Goal: Information Seeking & Learning: Learn about a topic

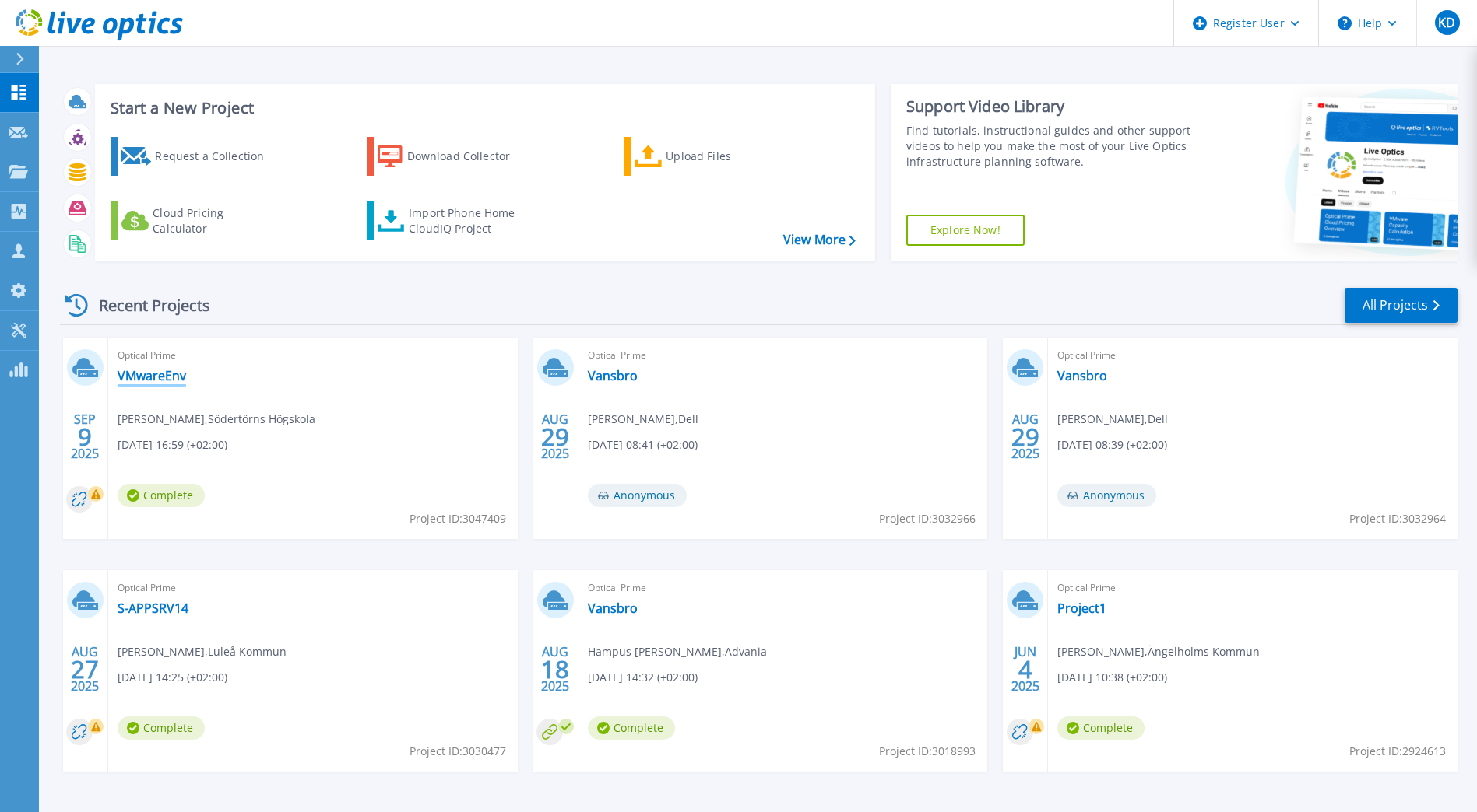
click at [170, 379] on link "VMwareEnv" at bounding box center [152, 376] width 68 height 15
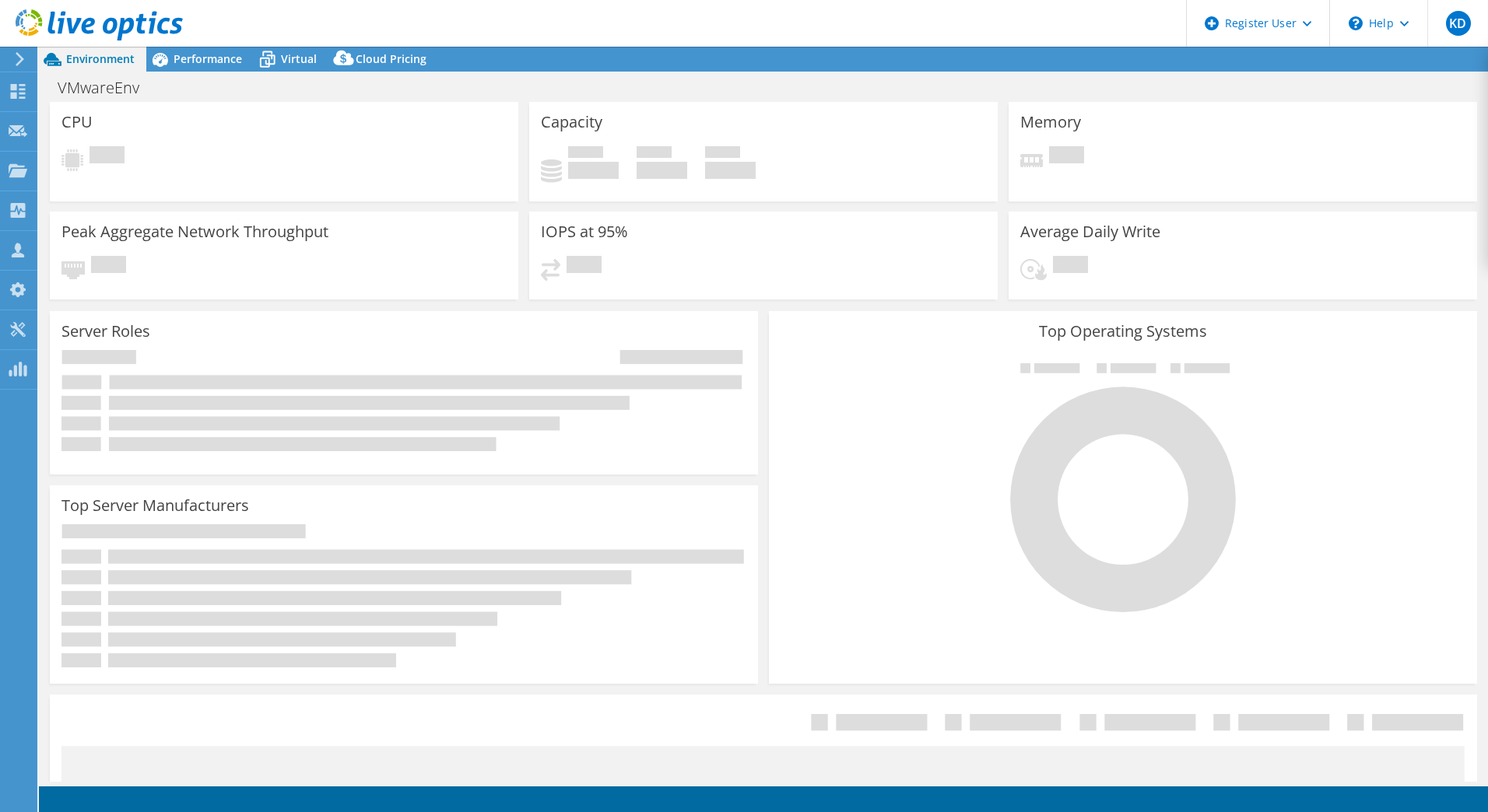
select select "USD"
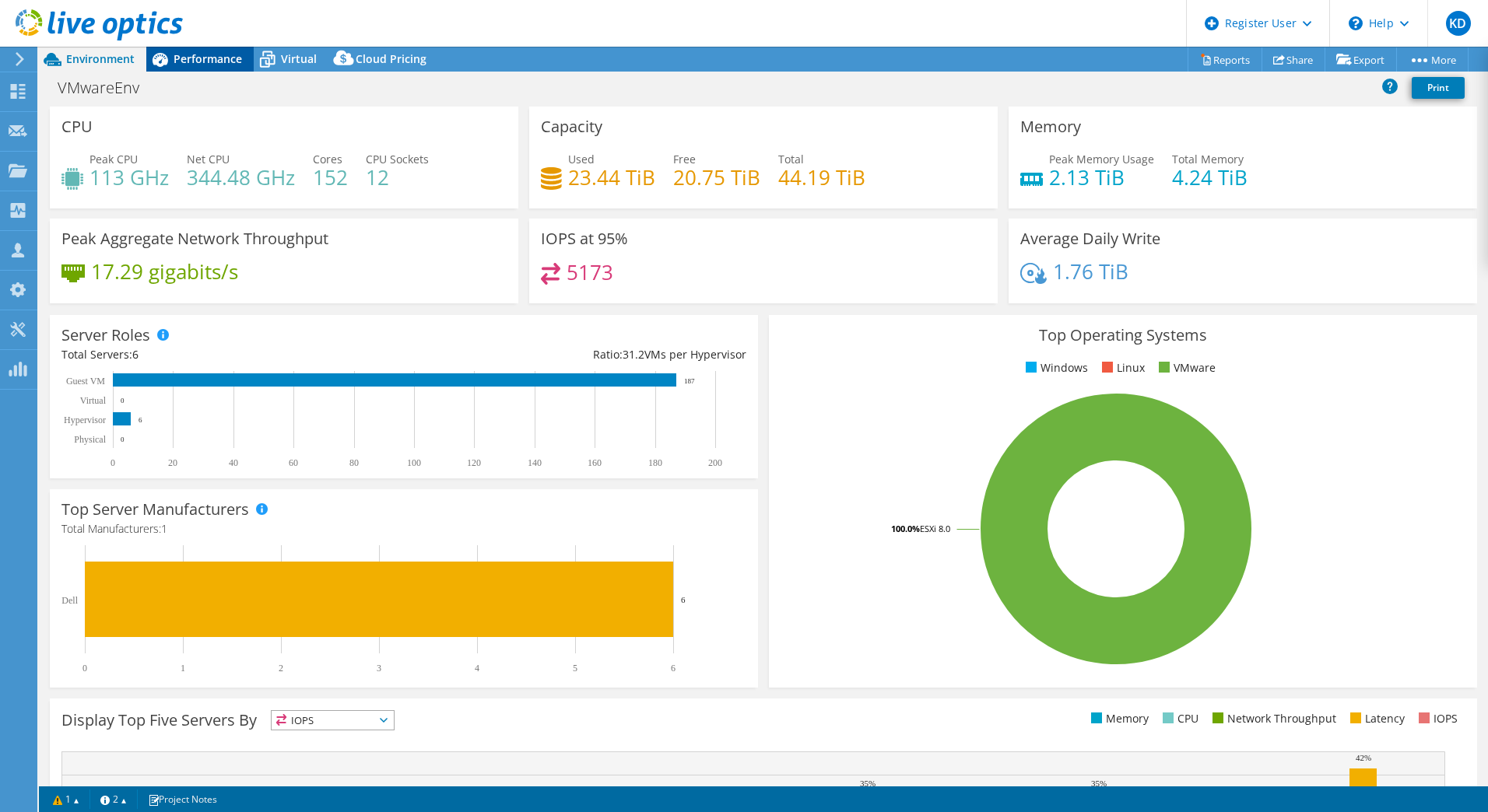
click at [216, 58] on span "Performance" at bounding box center [208, 59] width 68 height 15
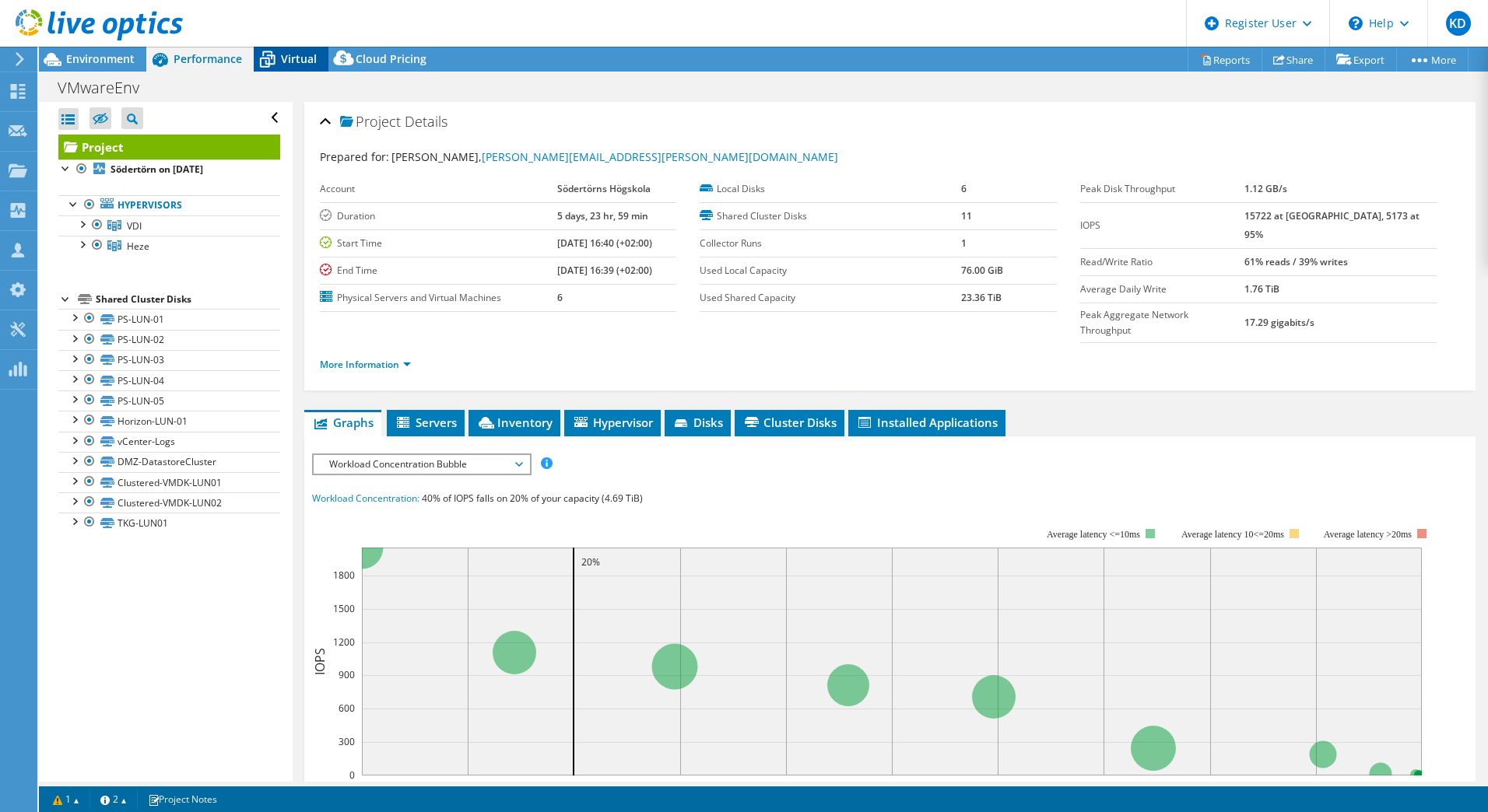
click at [266, 58] on icon at bounding box center [267, 60] width 15 height 12
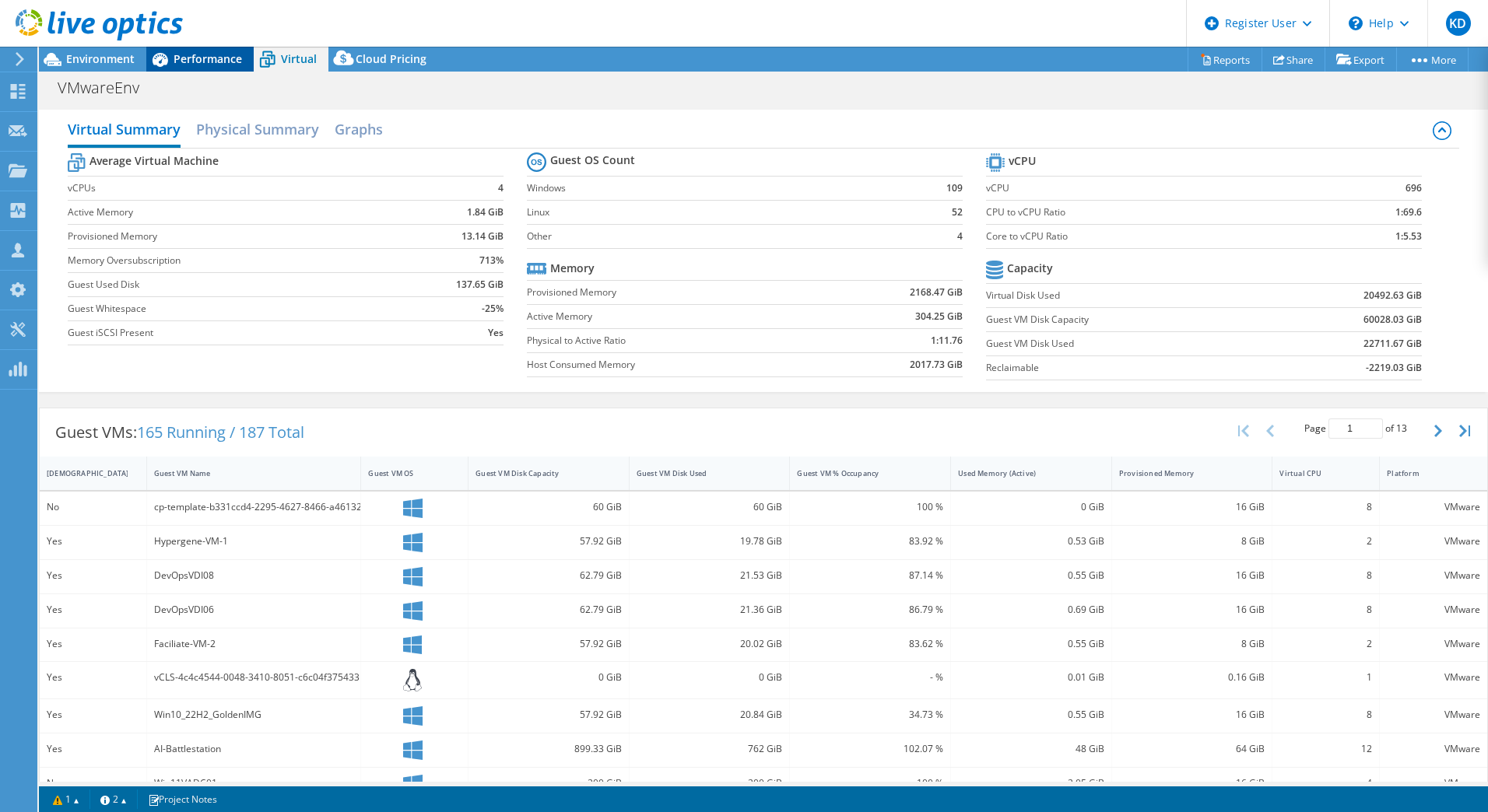
click at [226, 55] on span "Performance" at bounding box center [208, 59] width 68 height 15
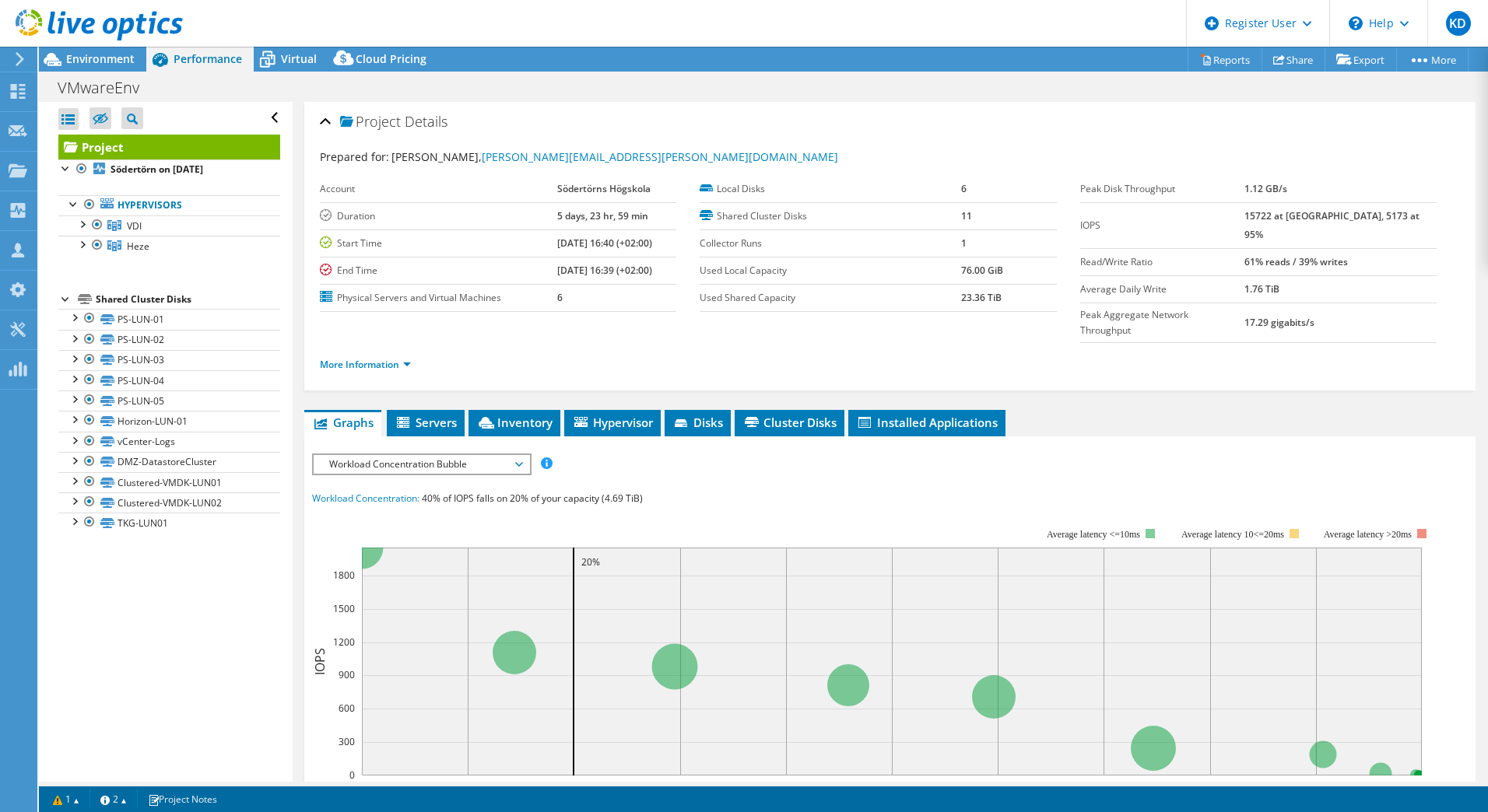
click at [475, 454] on div "IOPS Disk Throughput IO Size Latency Queue Depth CPU Percentage Memory Page Fau…" at bounding box center [889, 742] width 1155 height 576
click at [473, 455] on span "Workload Concentration Bubble" at bounding box center [421, 465] width 200 height 19
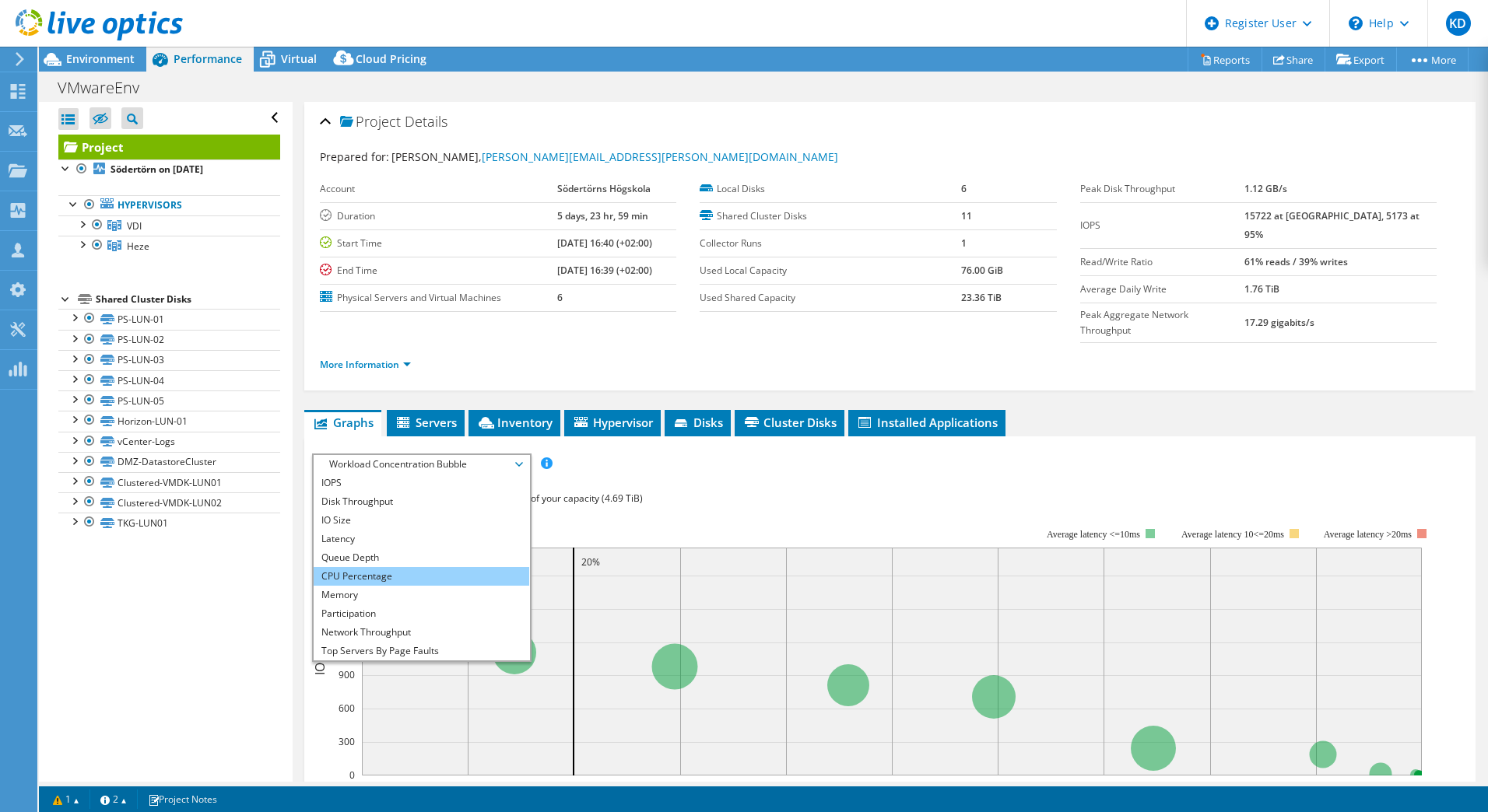
click at [433, 568] on li "CPU Percentage" at bounding box center [421, 577] width 216 height 19
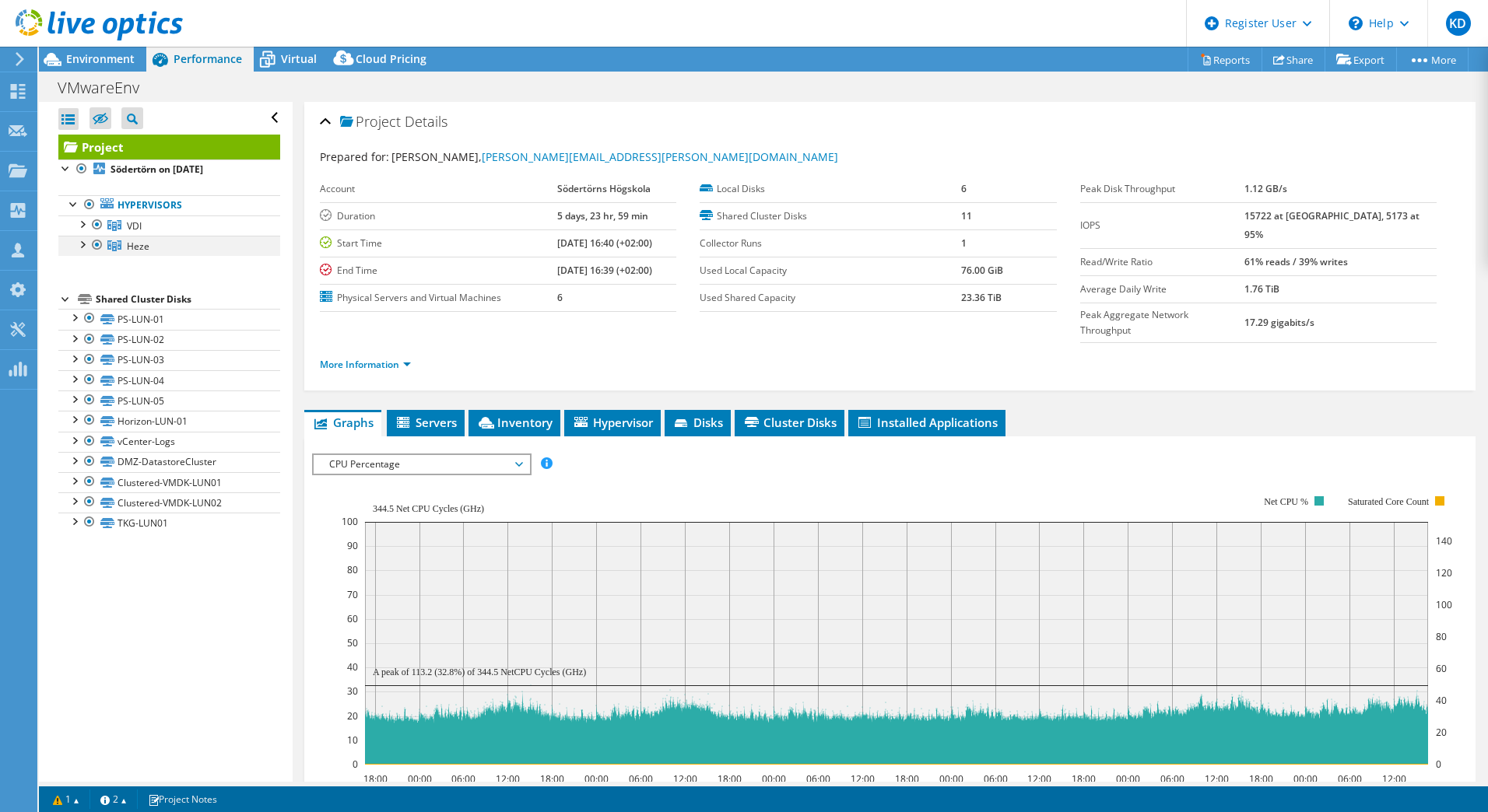
click at [87, 244] on div at bounding box center [82, 243] width 15 height 15
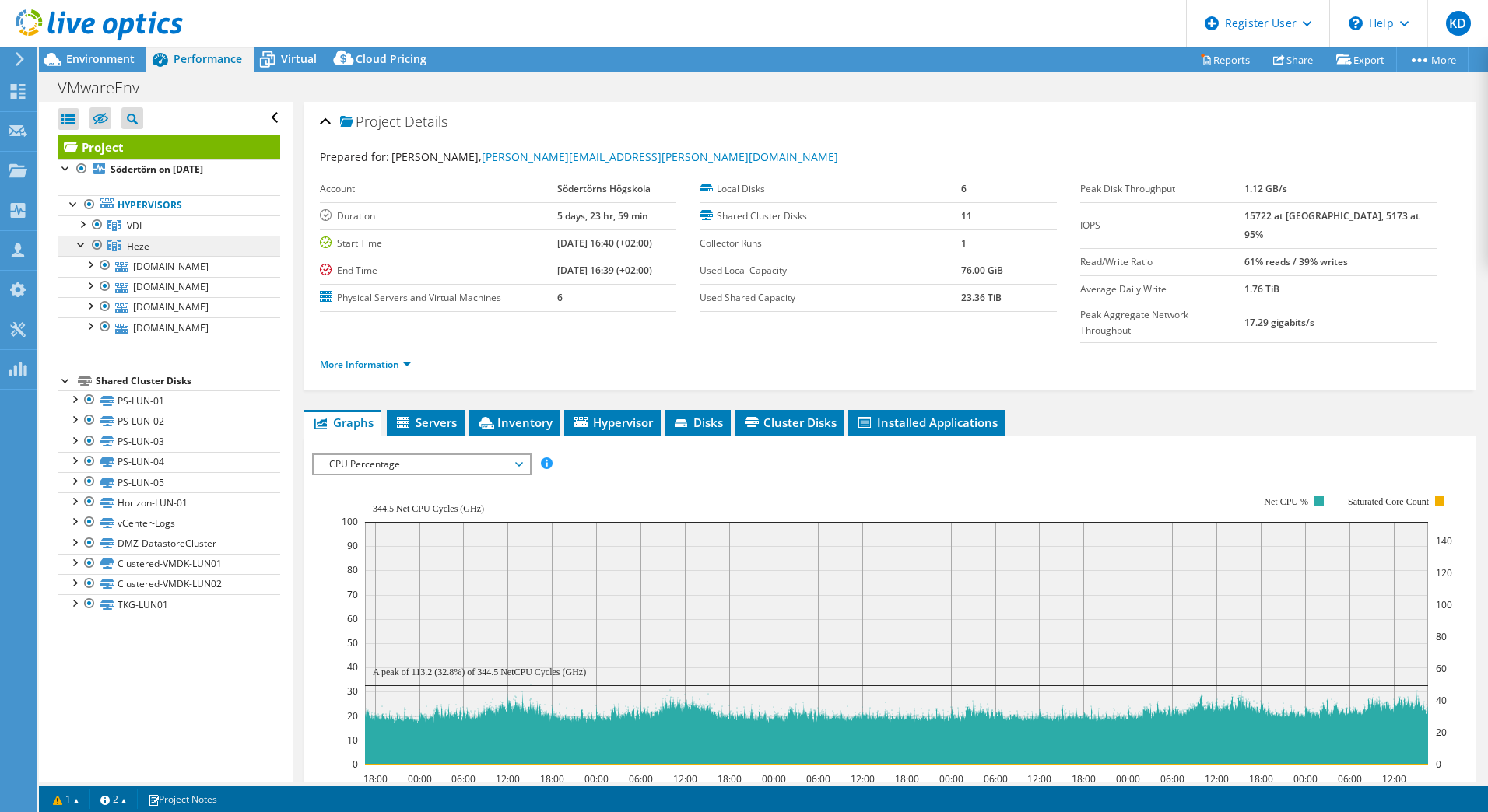
click at [176, 245] on link "Heze" at bounding box center [168, 245] width 222 height 20
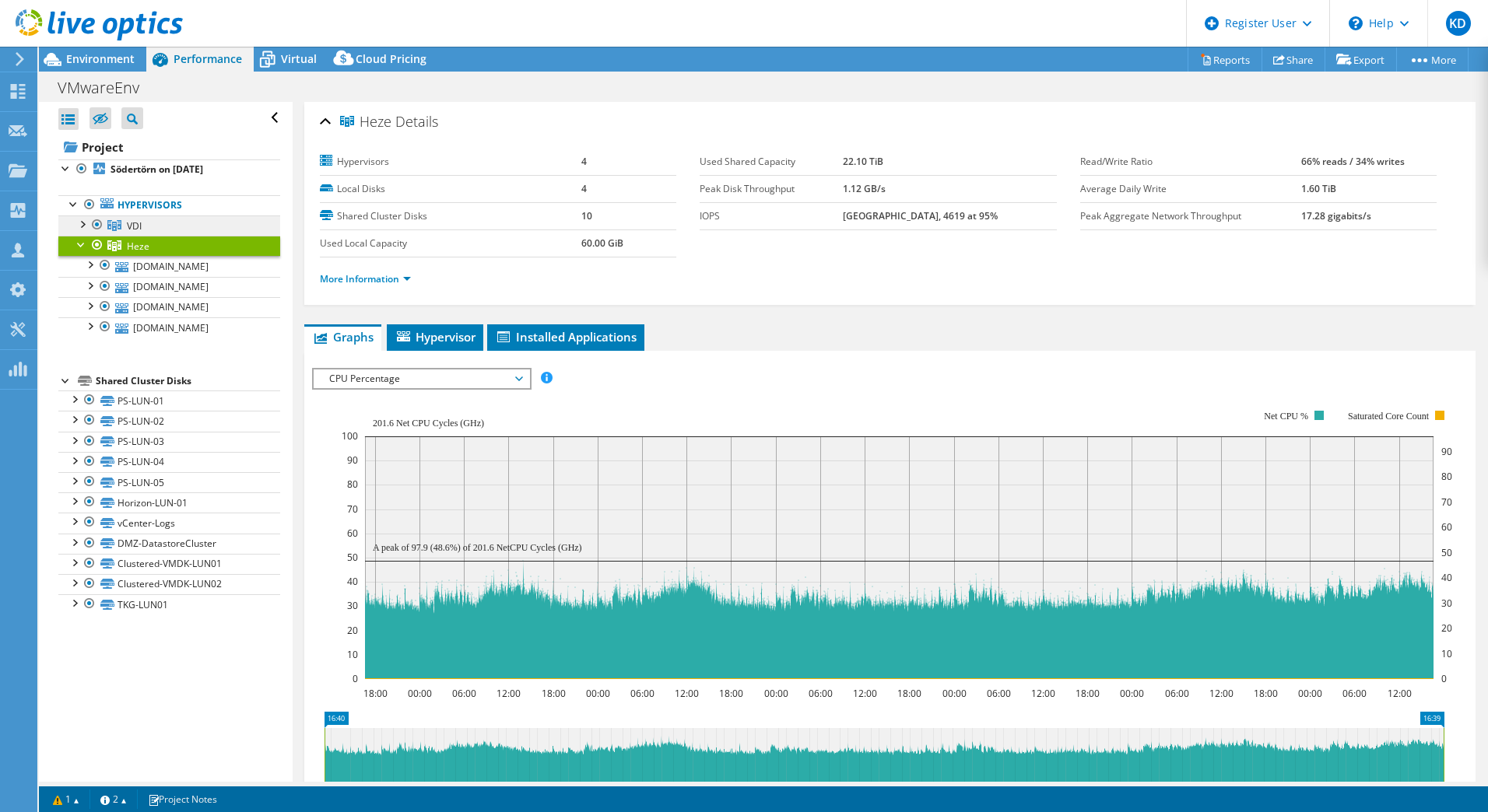
click at [132, 225] on span "VDI" at bounding box center [134, 226] width 15 height 13
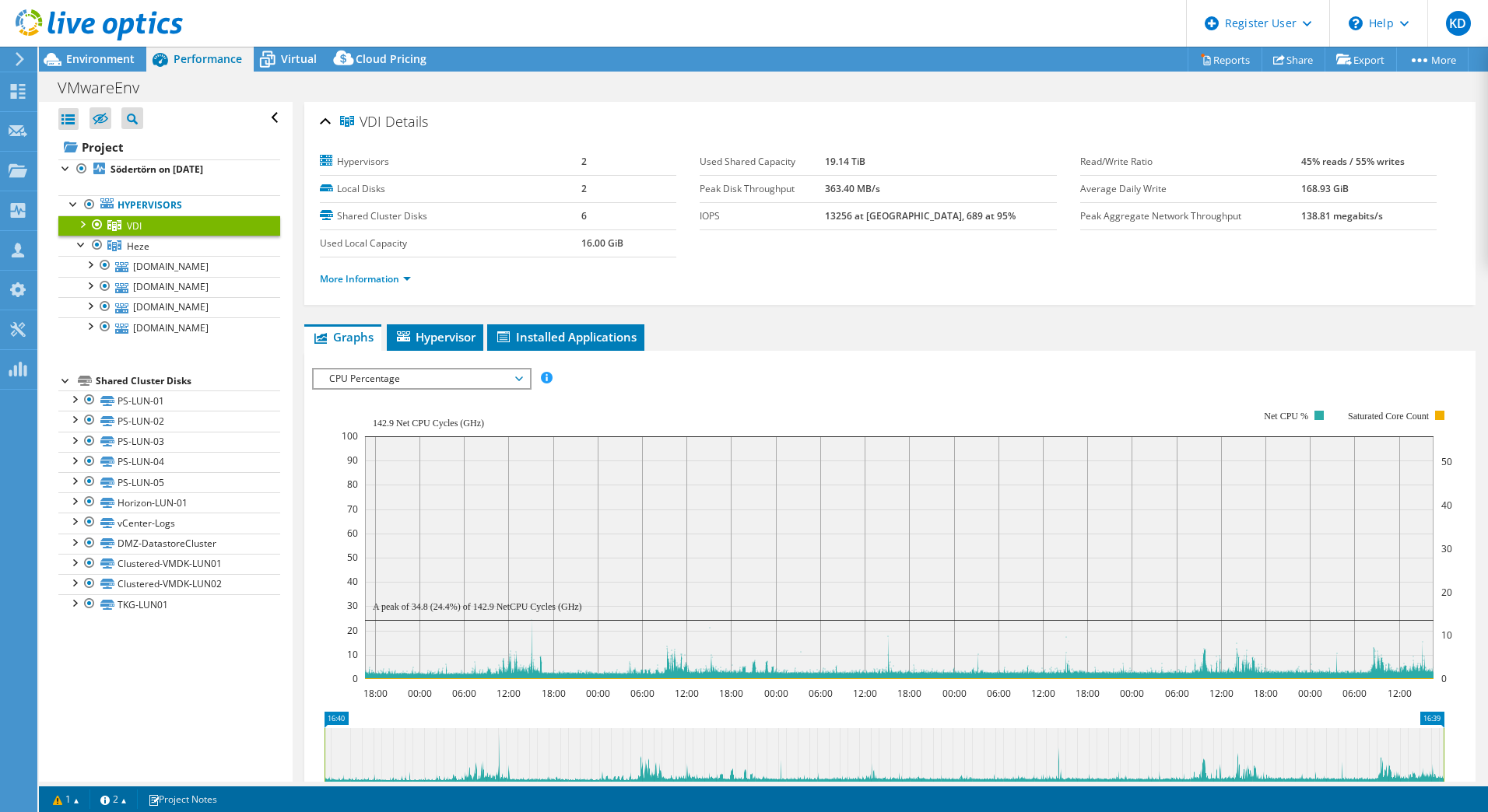
click at [76, 224] on div at bounding box center [82, 223] width 15 height 15
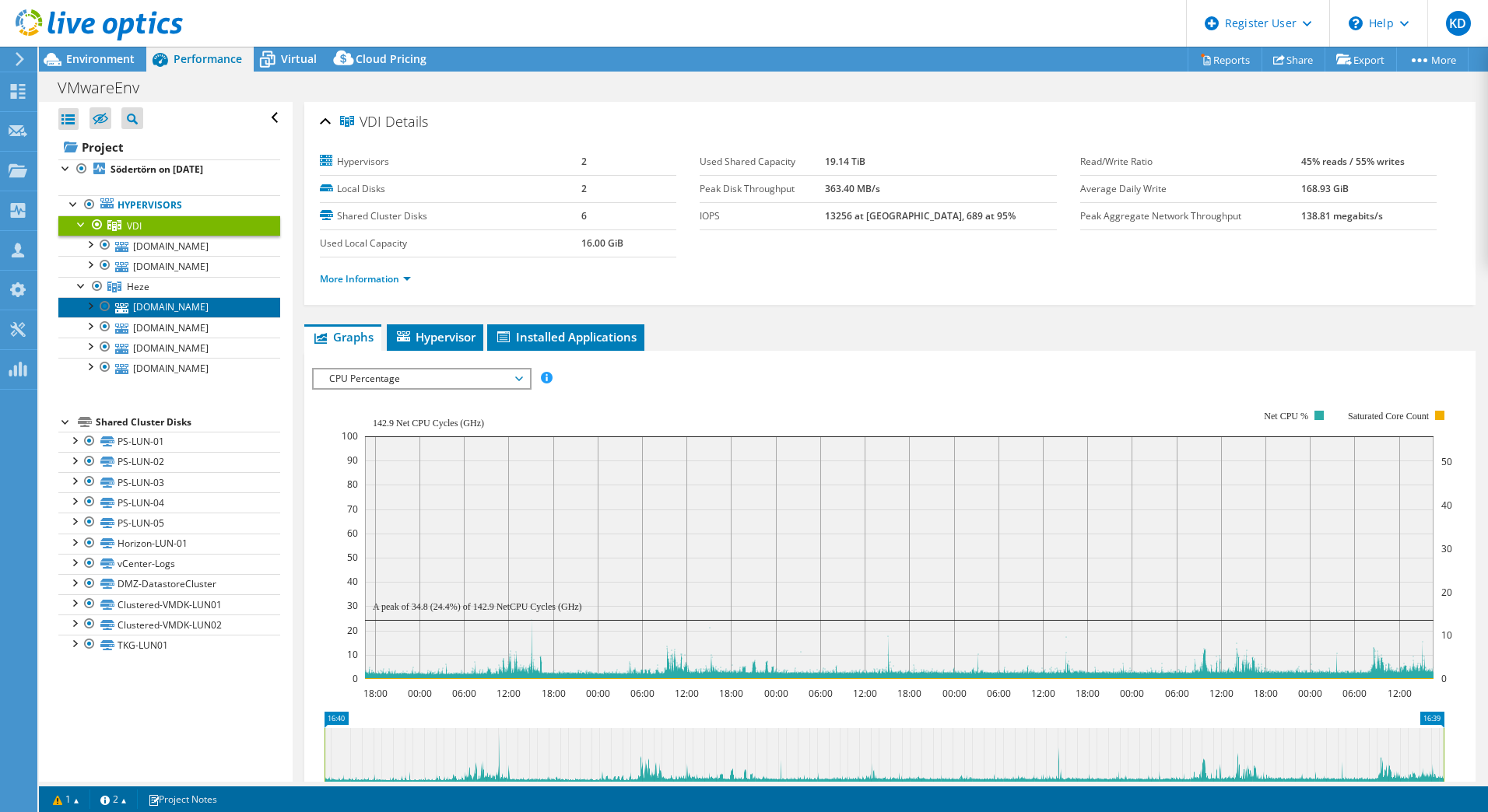
click at [190, 302] on link "[DOMAIN_NAME]" at bounding box center [168, 307] width 222 height 20
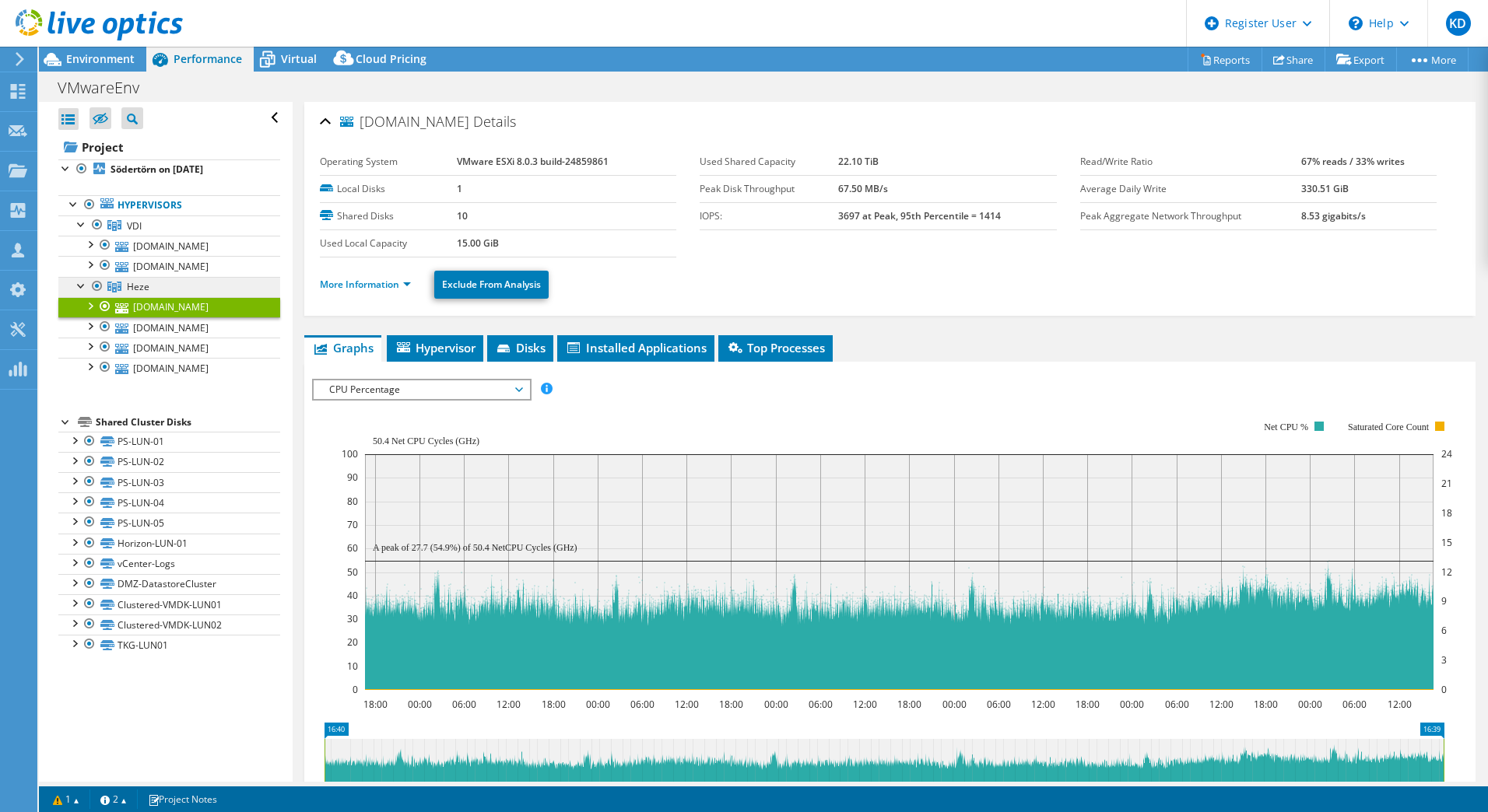
click at [178, 284] on link "Heze" at bounding box center [168, 286] width 222 height 20
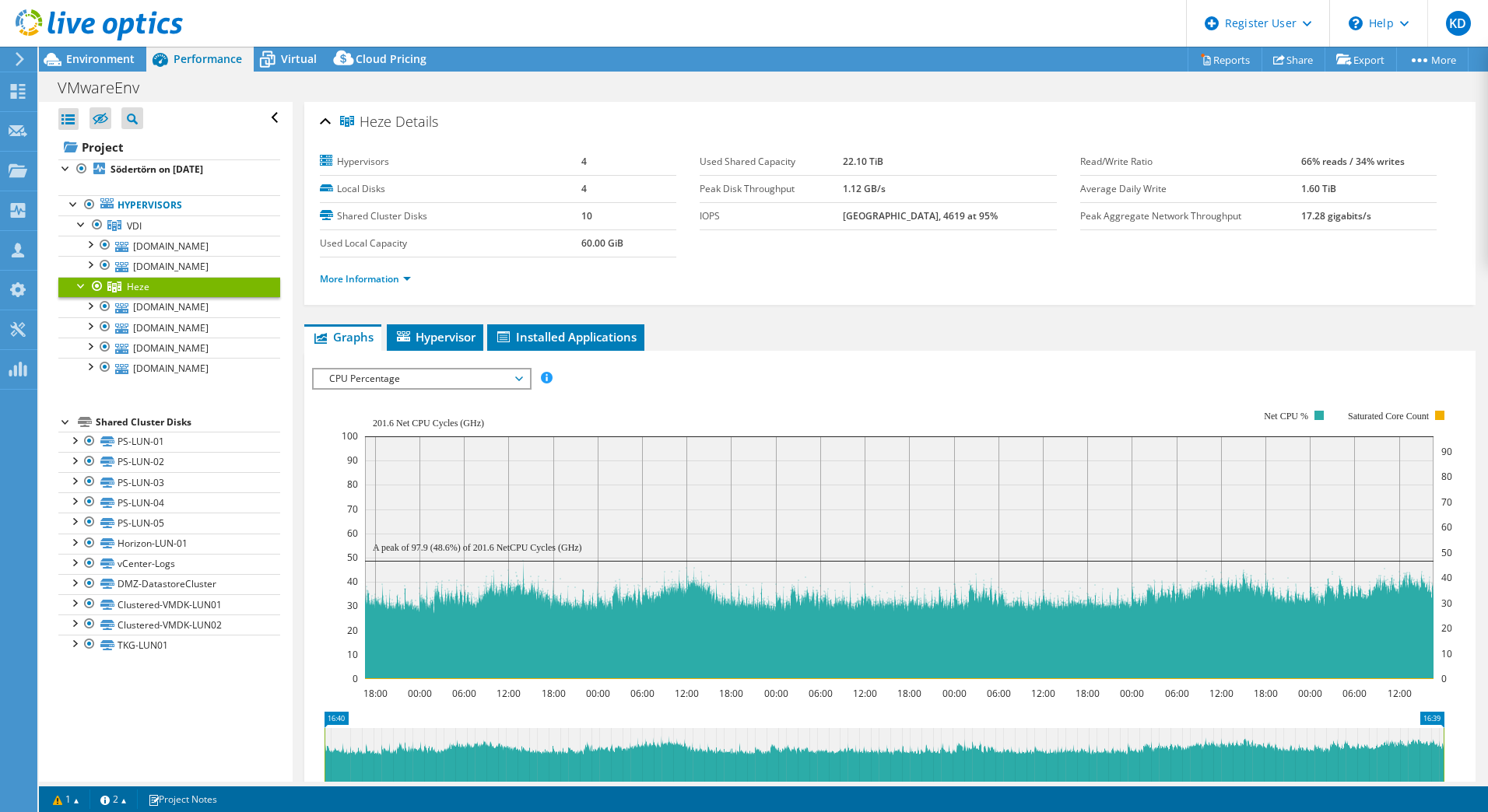
click at [96, 286] on div at bounding box center [97, 286] width 15 height 19
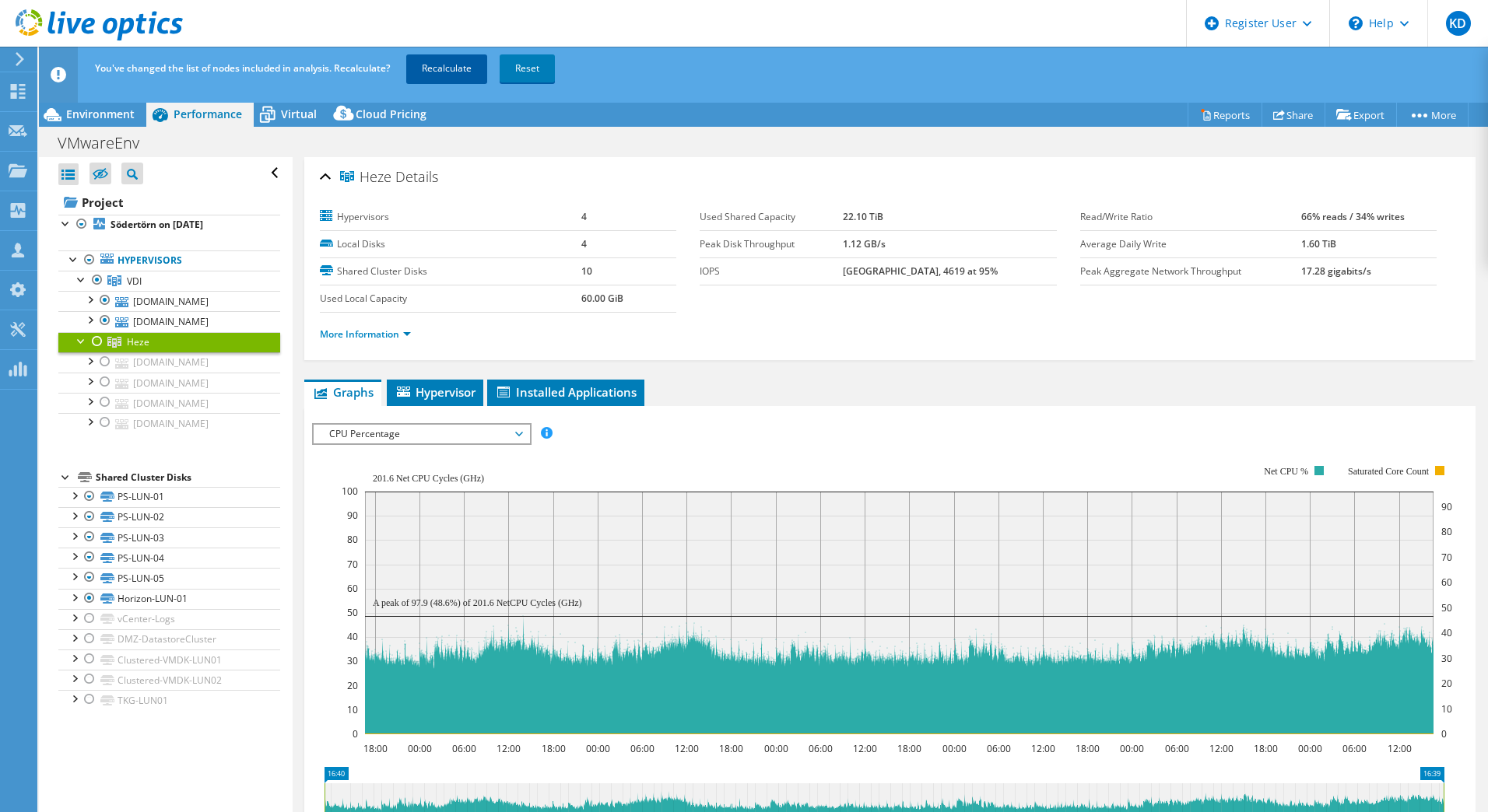
click at [470, 70] on link "Recalculate" at bounding box center [446, 68] width 81 height 28
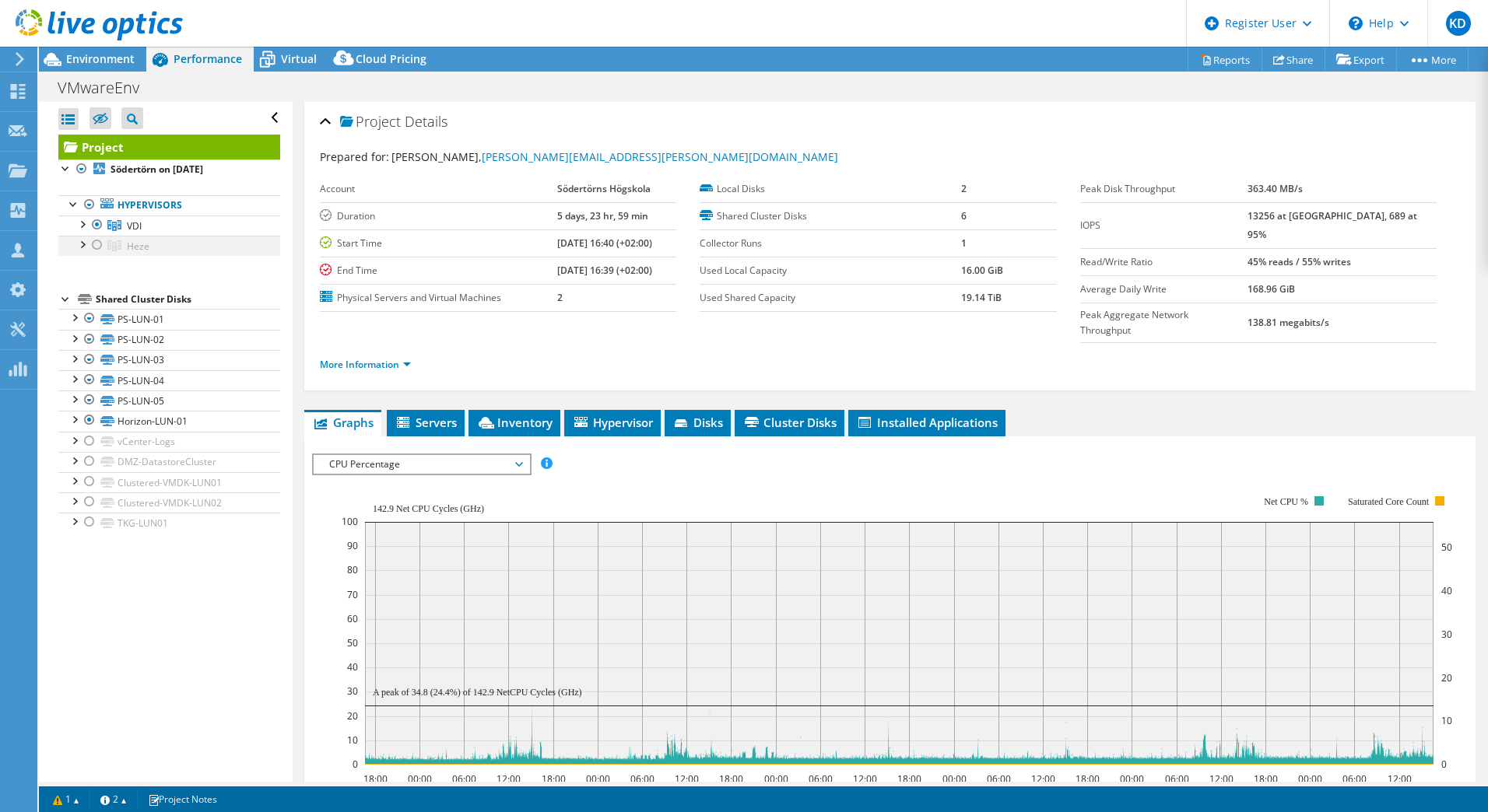
click at [95, 245] on div at bounding box center [97, 245] width 15 height 19
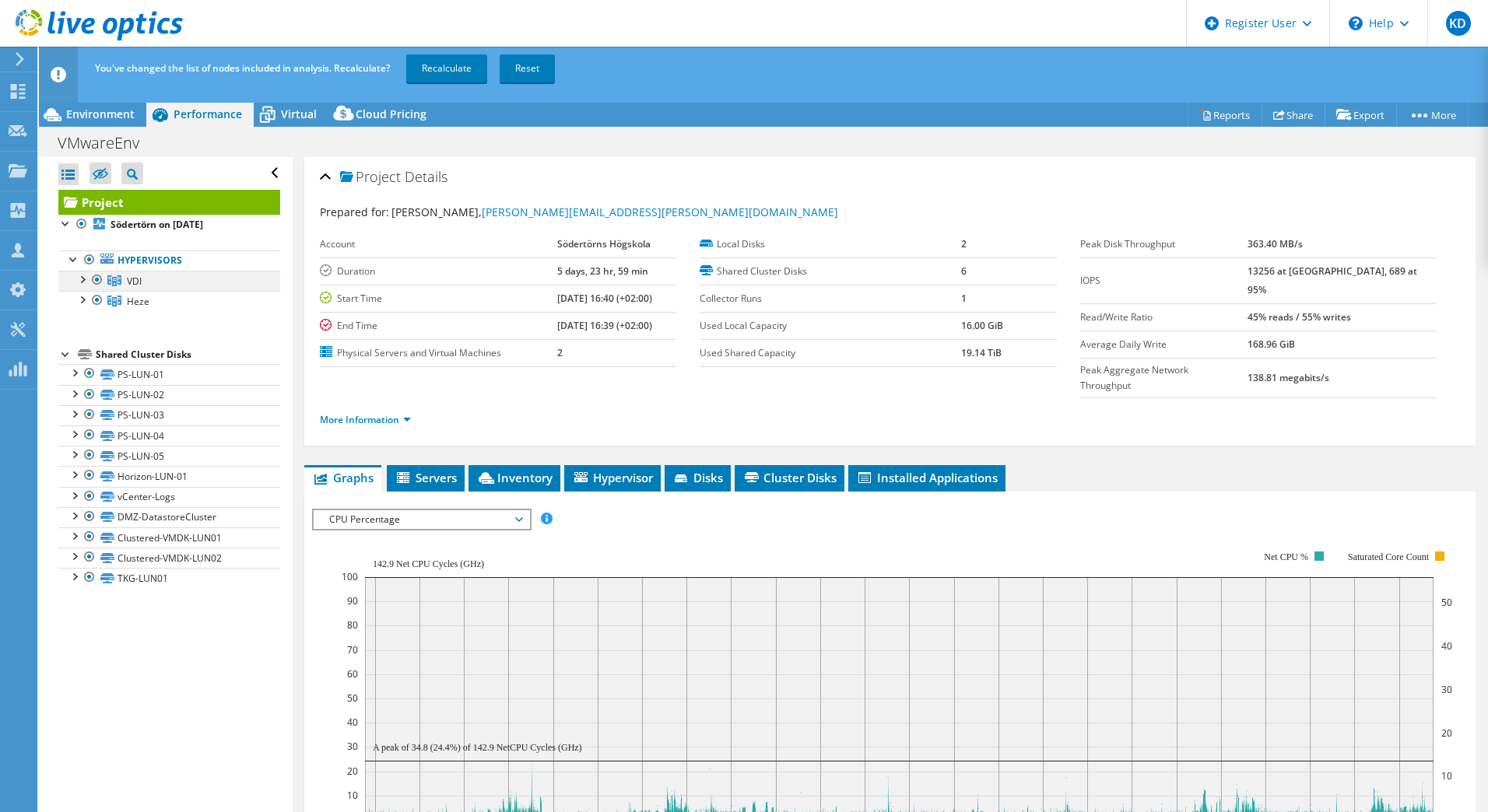
click at [97, 277] on div at bounding box center [97, 280] width 15 height 19
click at [453, 71] on link "Recalculate" at bounding box center [446, 68] width 81 height 28
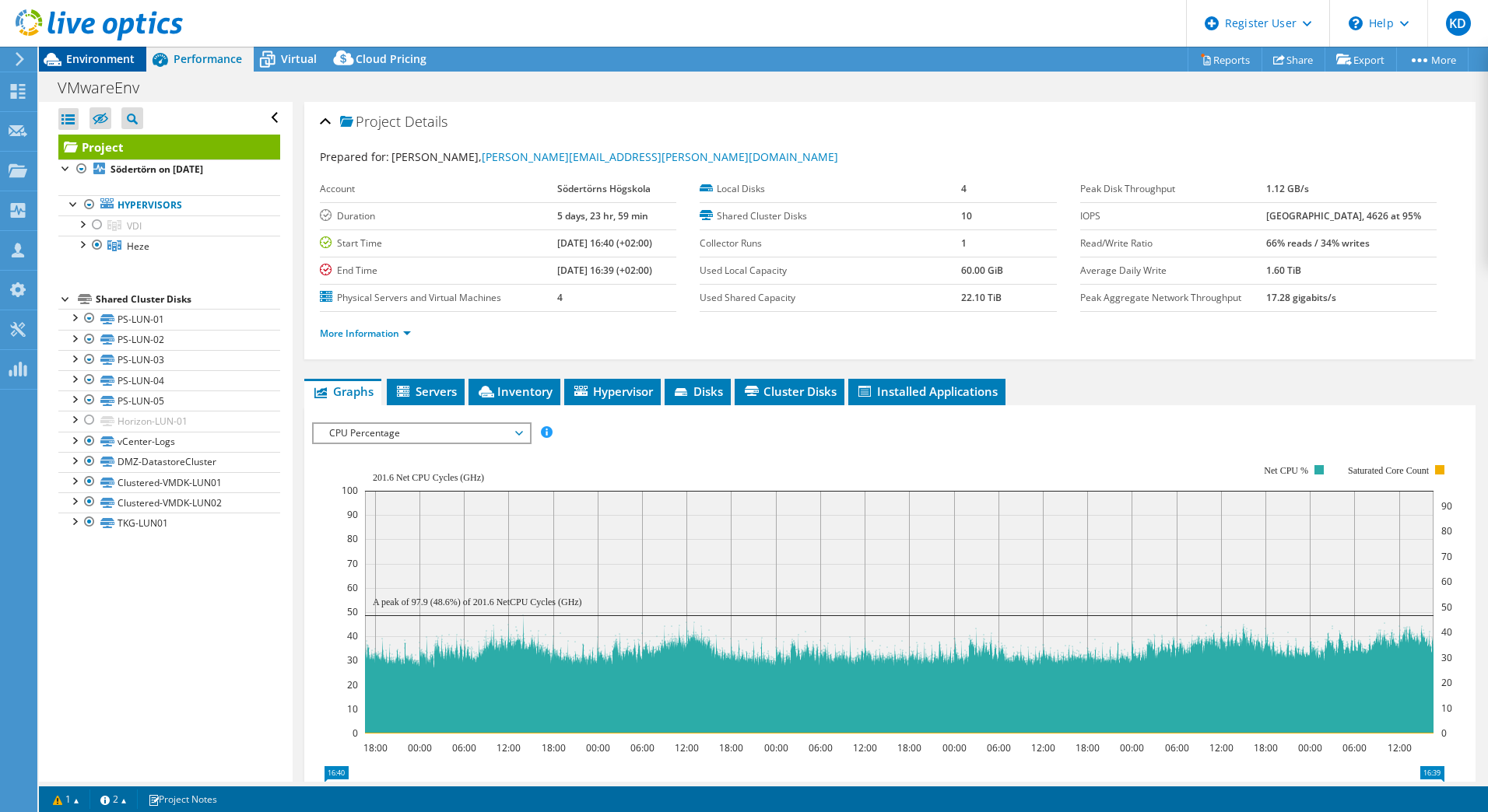
click at [99, 67] on div "Environment" at bounding box center [92, 59] width 107 height 25
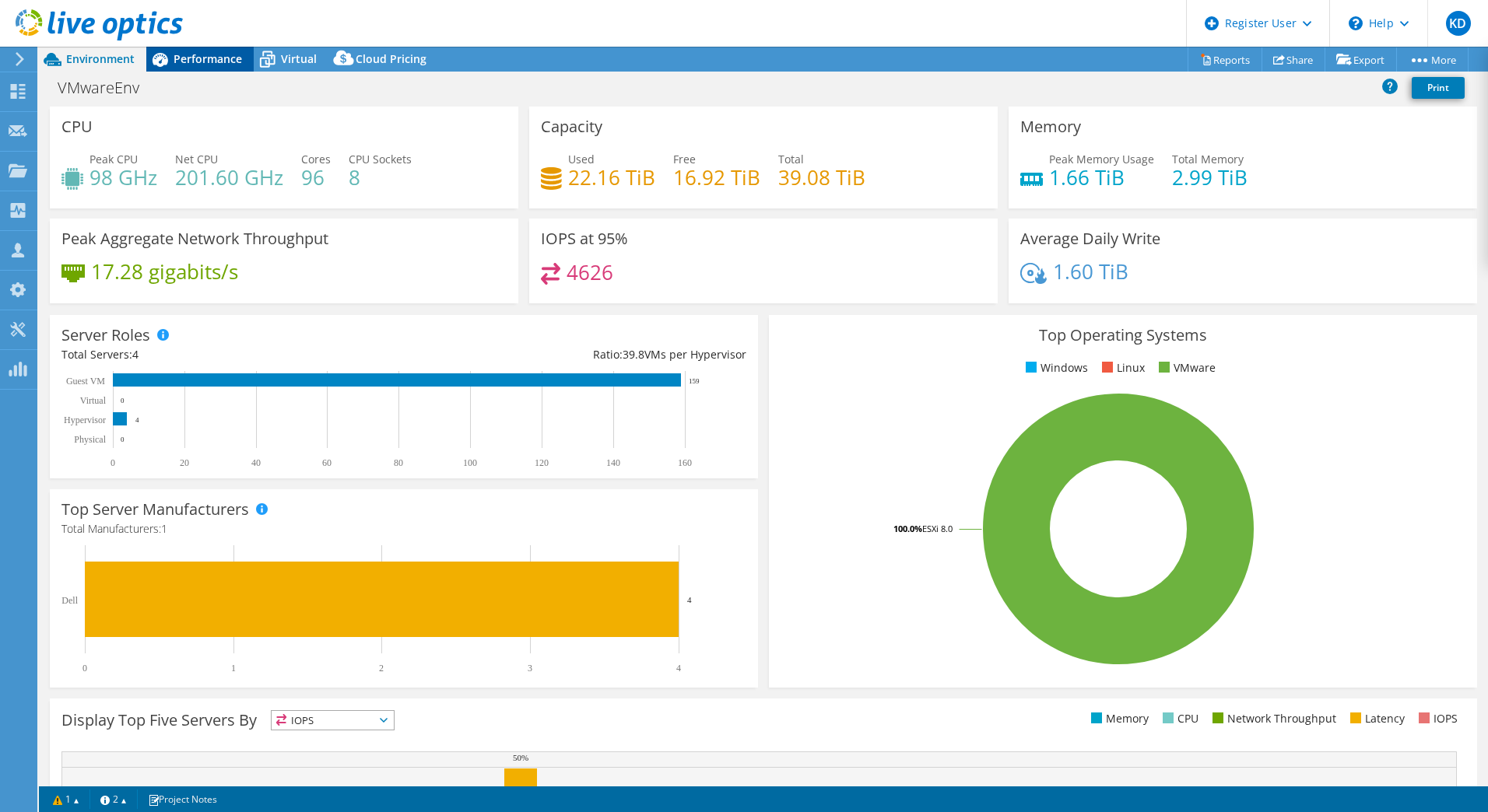
click at [202, 62] on span "Performance" at bounding box center [208, 59] width 68 height 15
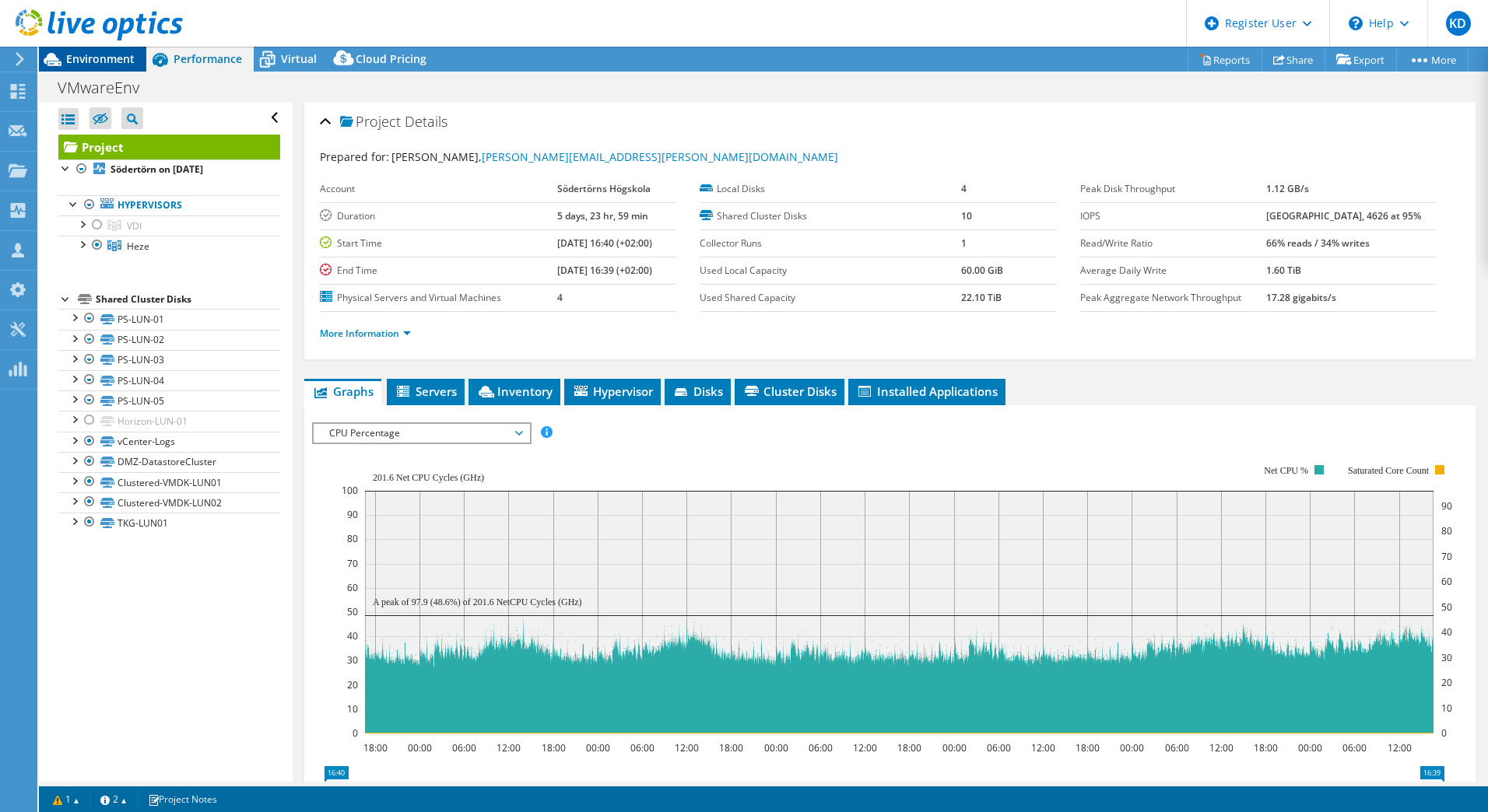
click at [109, 59] on span "Environment" at bounding box center [101, 59] width 68 height 15
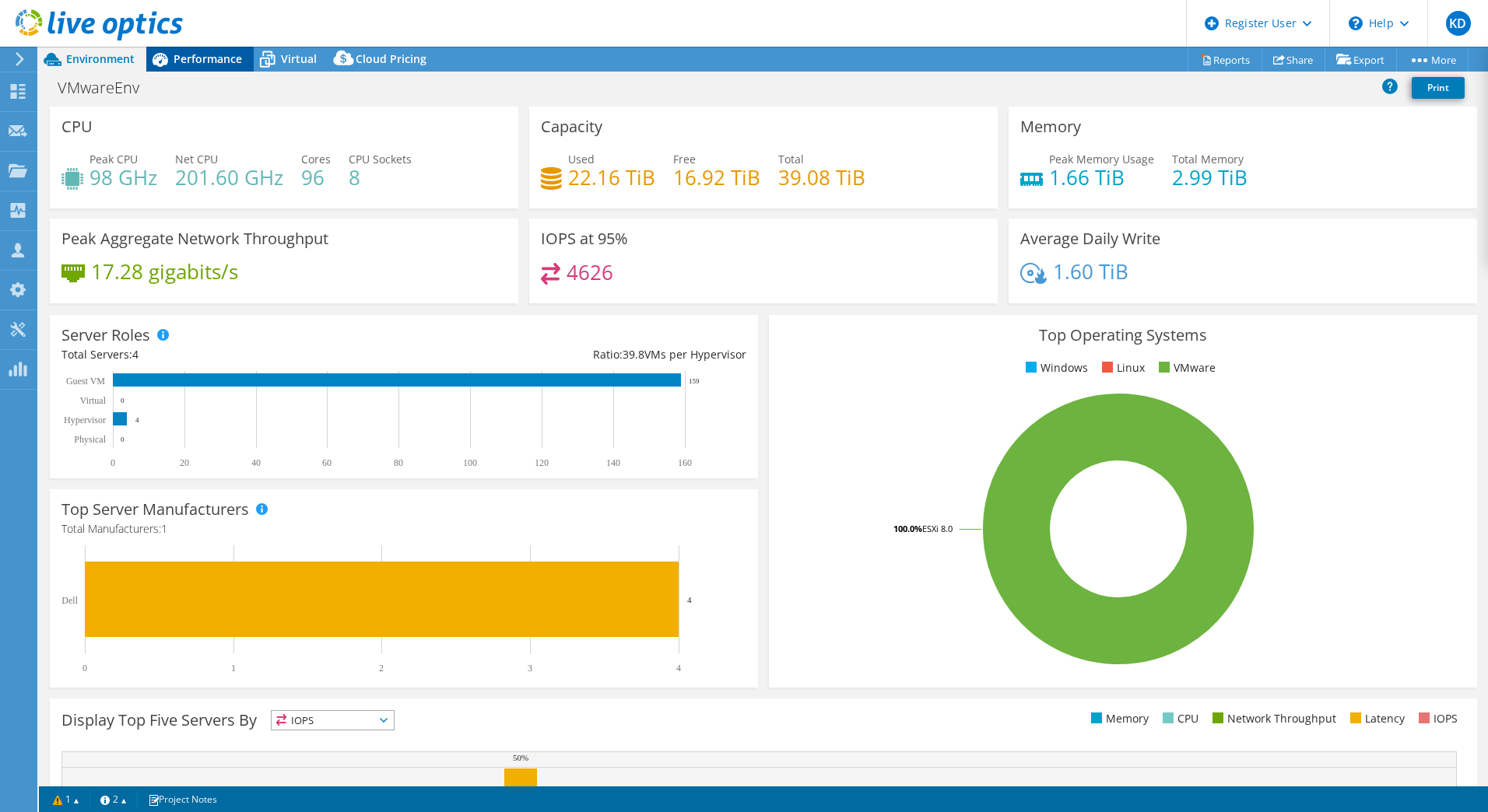
click at [183, 60] on span "Performance" at bounding box center [208, 59] width 68 height 15
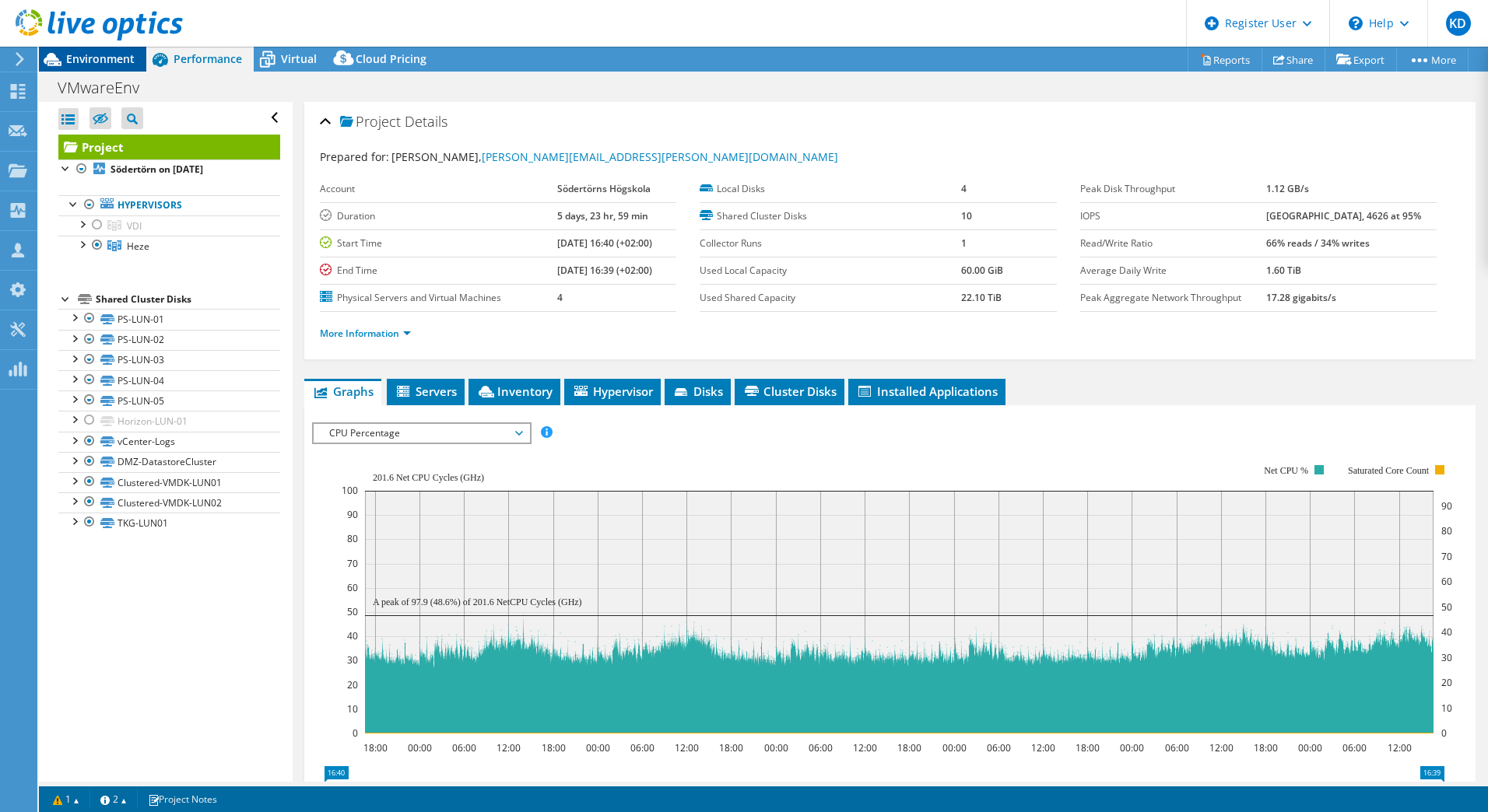
click at [113, 63] on span "Environment" at bounding box center [101, 59] width 68 height 15
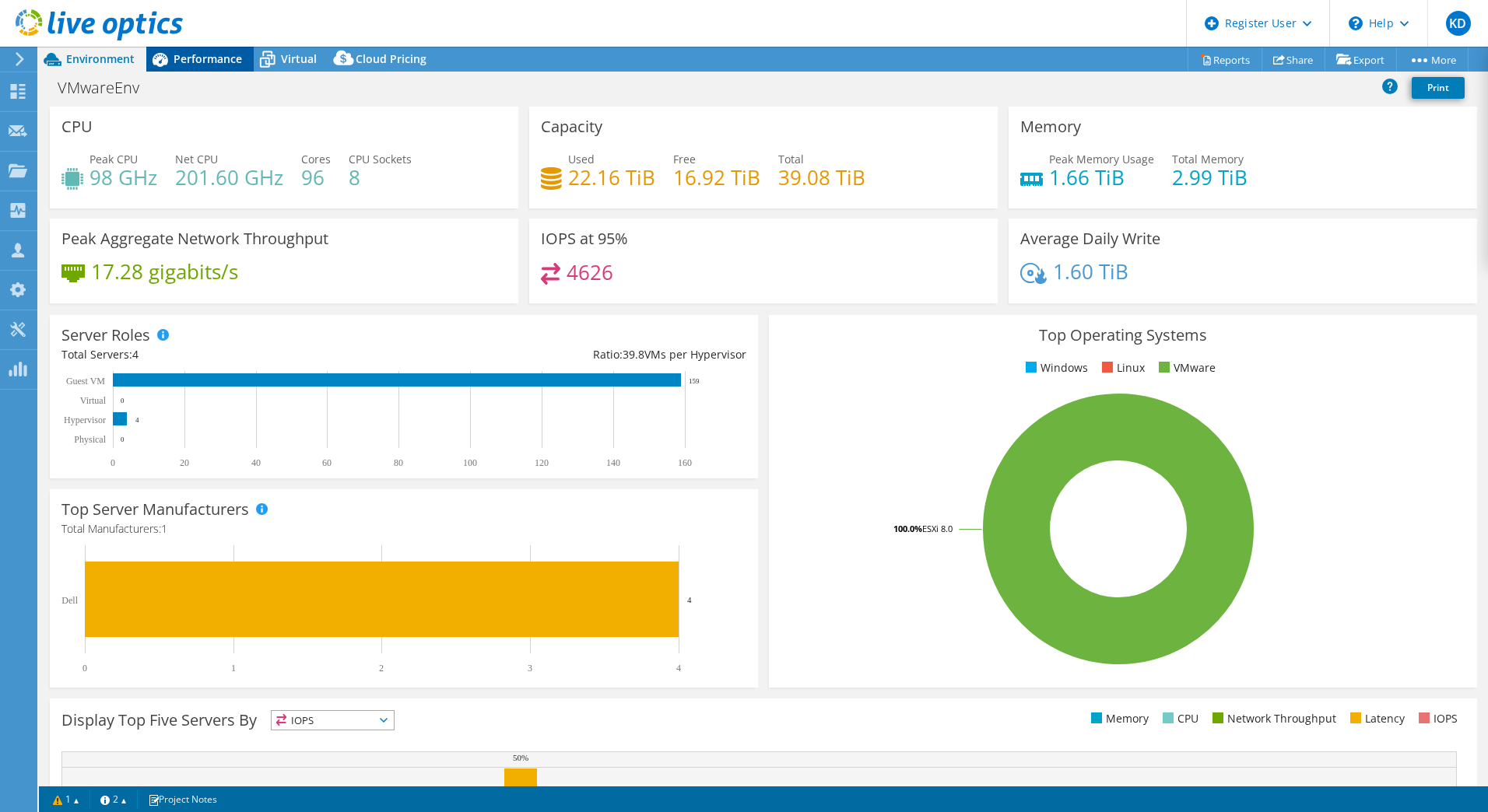
click at [217, 56] on span "Performance" at bounding box center [208, 59] width 68 height 15
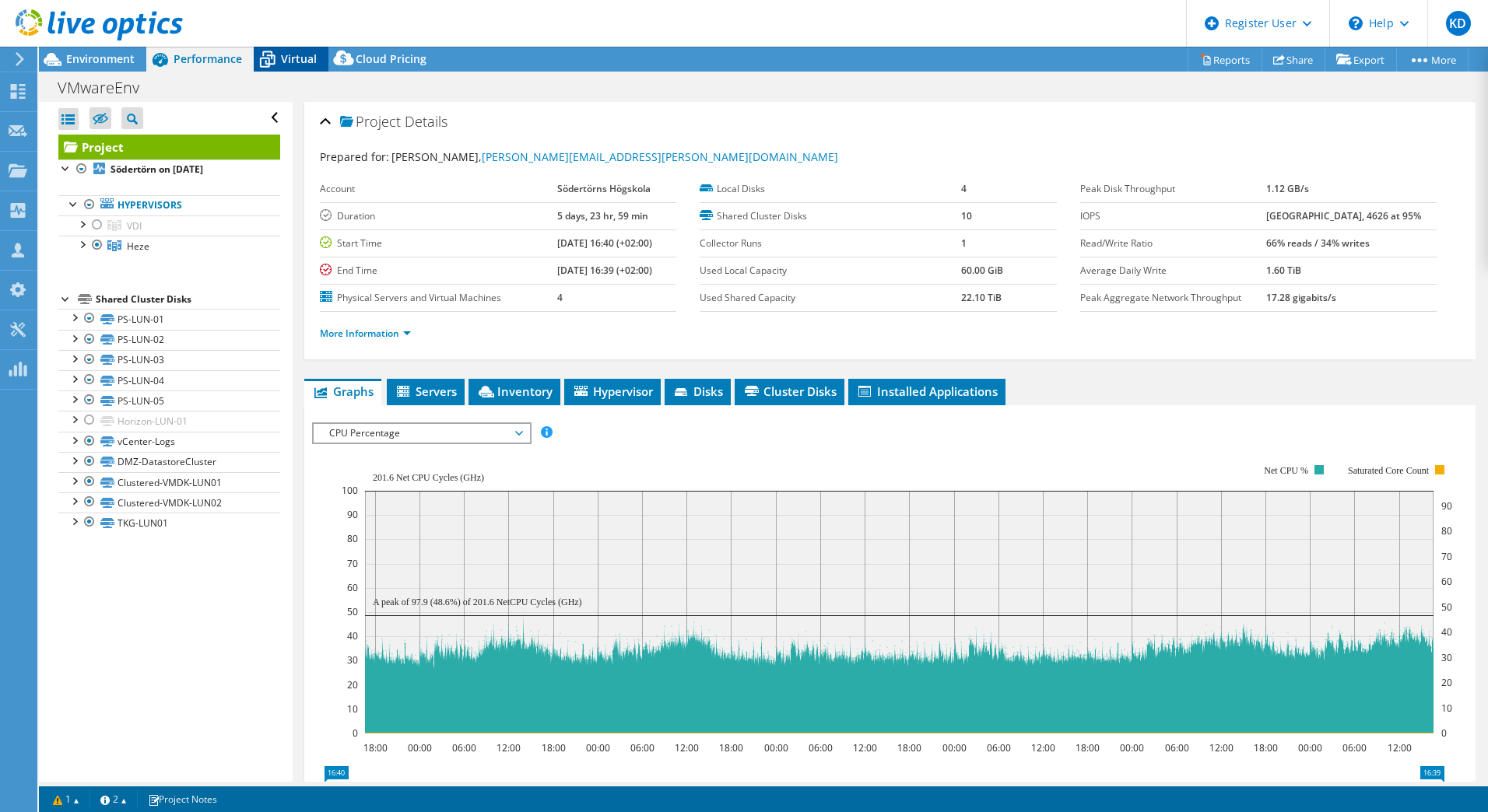
click at [298, 67] on div "Virtual" at bounding box center [291, 59] width 75 height 25
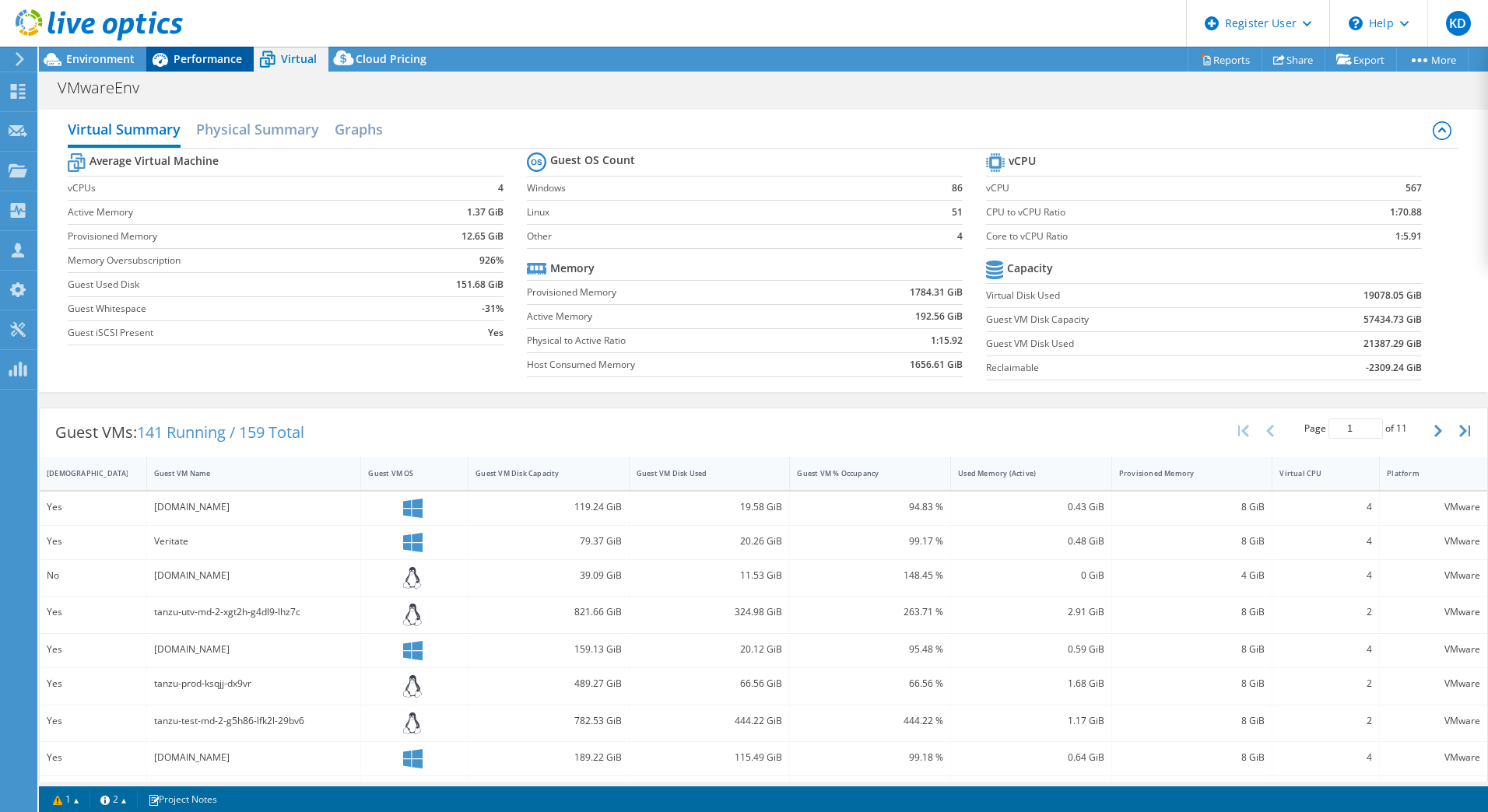
click at [197, 61] on span "Performance" at bounding box center [208, 59] width 68 height 15
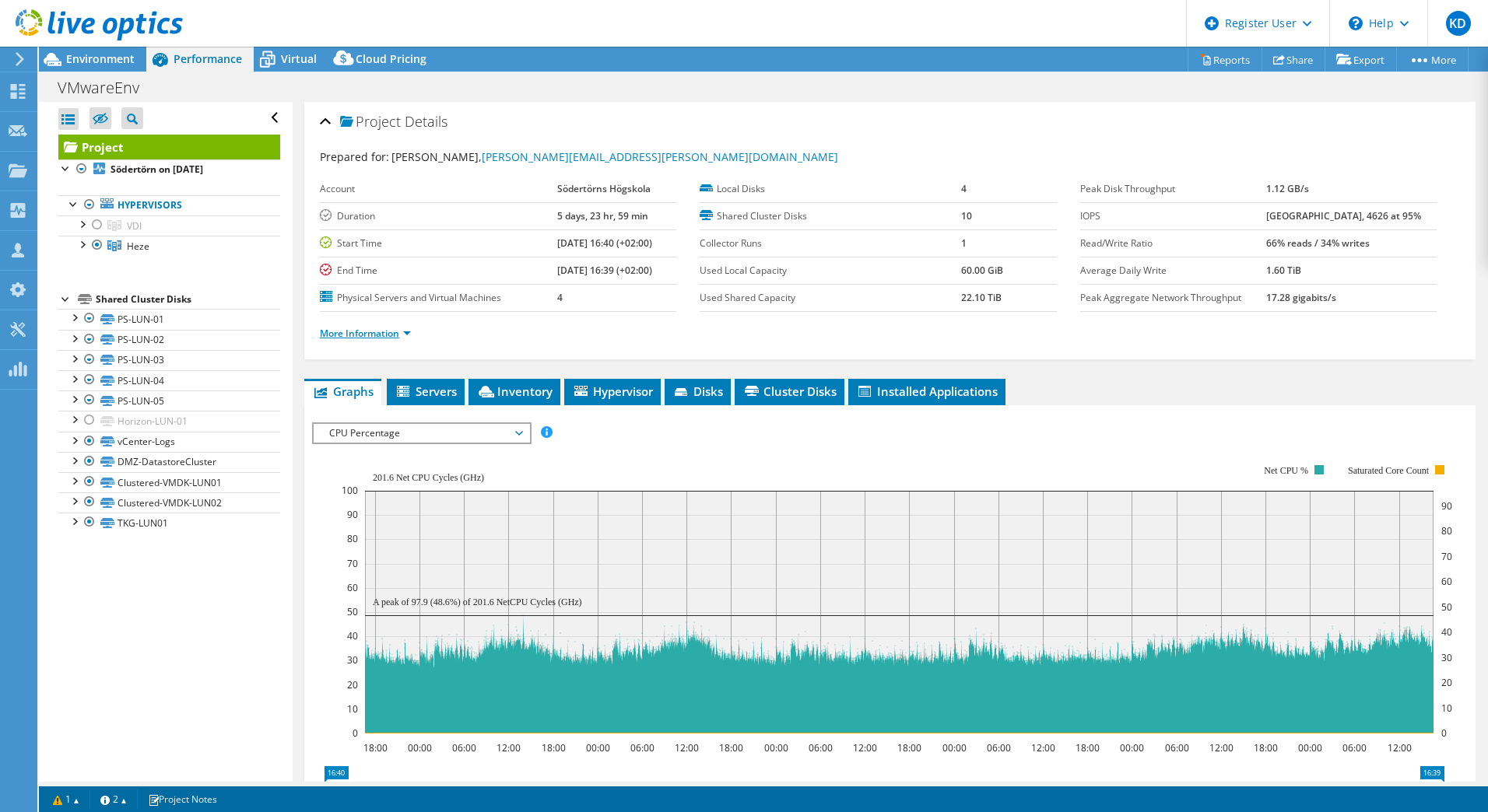
click at [377, 334] on link "More Information" at bounding box center [365, 334] width 91 height 13
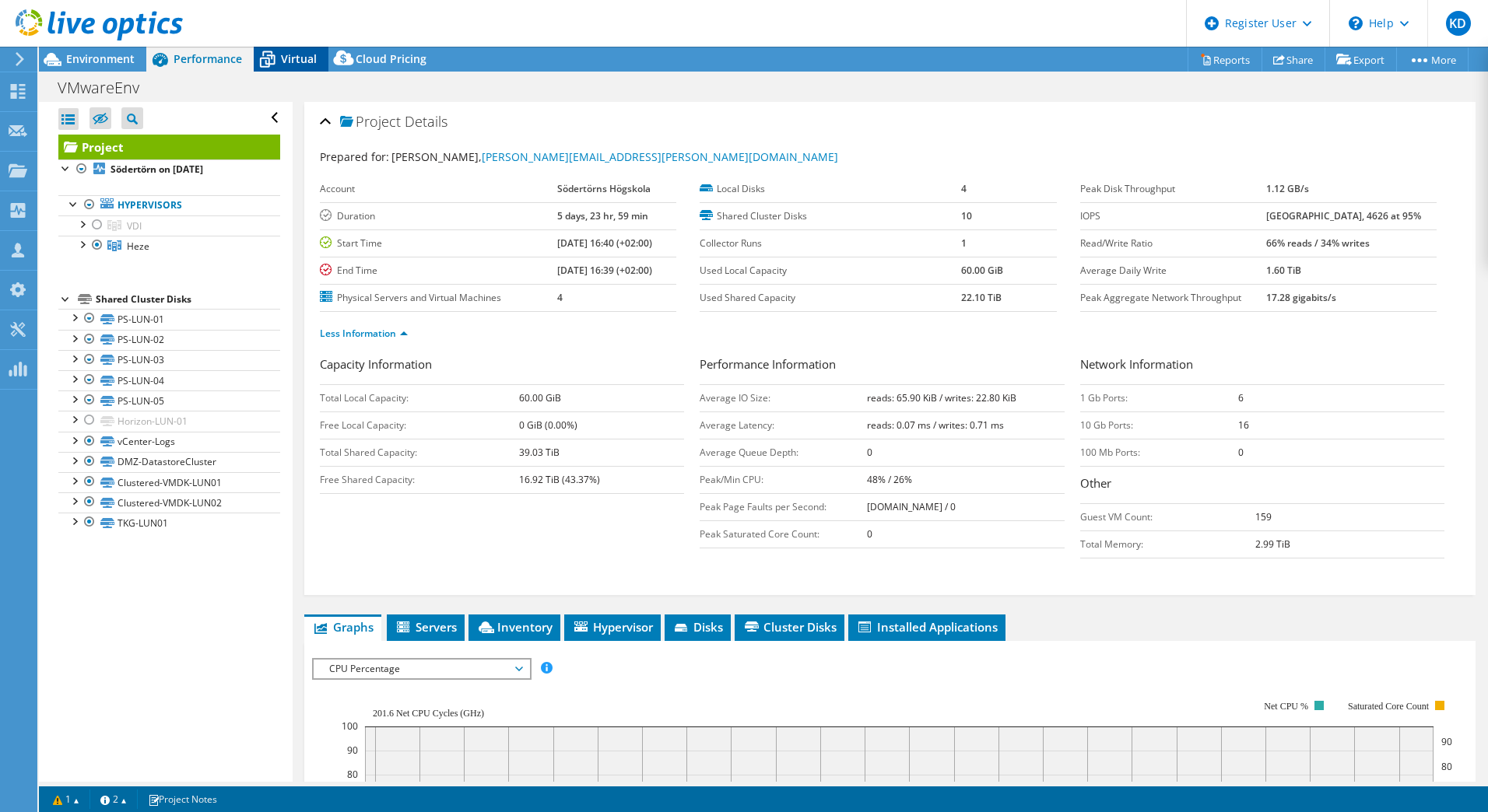
click at [294, 53] on span "Virtual" at bounding box center [299, 59] width 36 height 15
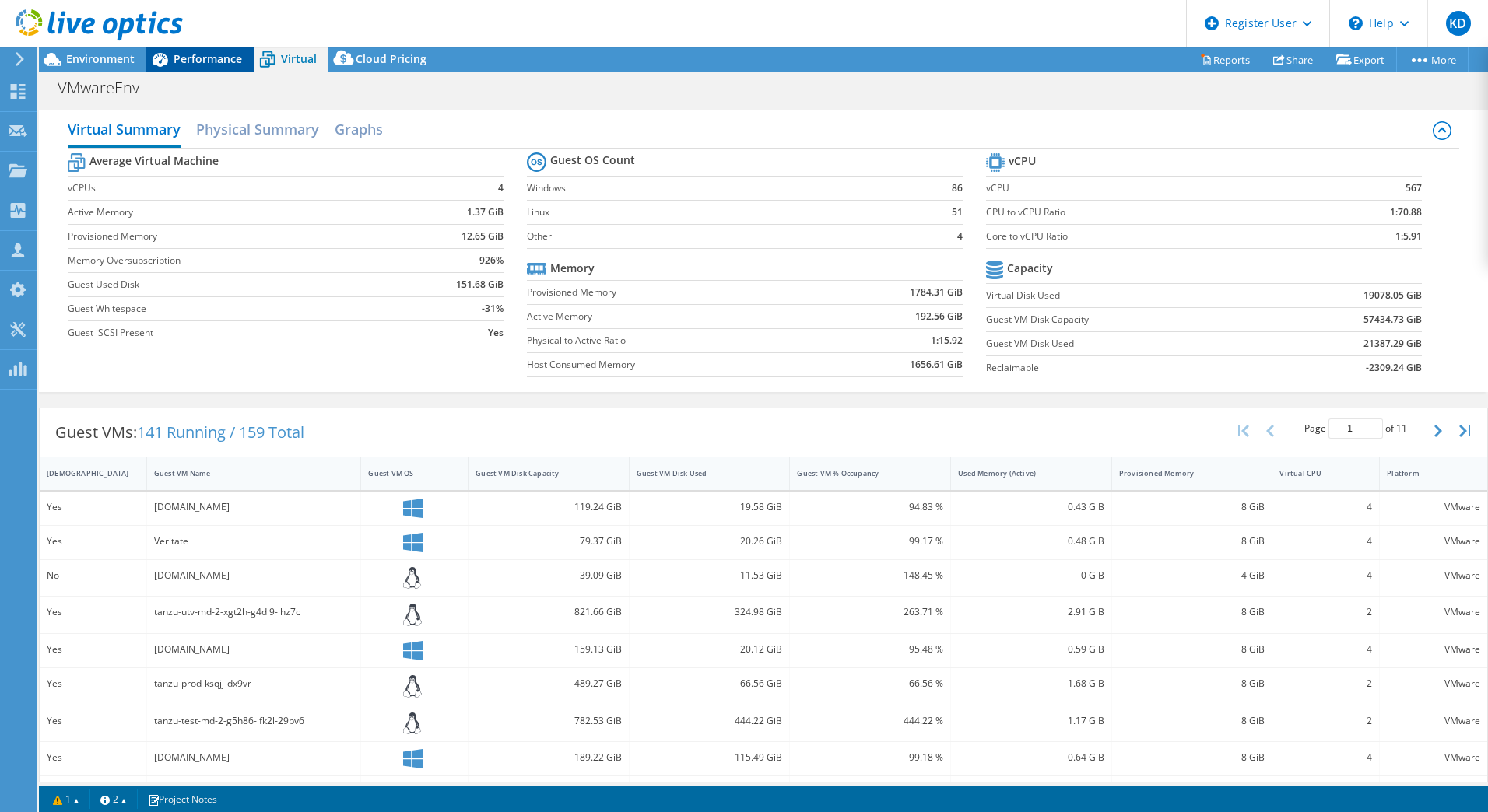
click at [213, 52] on span "Performance" at bounding box center [208, 59] width 68 height 15
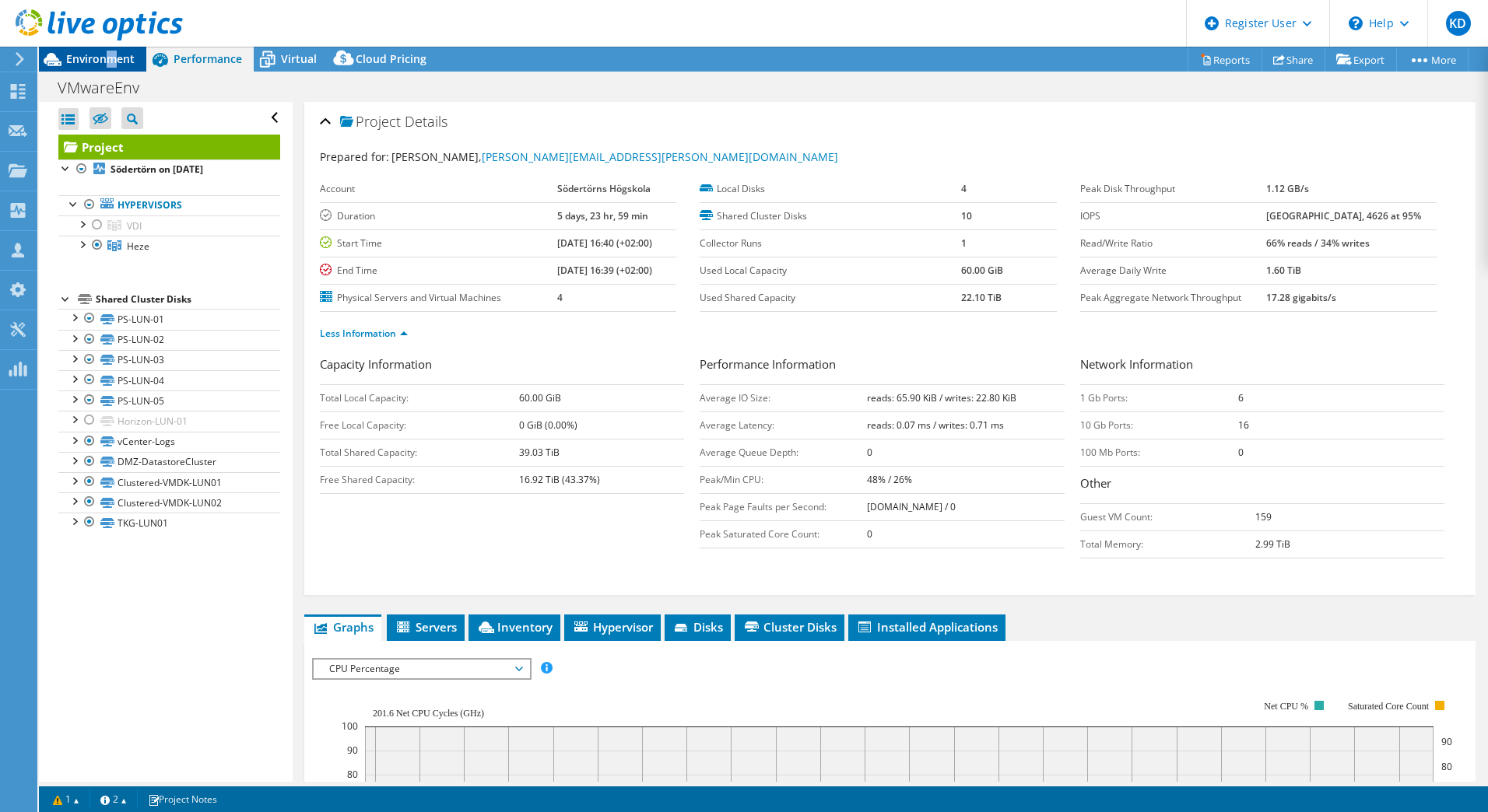
click at [111, 57] on span "Environment" at bounding box center [101, 59] width 68 height 15
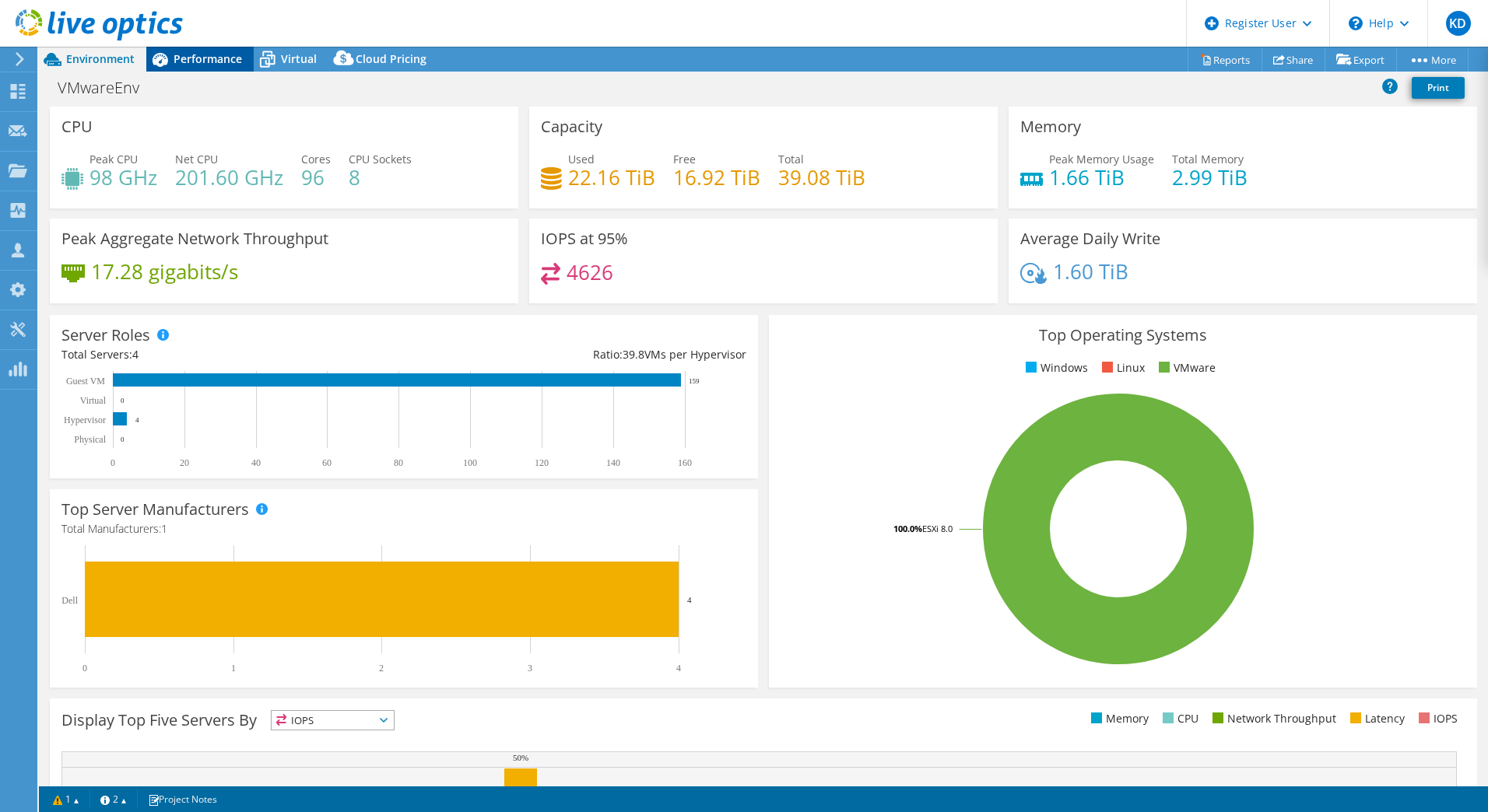
click at [201, 62] on span "Performance" at bounding box center [208, 59] width 68 height 15
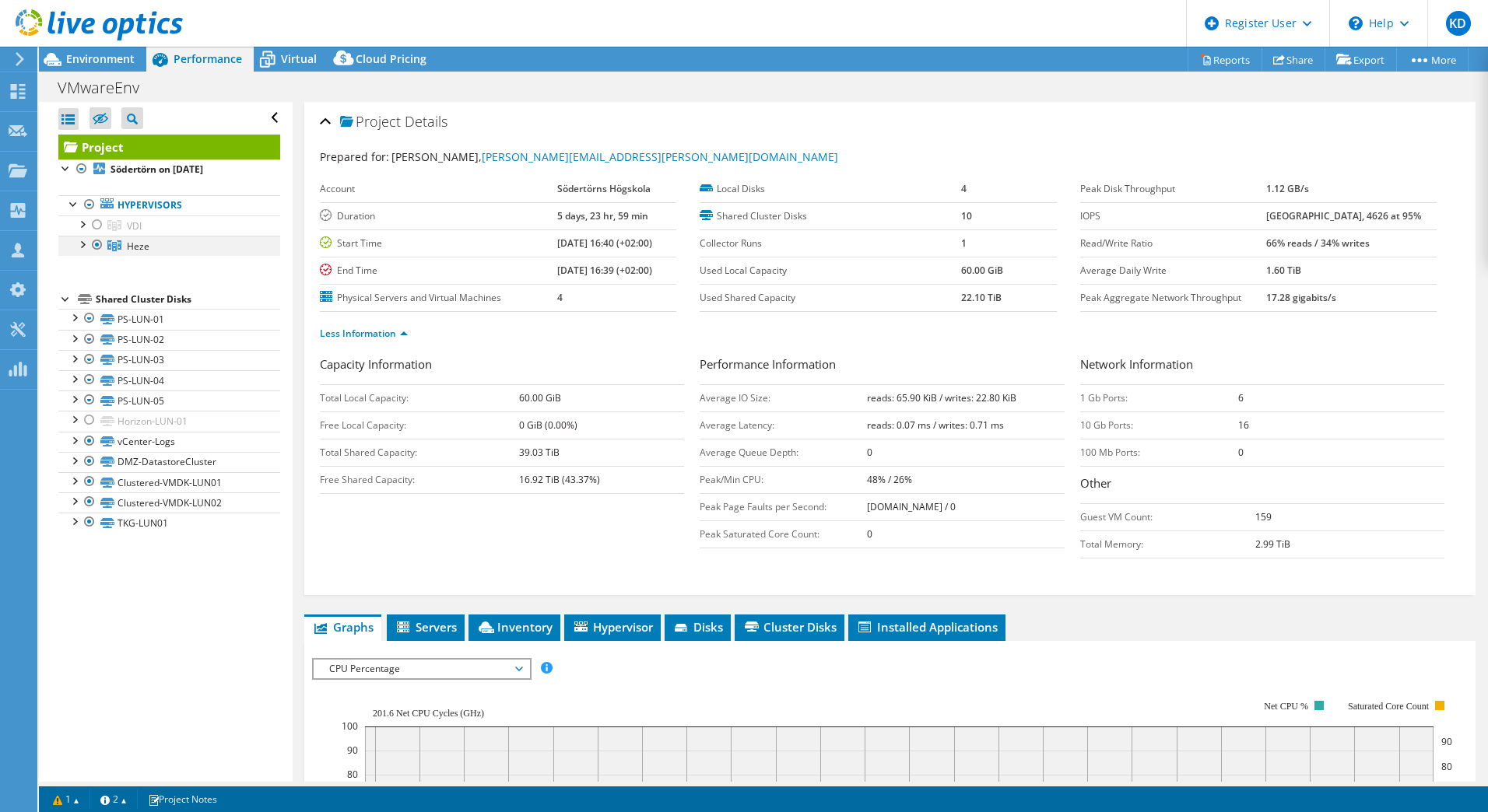
click at [80, 244] on div at bounding box center [82, 243] width 15 height 15
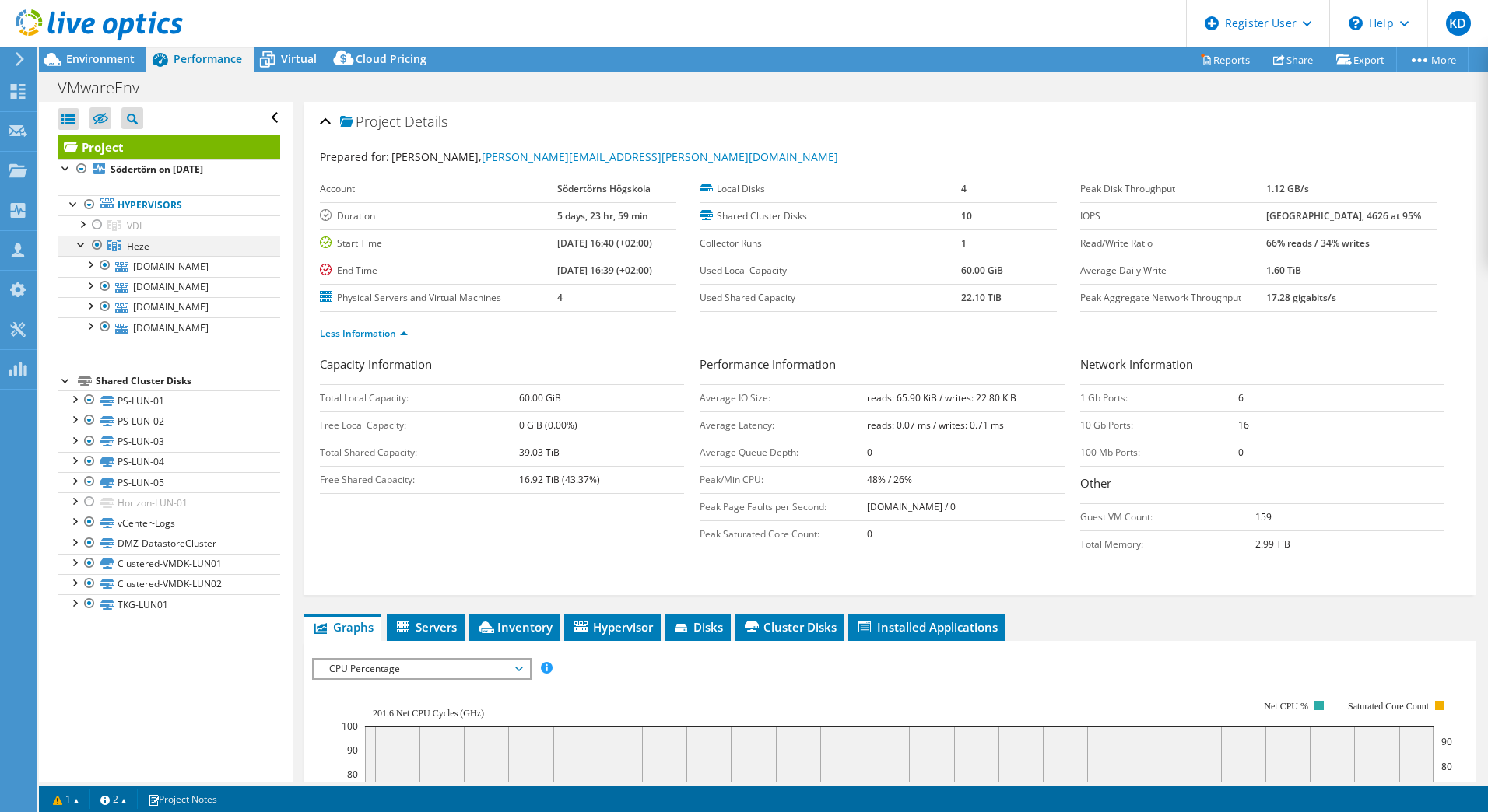
click at [80, 244] on div at bounding box center [82, 243] width 15 height 15
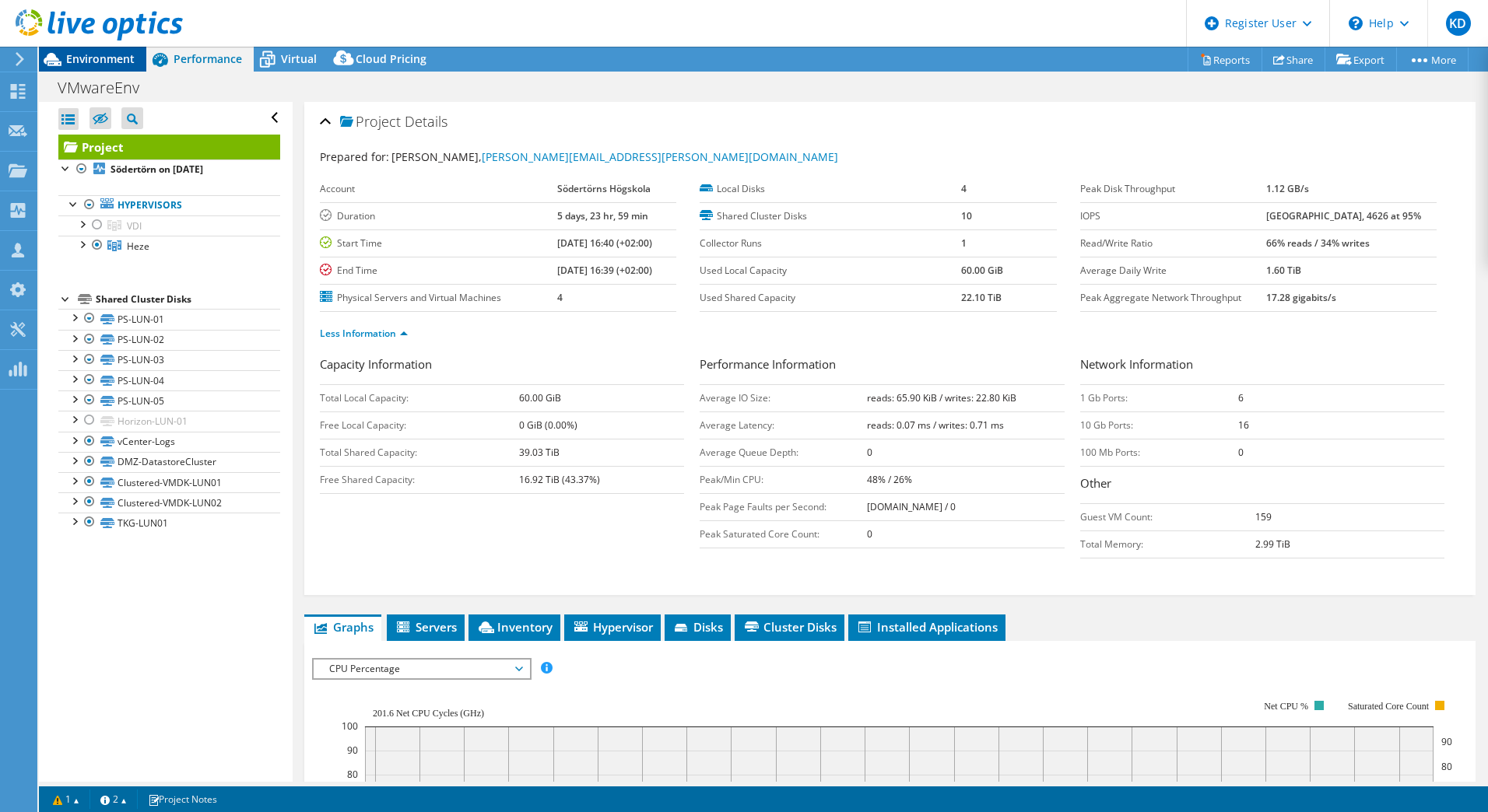
click at [122, 66] on span "Environment" at bounding box center [101, 59] width 68 height 15
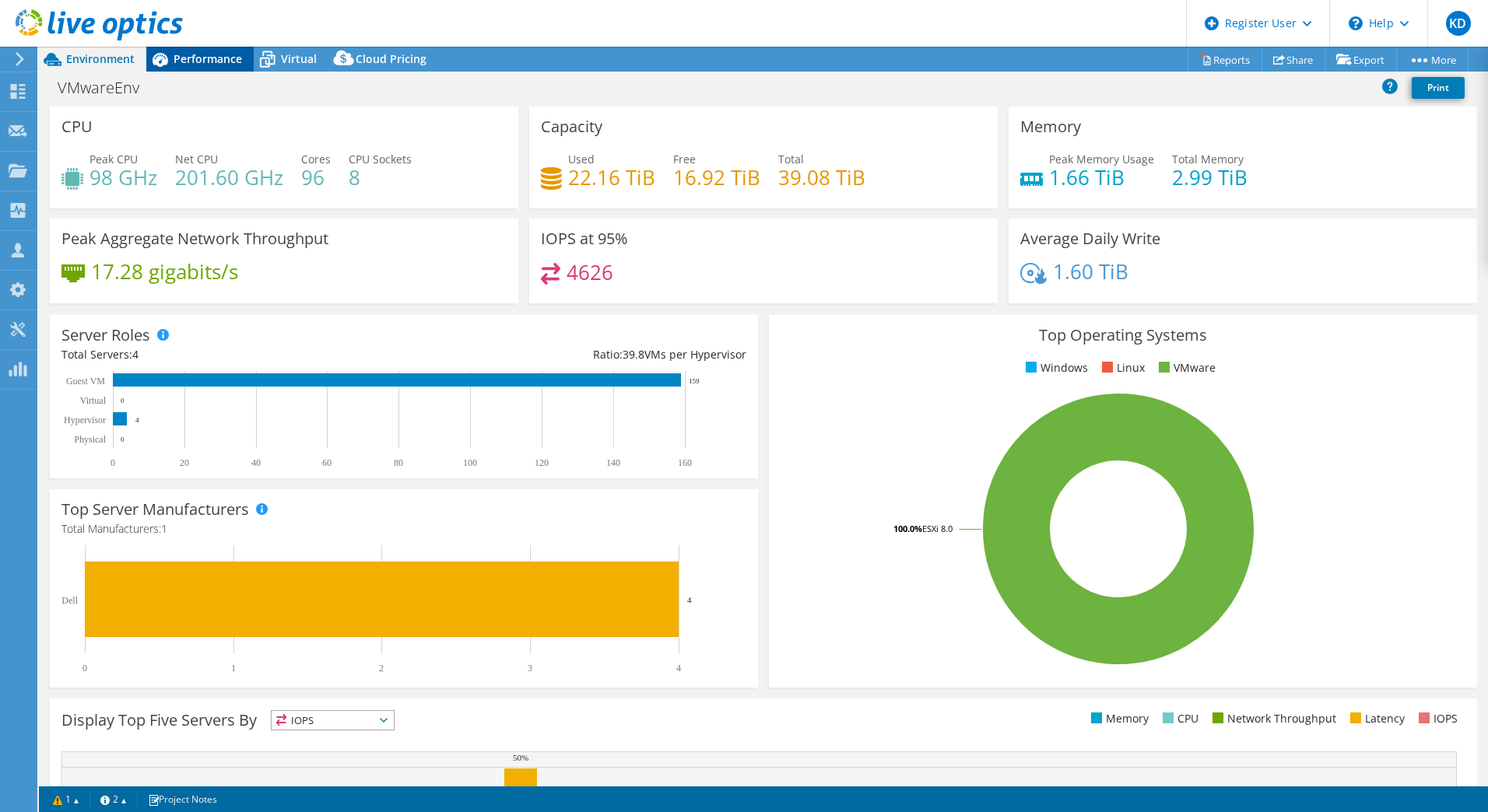
click at [231, 60] on span "Performance" at bounding box center [208, 59] width 68 height 15
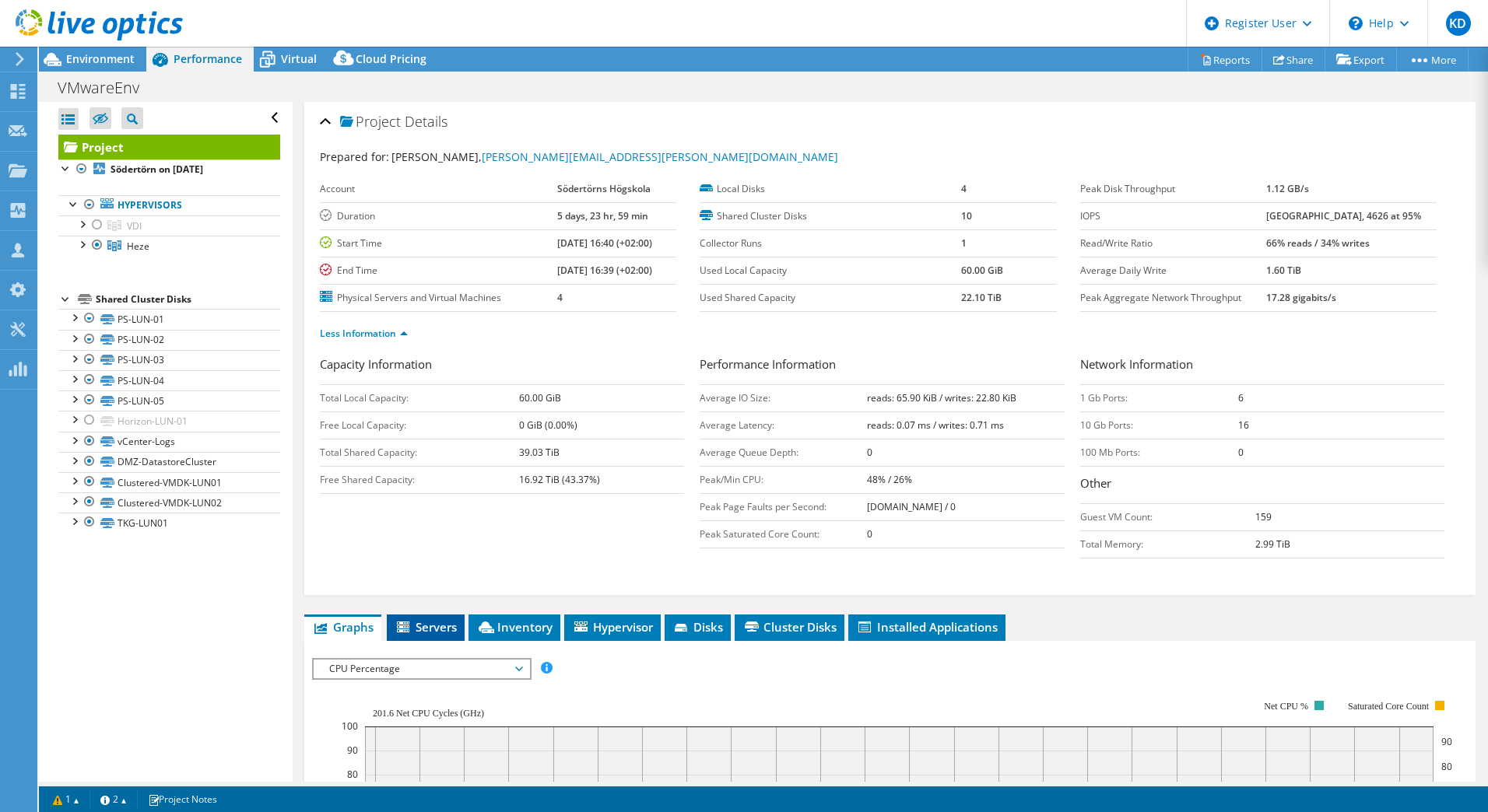
click at [439, 618] on li "Servers" at bounding box center [426, 628] width 78 height 27
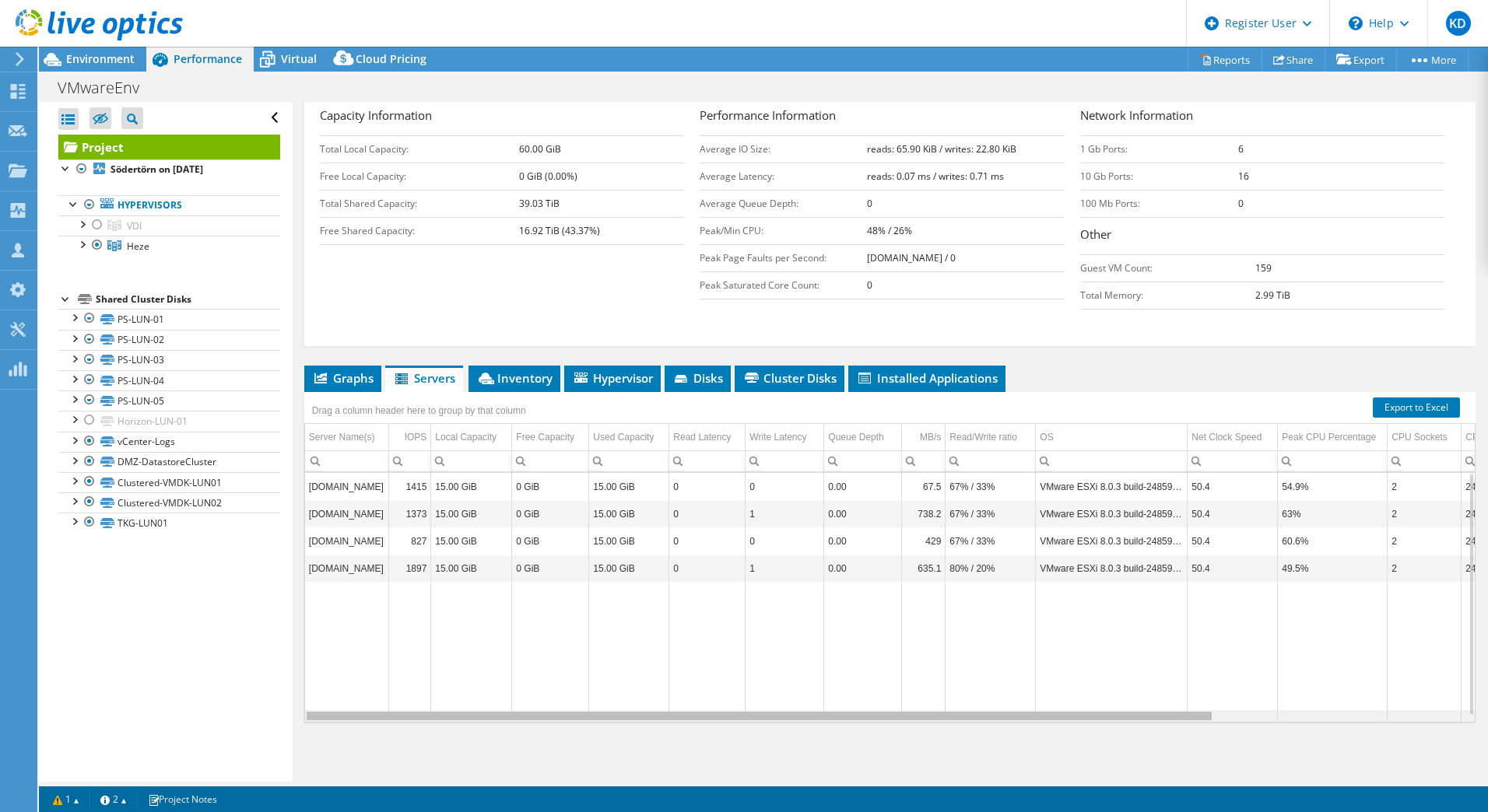
drag, startPoint x: 1065, startPoint y: 717, endPoint x: 784, endPoint y: 682, distance: 283.2
click at [784, 682] on body "KD Dell User [PERSON_NAME] [PERSON_NAME][EMAIL_ADDRESS][DOMAIN_NAME] Dell My Pr…" at bounding box center [744, 406] width 1488 height 812
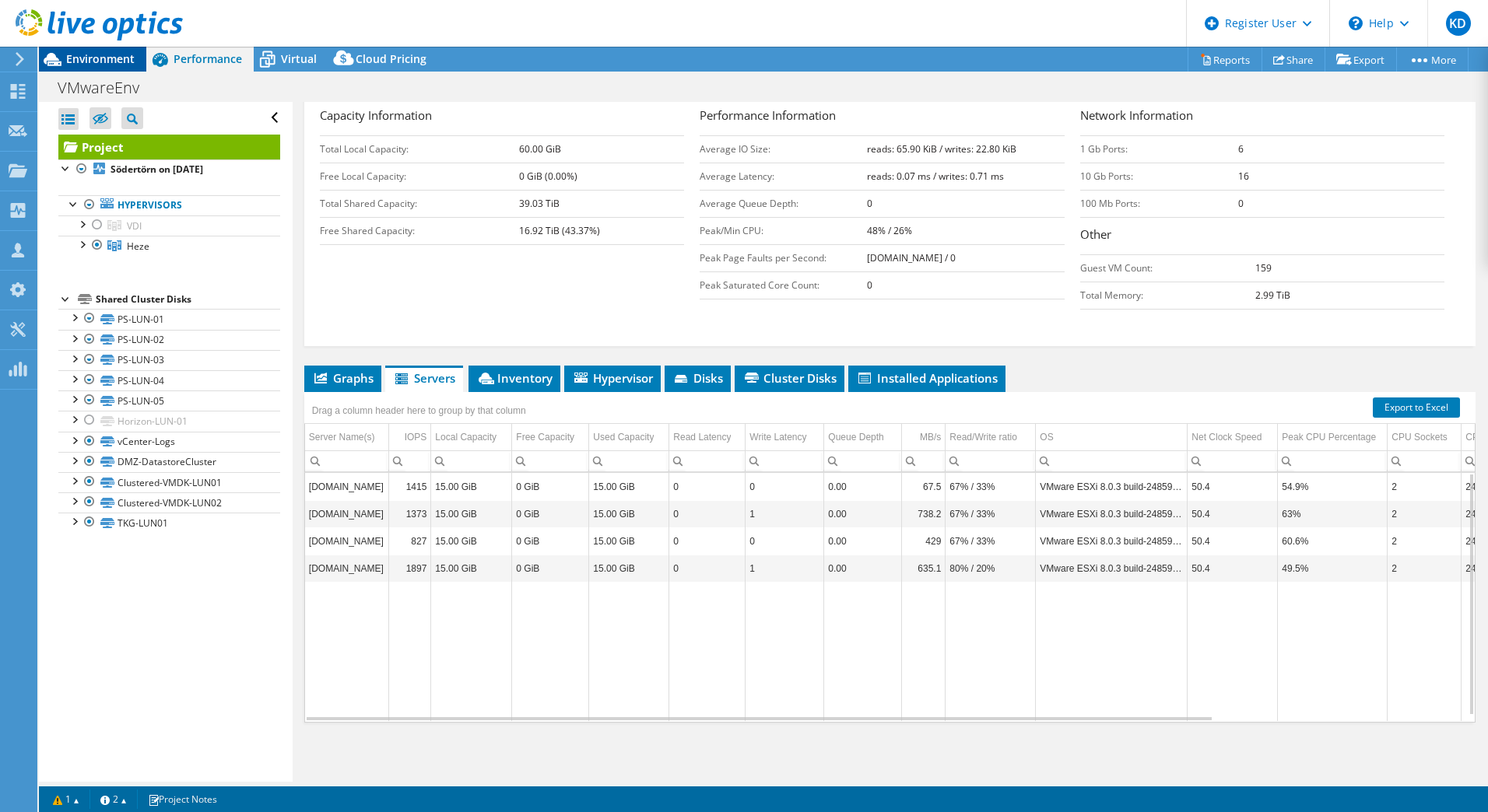
click at [104, 62] on span "Environment" at bounding box center [101, 59] width 68 height 15
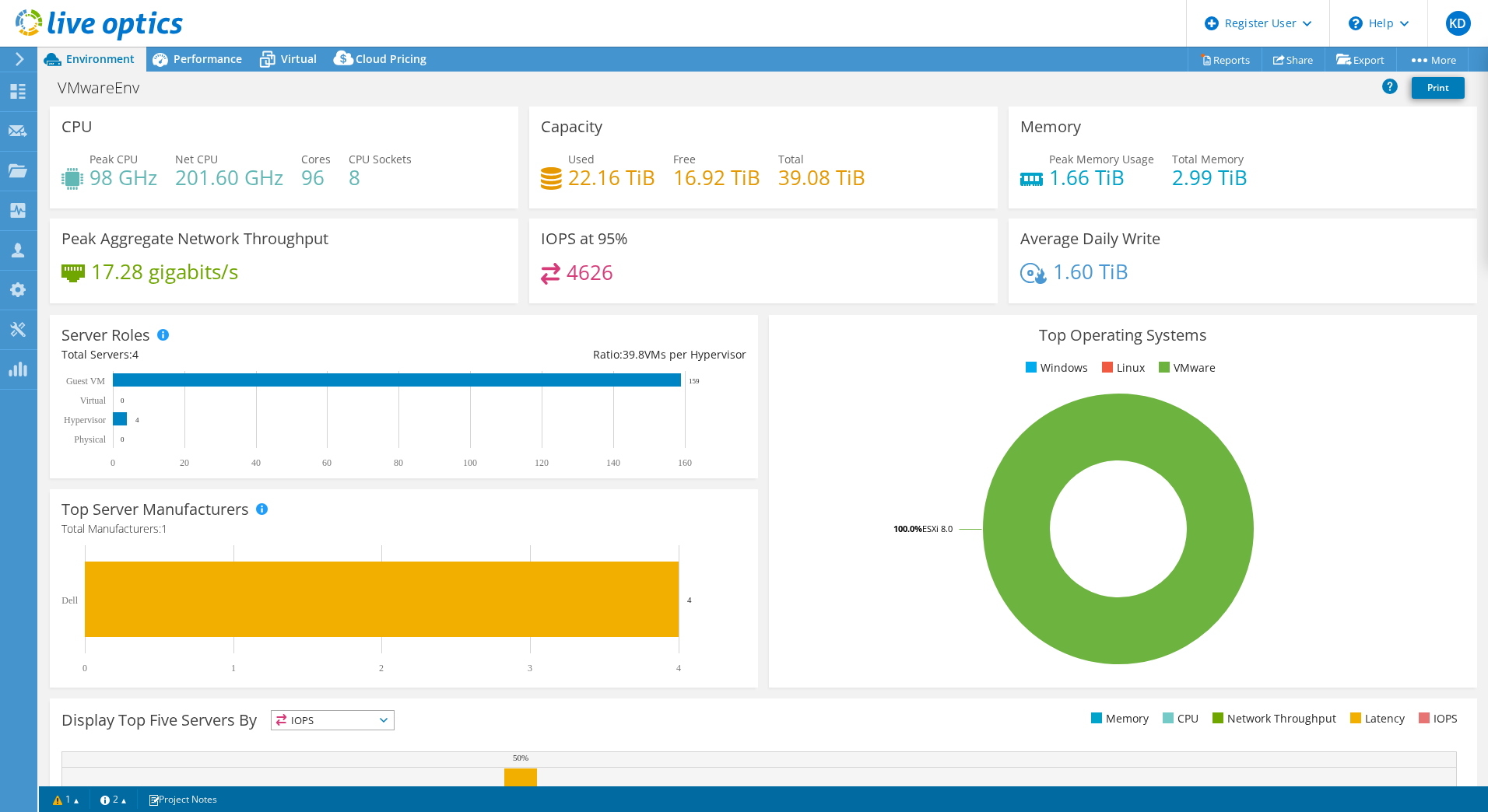
drag, startPoint x: 326, startPoint y: 25, endPoint x: 315, endPoint y: 26, distance: 11.0
click at [326, 25] on header "KD Dell User [PERSON_NAME] [PERSON_NAME][EMAIL_ADDRESS][DOMAIN_NAME] Dell My Pr…" at bounding box center [744, 23] width 1488 height 47
click at [202, 66] on span "Performance" at bounding box center [208, 59] width 68 height 15
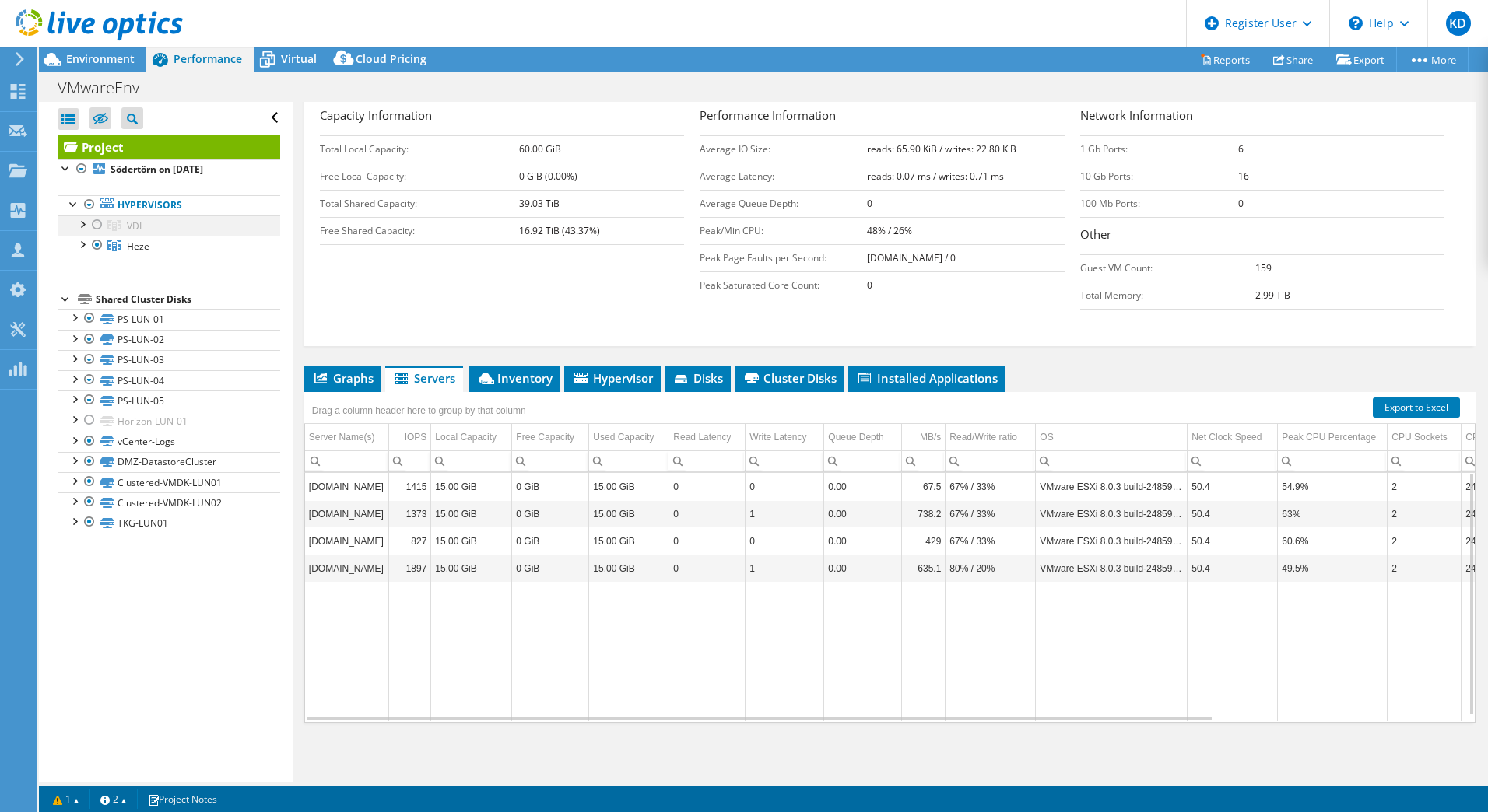
click at [92, 223] on div at bounding box center [97, 225] width 15 height 19
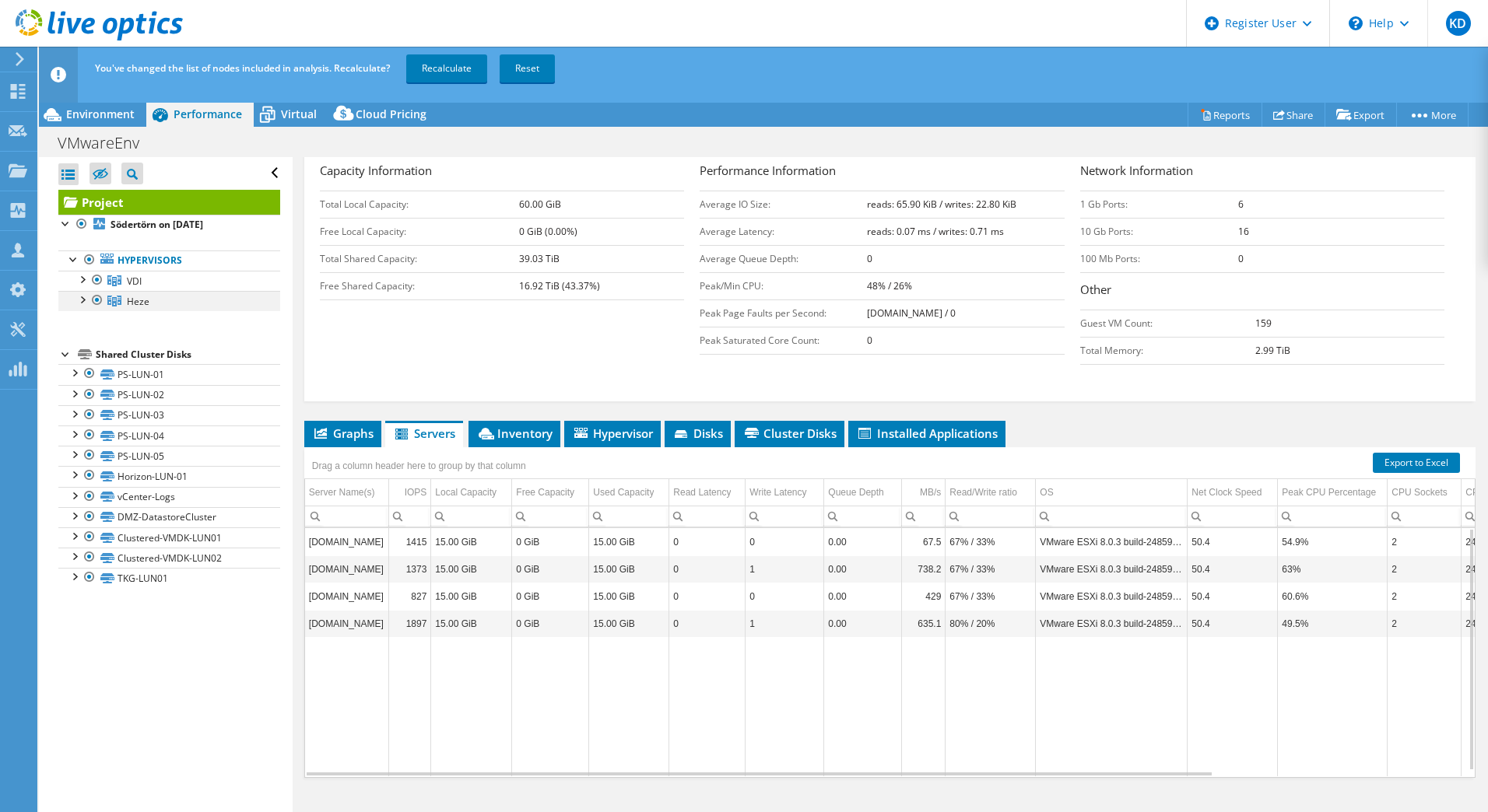
click at [97, 299] on div at bounding box center [97, 300] width 15 height 19
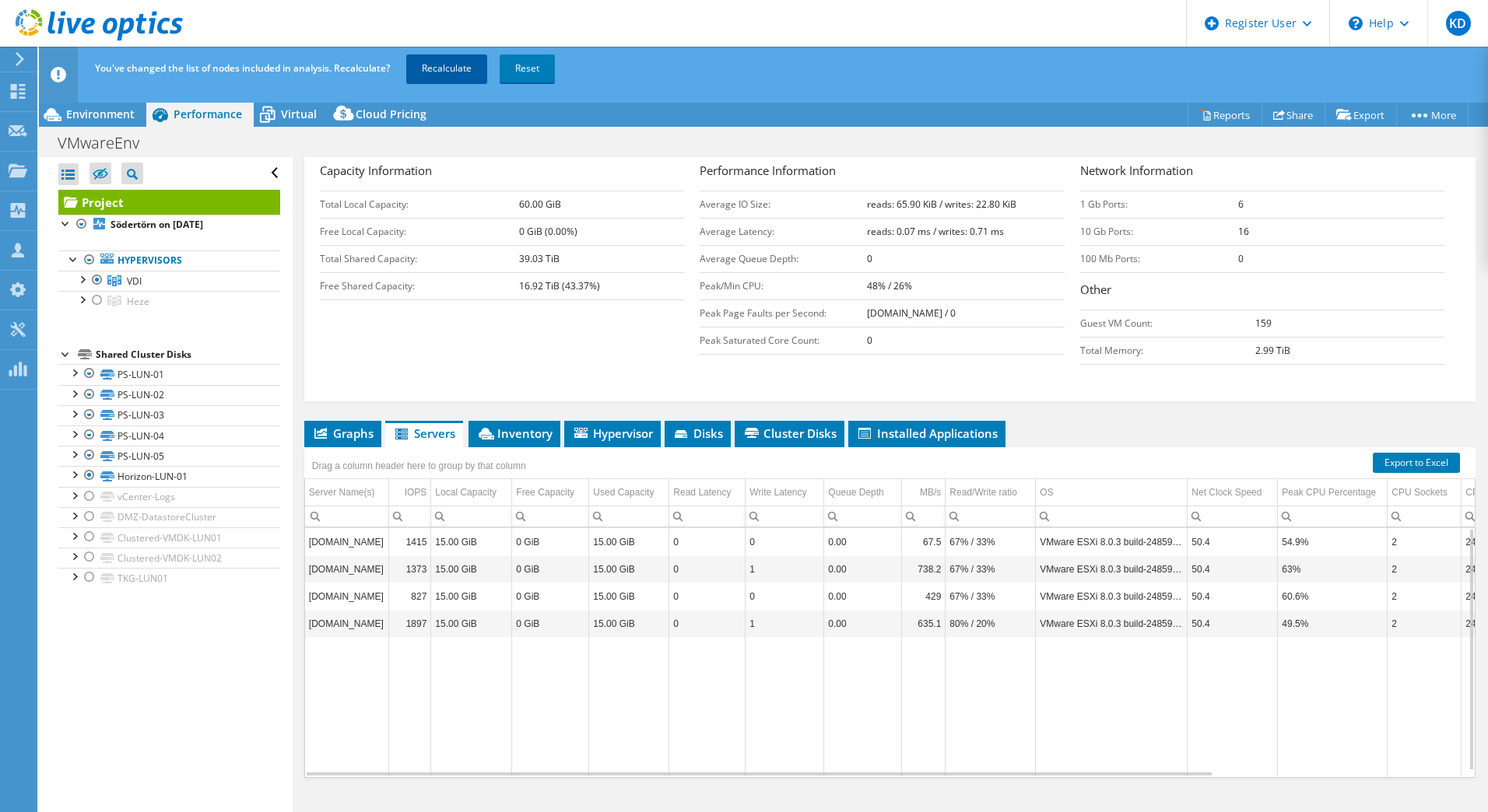
click at [428, 75] on link "Recalculate" at bounding box center [446, 68] width 81 height 28
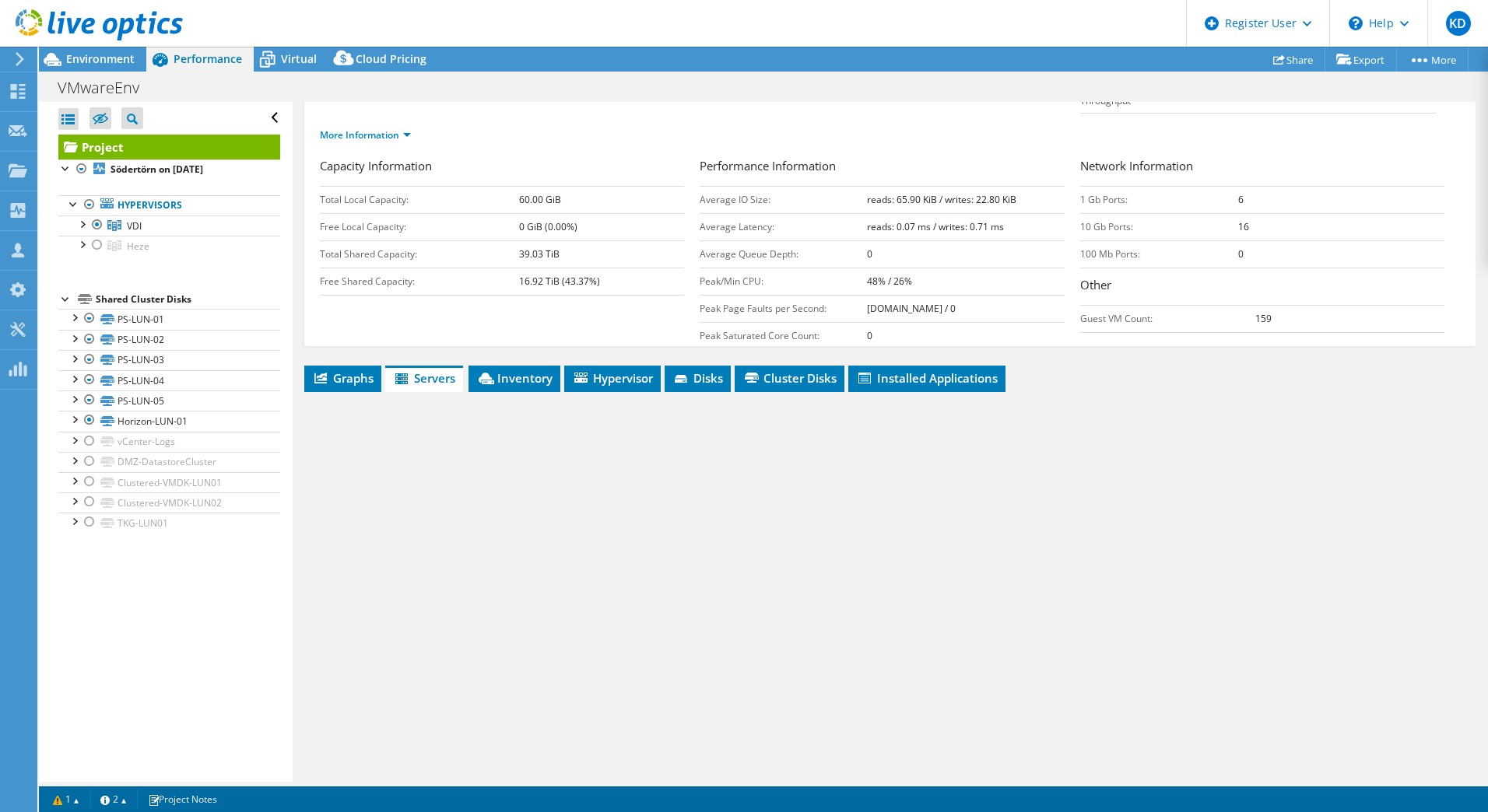
scroll to position [169, 0]
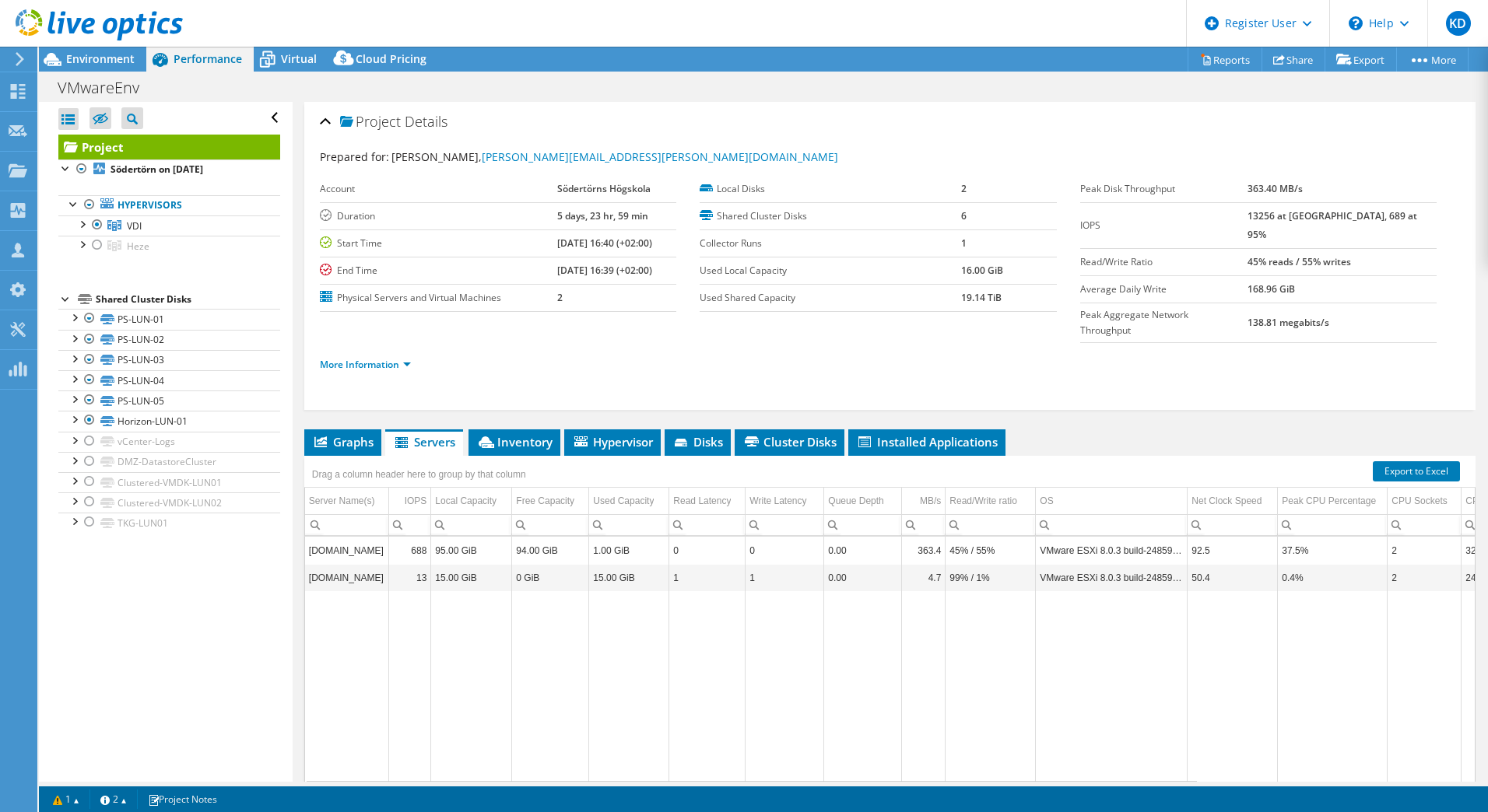
select select "USD"
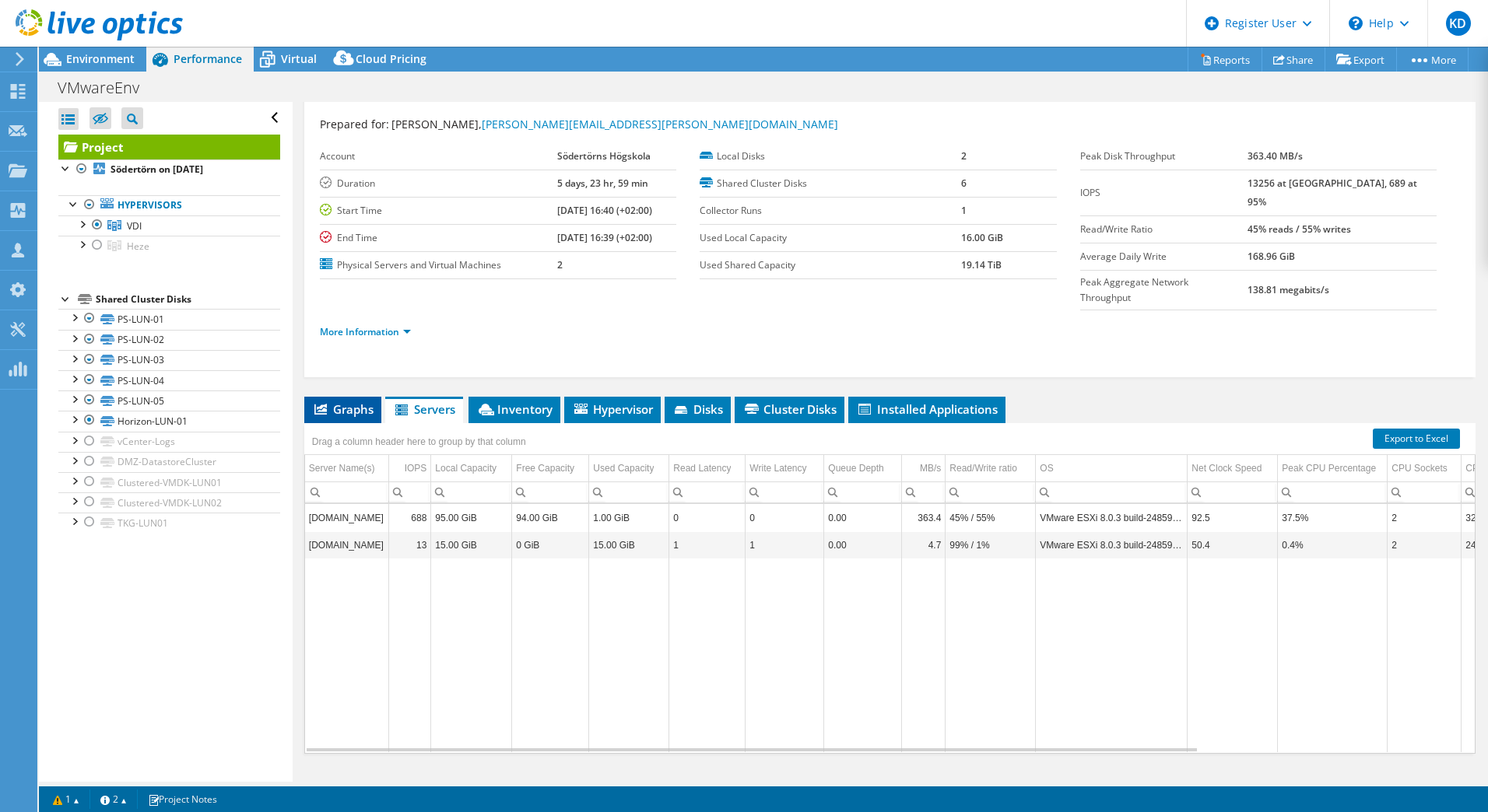
click at [352, 401] on span "Graphs" at bounding box center [342, 409] width 62 height 15
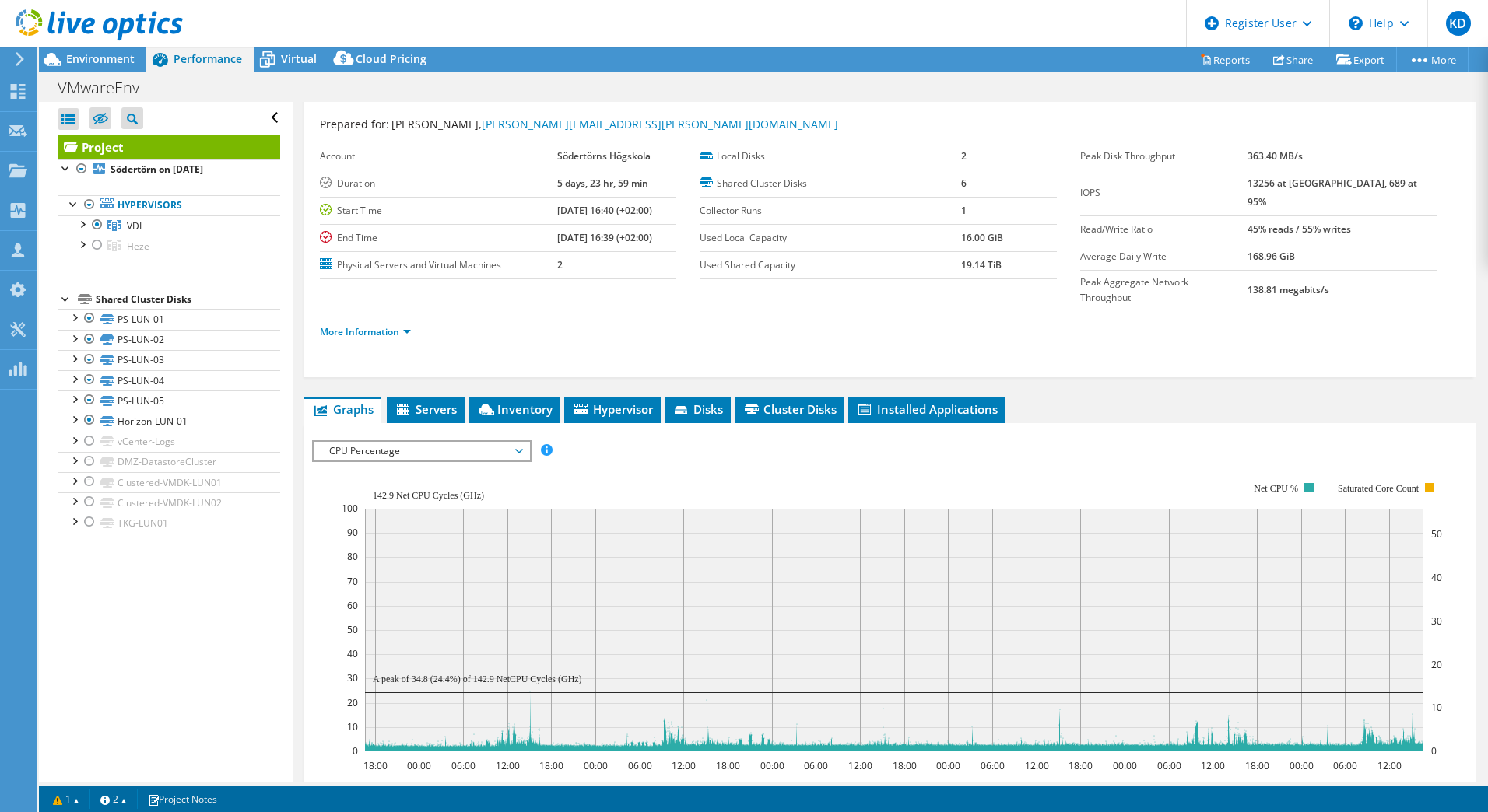
scroll to position [249, 0]
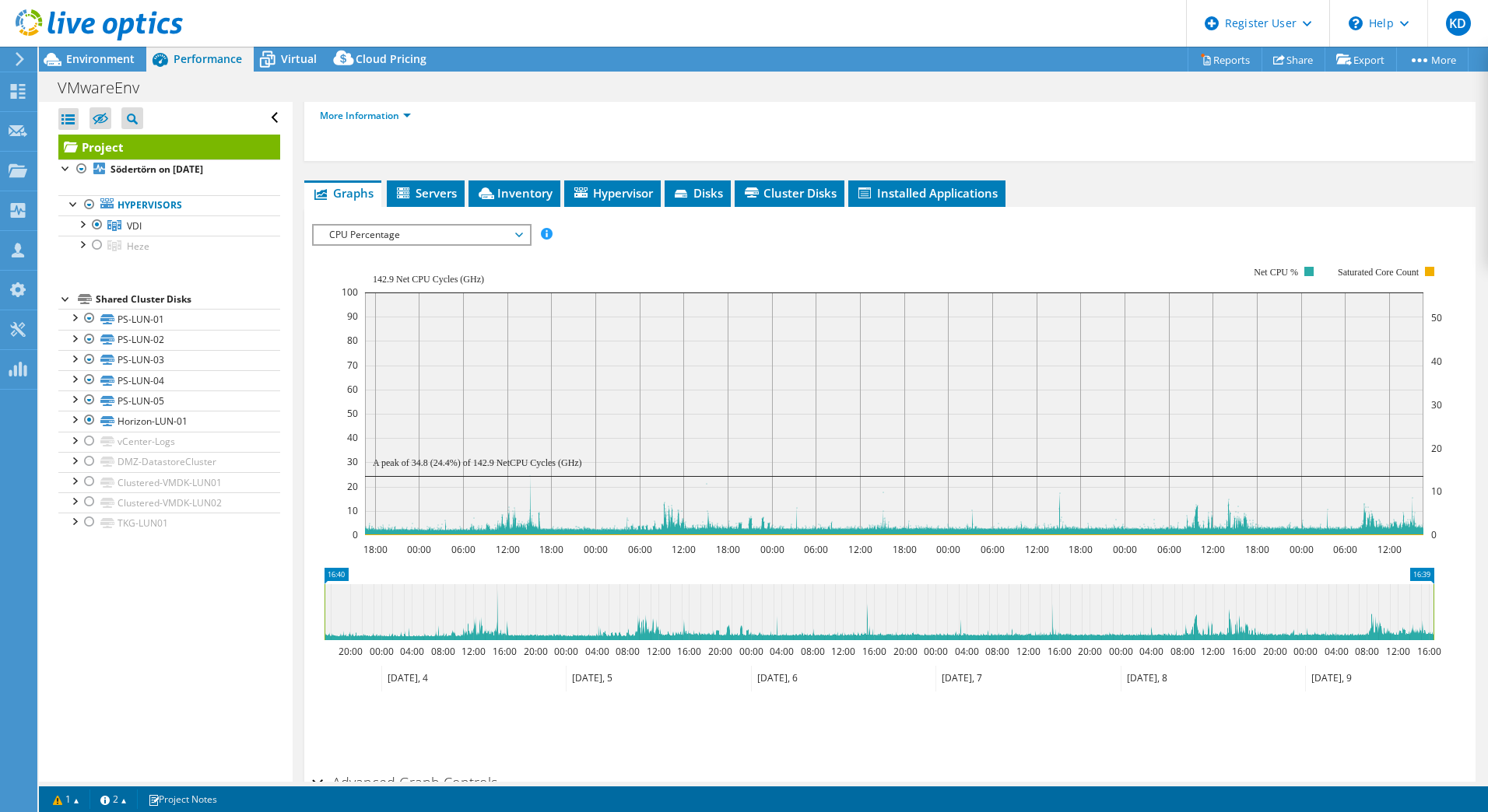
click at [390, 225] on span "CPU Percentage" at bounding box center [421, 235] width 200 height 19
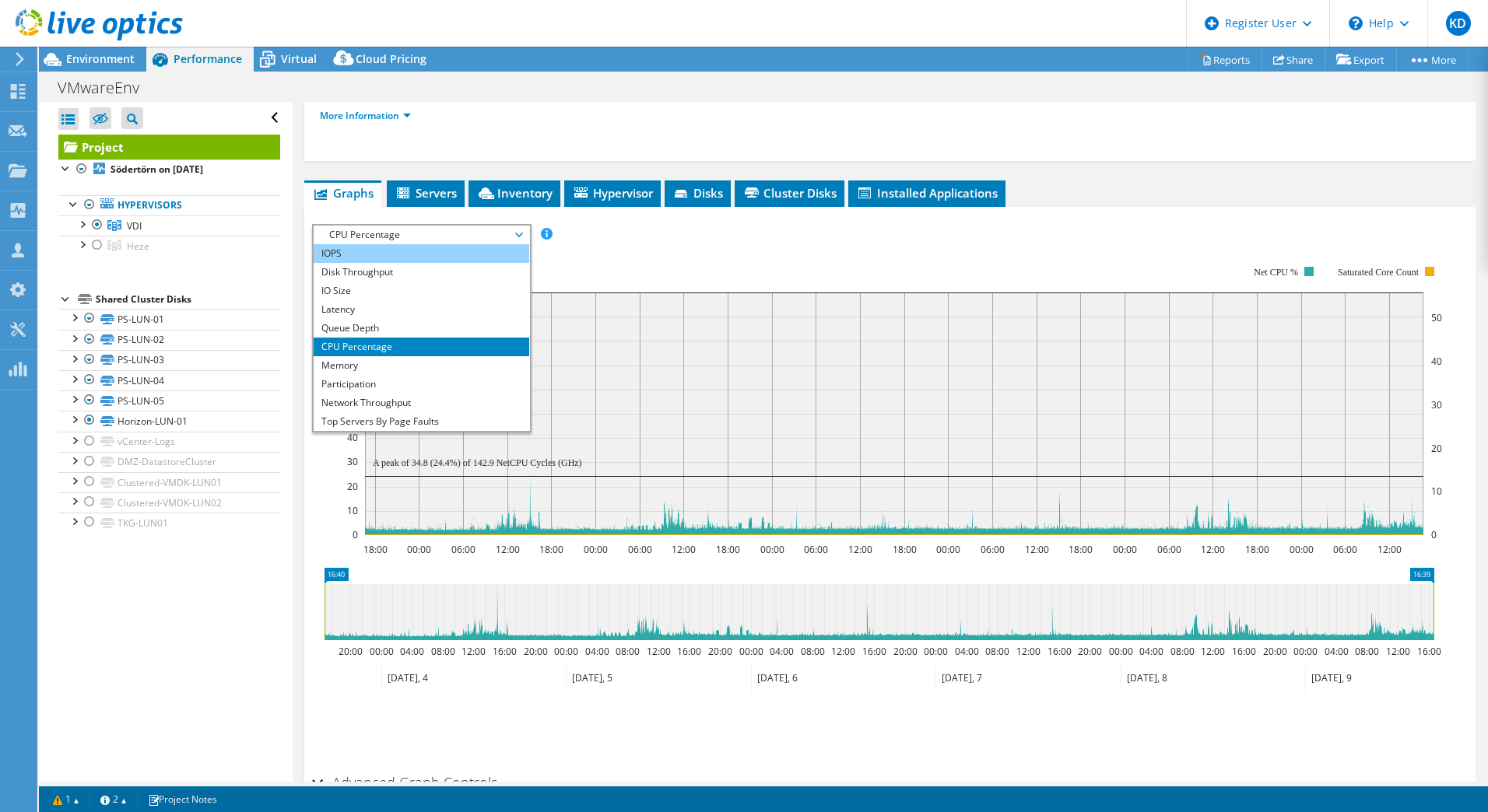
click at [394, 244] on li "IOPS" at bounding box center [421, 254] width 216 height 19
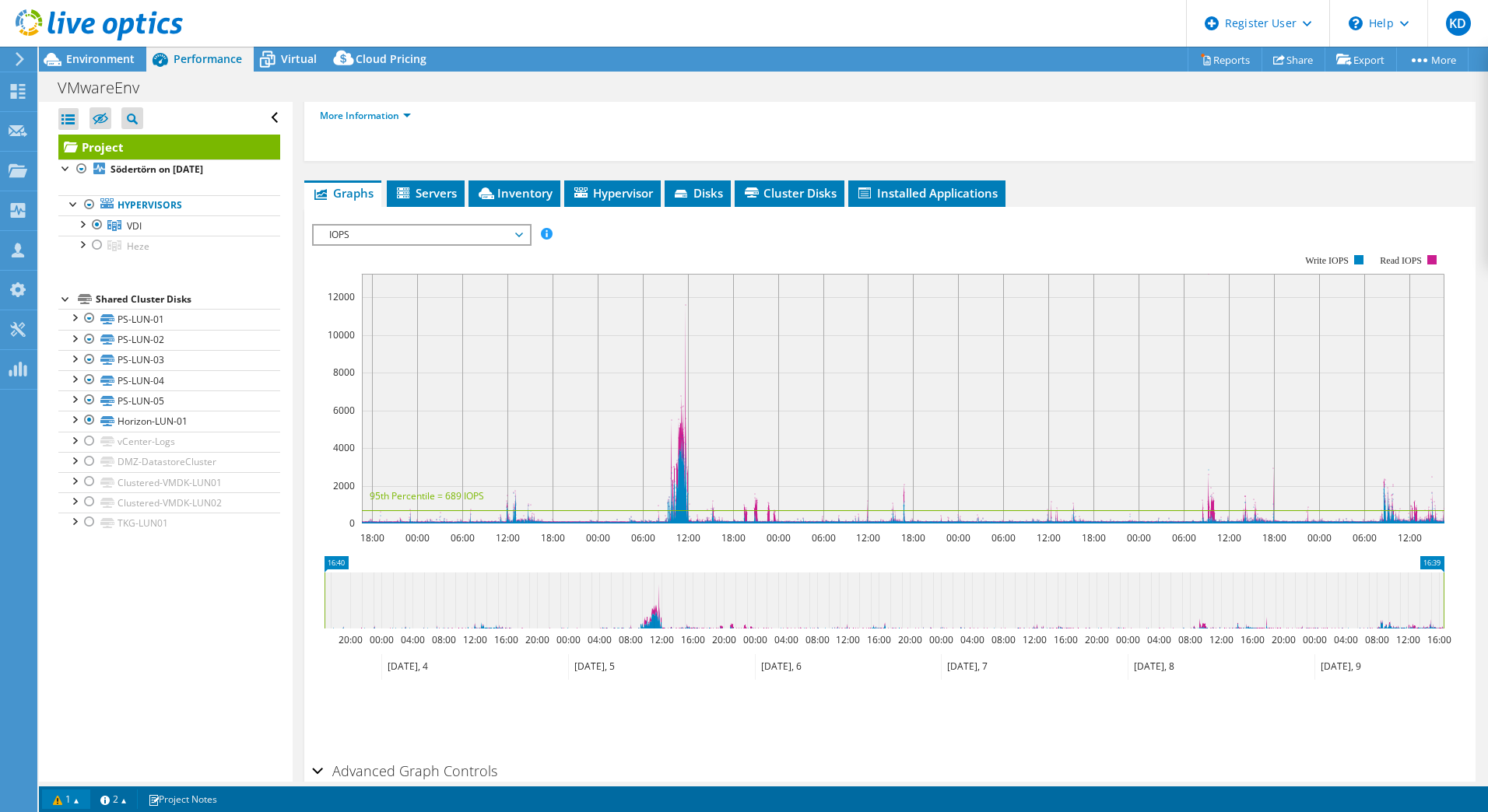
click at [73, 799] on link "1" at bounding box center [66, 800] width 48 height 19
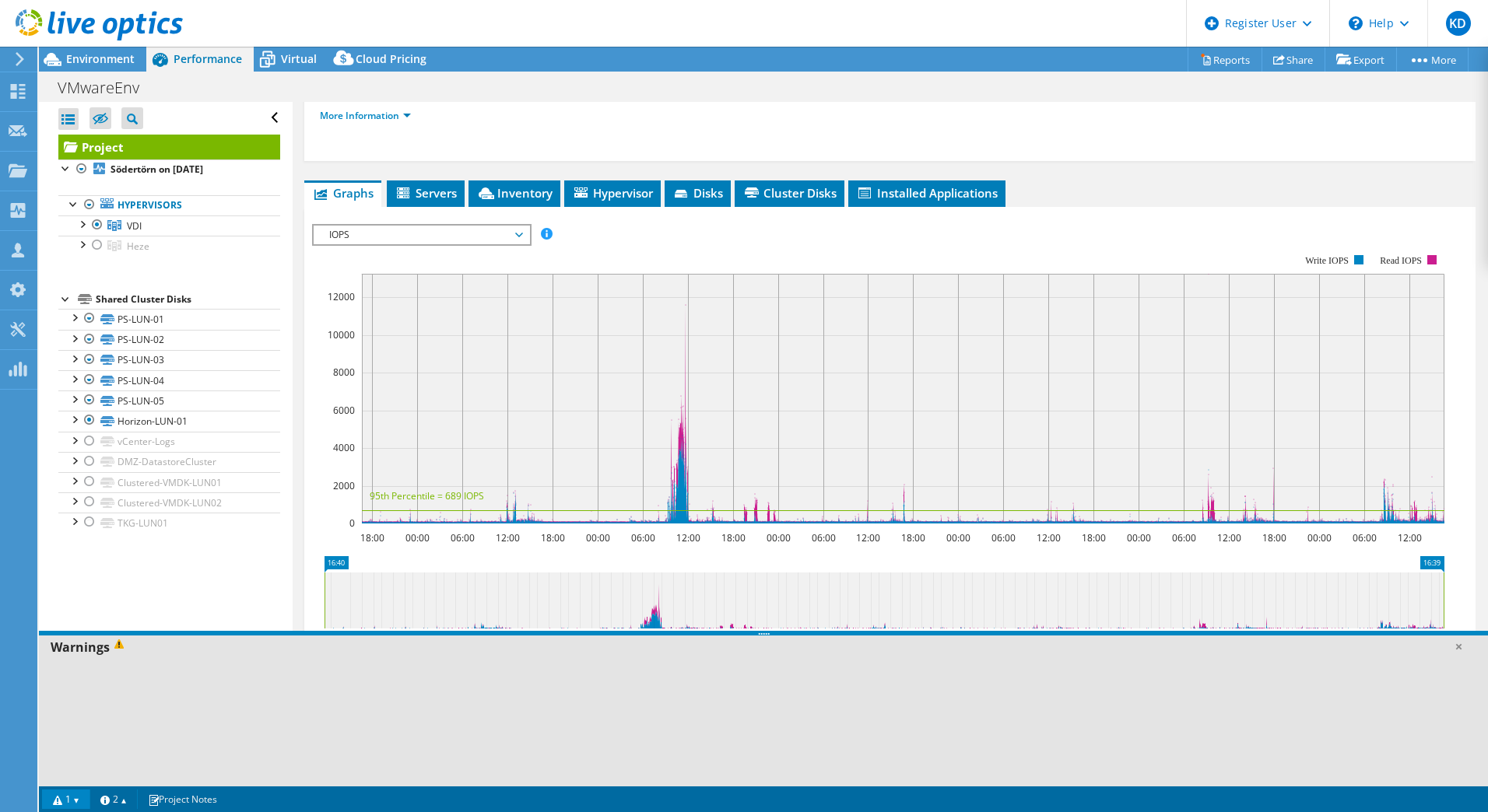
click at [73, 799] on link "1" at bounding box center [66, 800] width 48 height 19
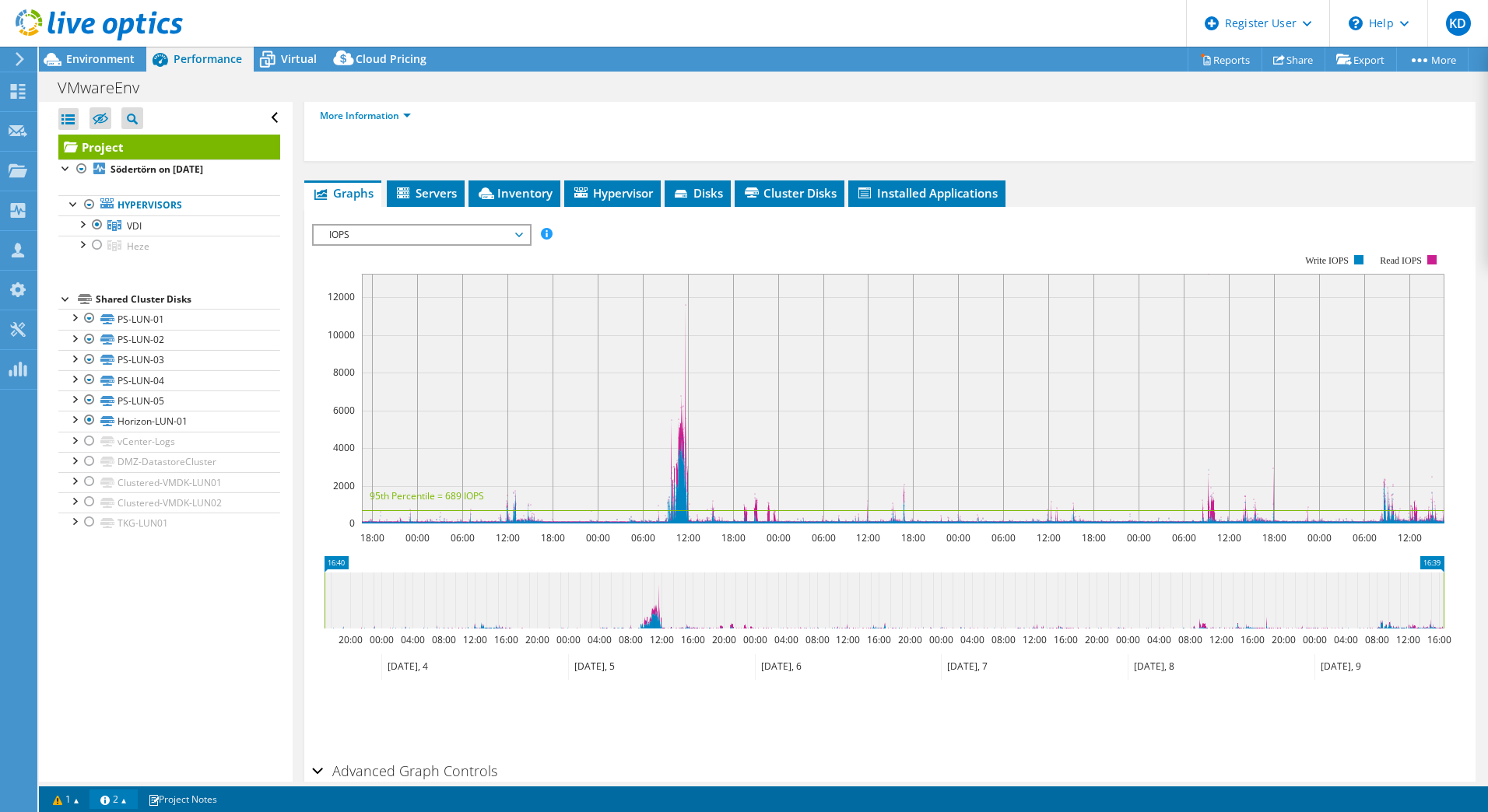
click at [133, 799] on link "2" at bounding box center [113, 800] width 48 height 19
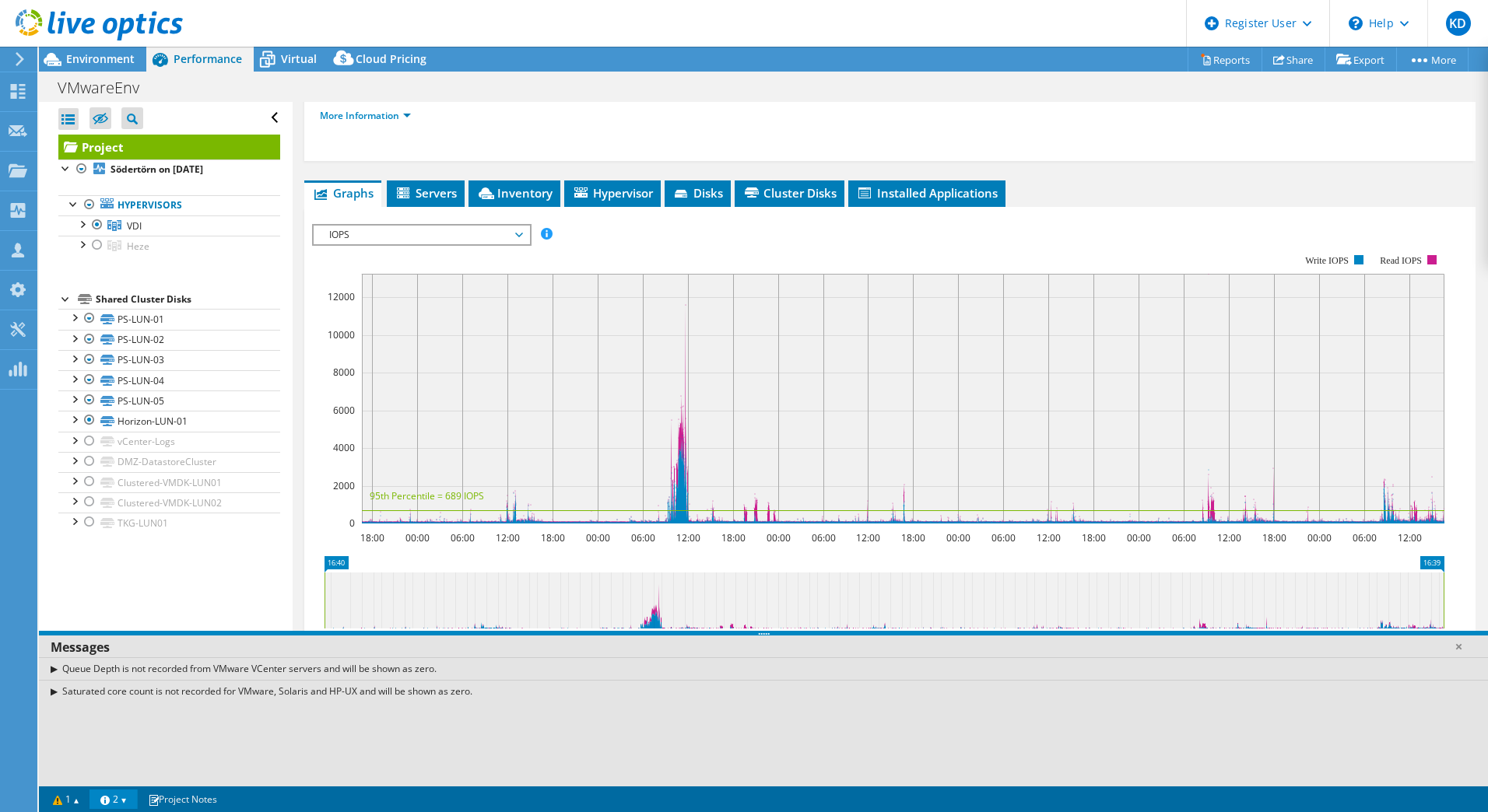
click at [133, 799] on link "2" at bounding box center [113, 800] width 48 height 19
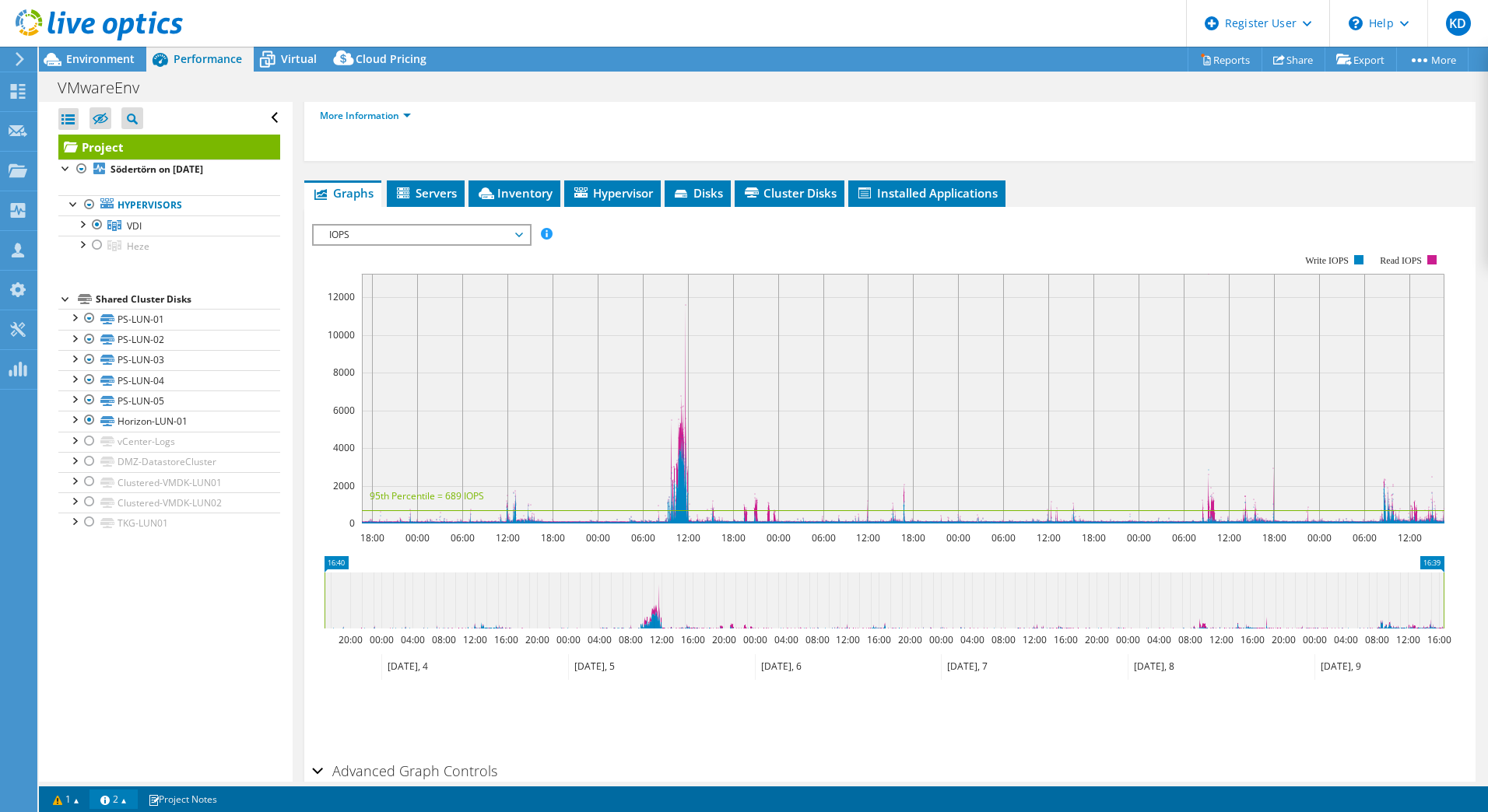
click at [133, 799] on link "2" at bounding box center [113, 800] width 48 height 19
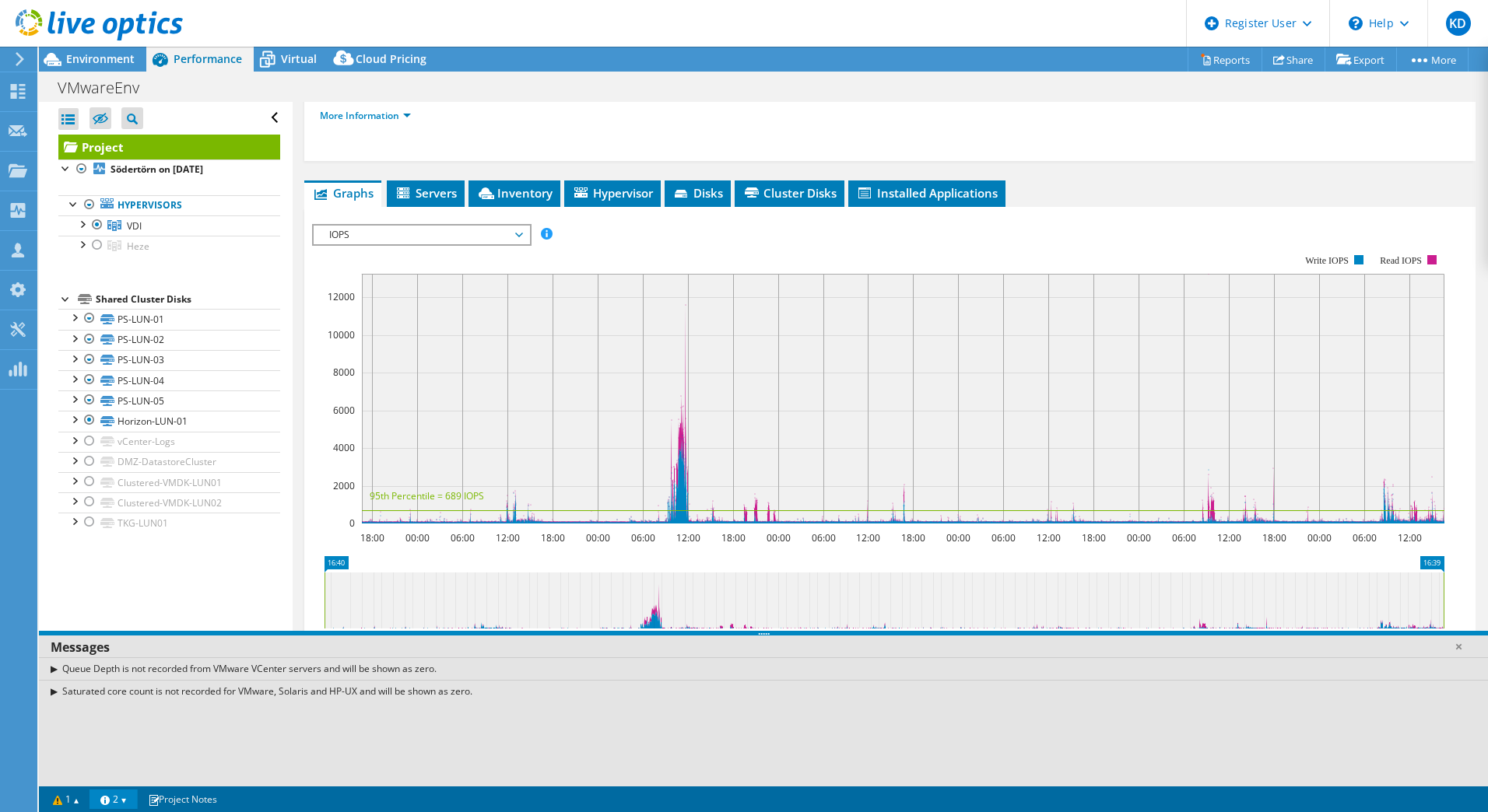
click at [133, 799] on link "2" at bounding box center [113, 800] width 48 height 19
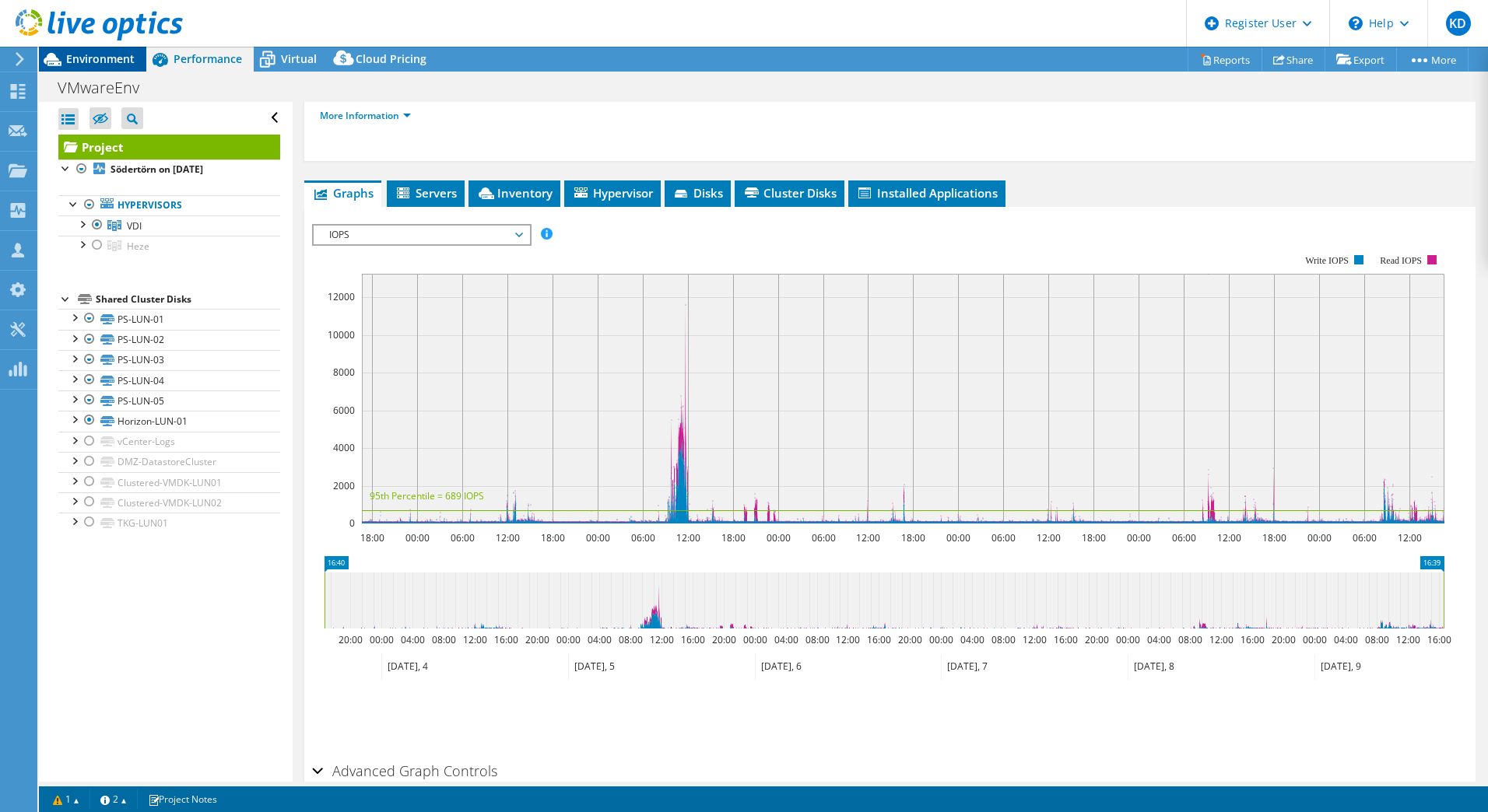
click at [105, 62] on span "Environment" at bounding box center [101, 59] width 68 height 15
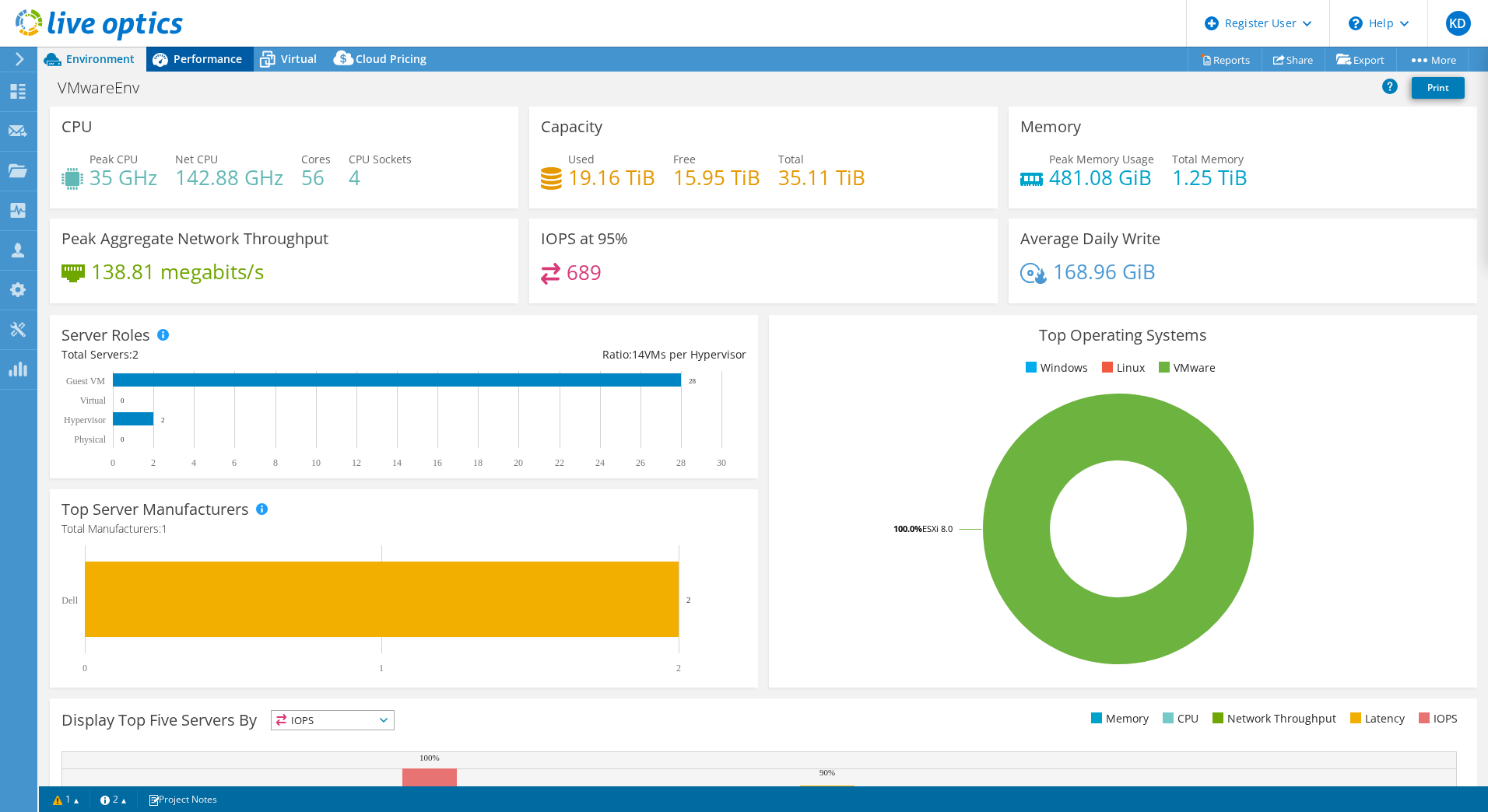
click at [216, 51] on span "Performance" at bounding box center [208, 59] width 68 height 15
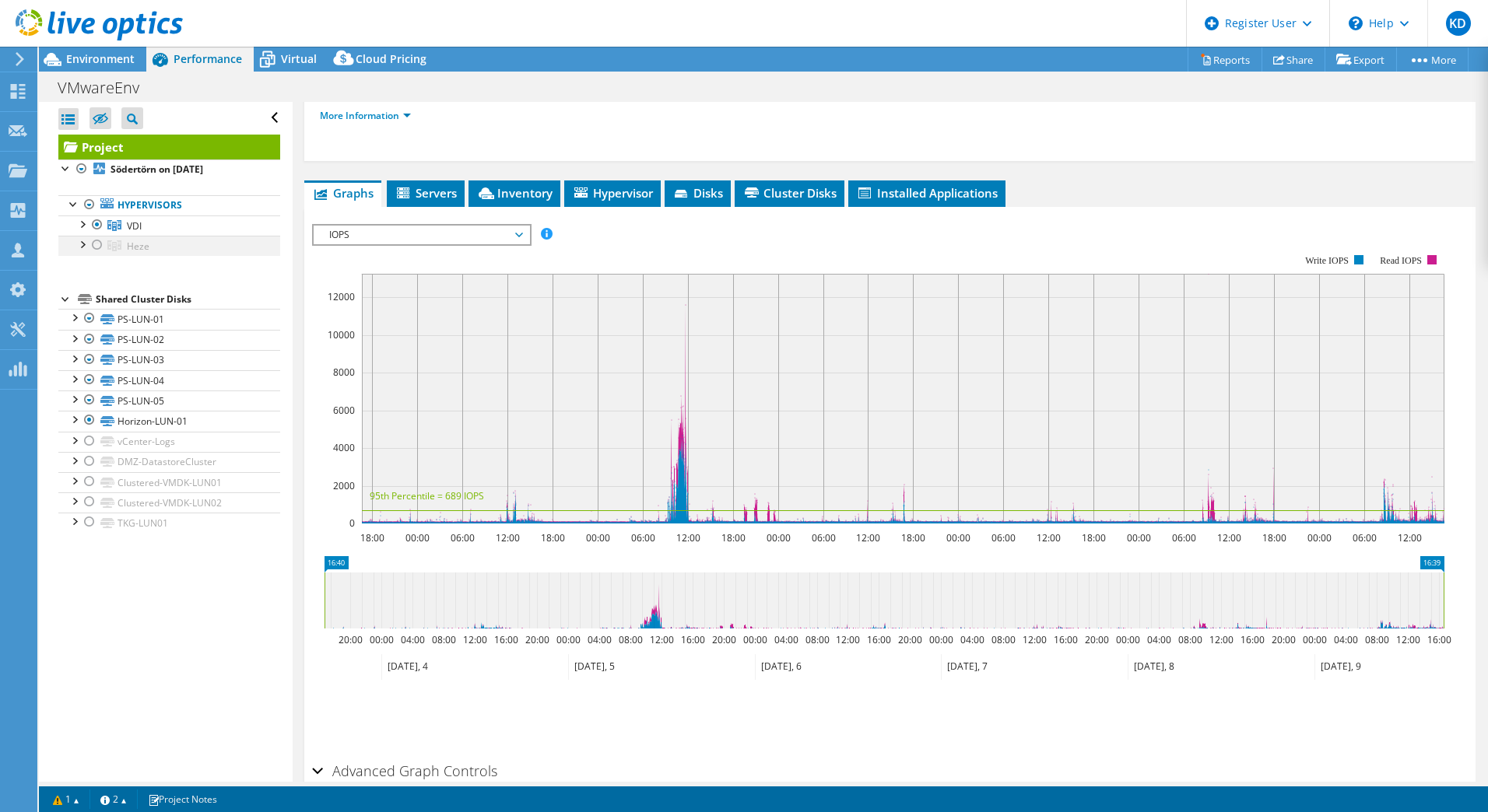
click at [96, 245] on div at bounding box center [97, 245] width 15 height 19
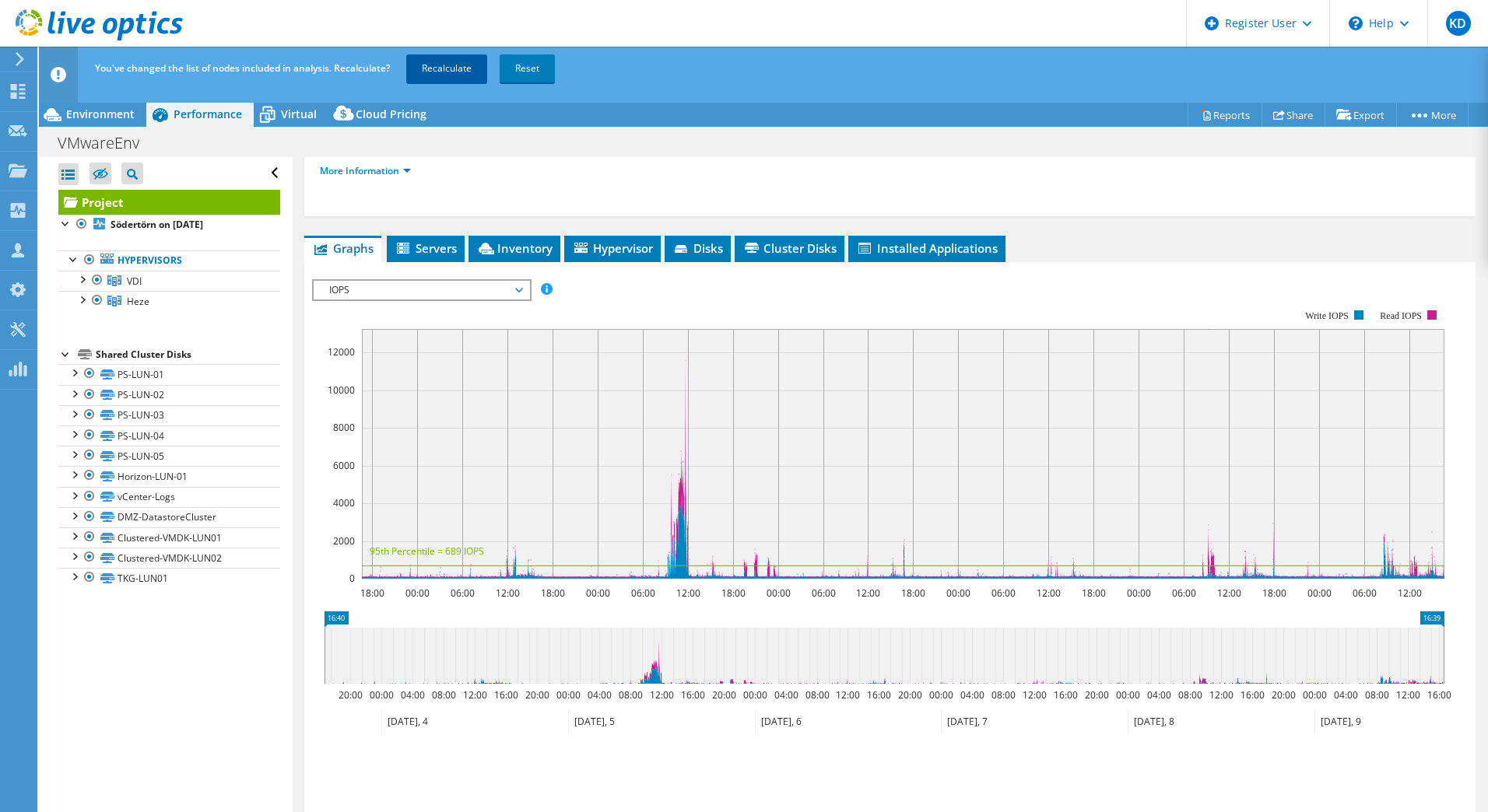
click at [432, 60] on link "Recalculate" at bounding box center [446, 68] width 81 height 28
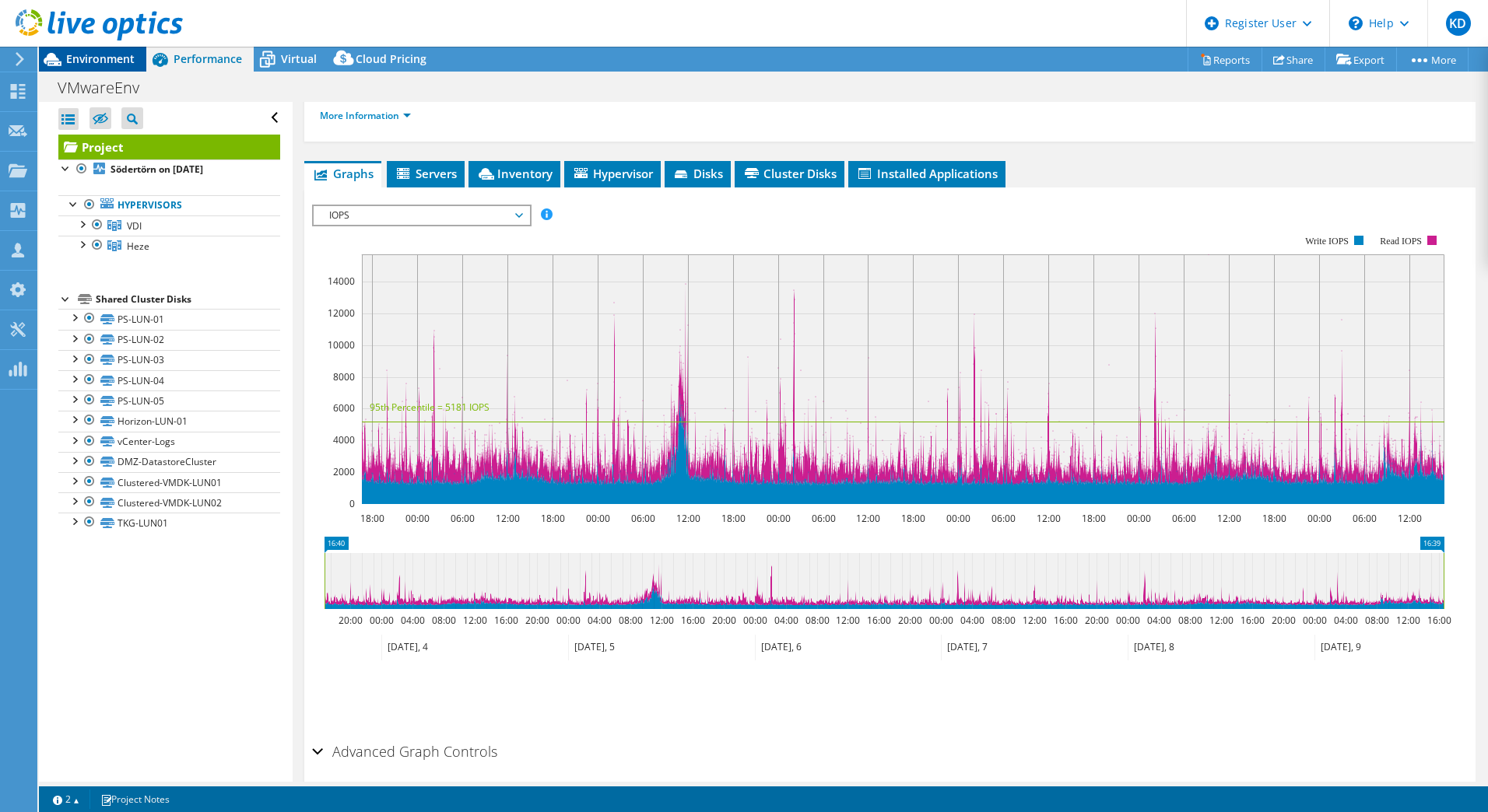
click at [105, 61] on span "Environment" at bounding box center [101, 59] width 68 height 15
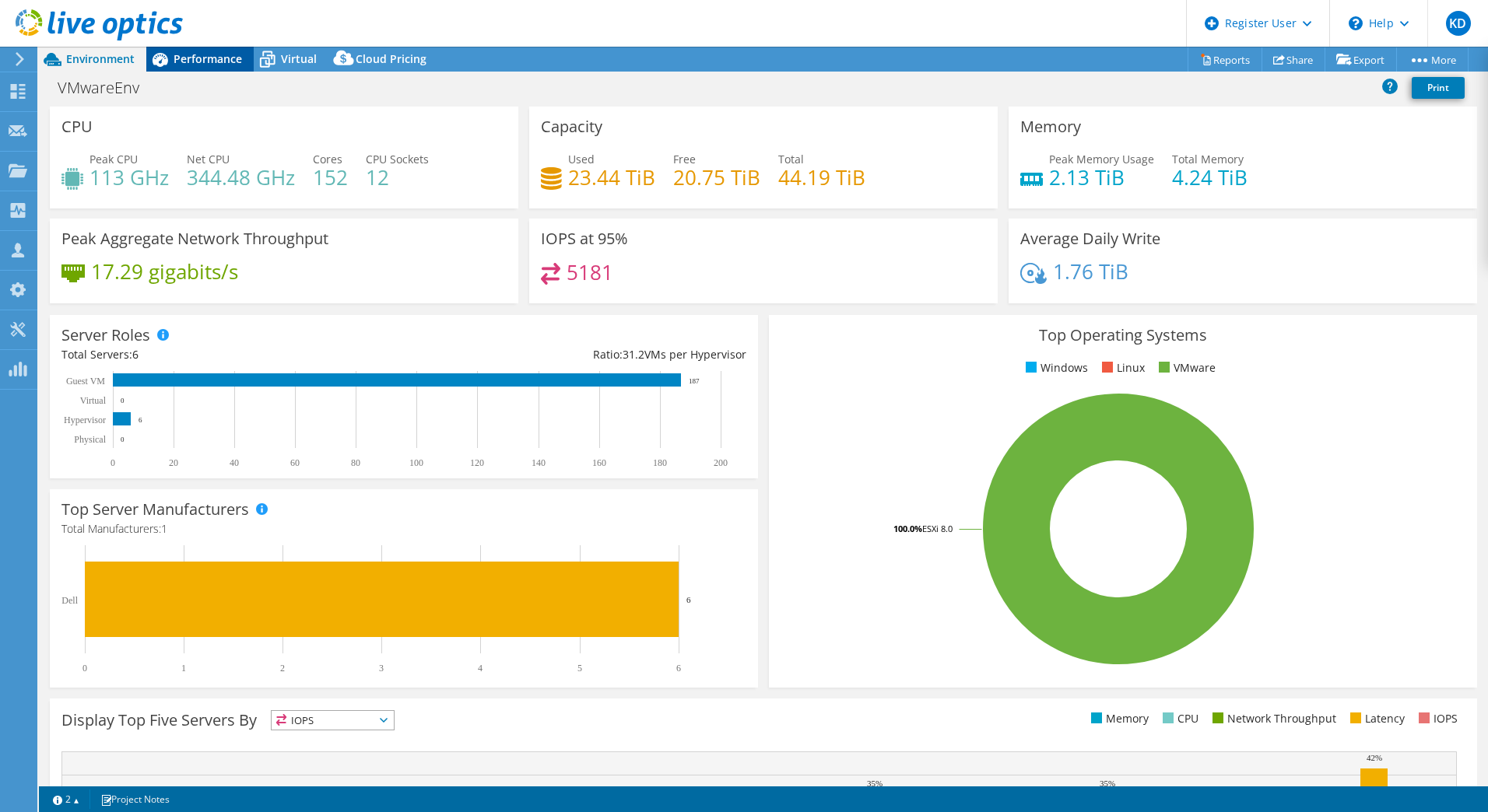
click at [200, 67] on div "Performance" at bounding box center [200, 59] width 107 height 25
